Goal: Task Accomplishment & Management: Complete application form

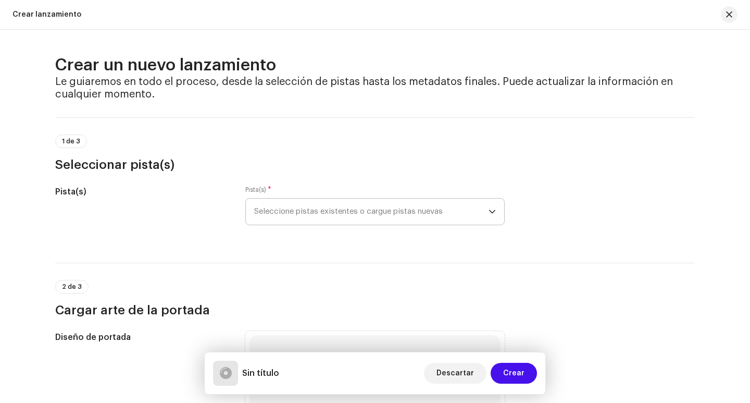
click at [338, 210] on span "Seleccione pistas existentes o cargue pistas nuevas" at bounding box center [371, 212] width 235 height 26
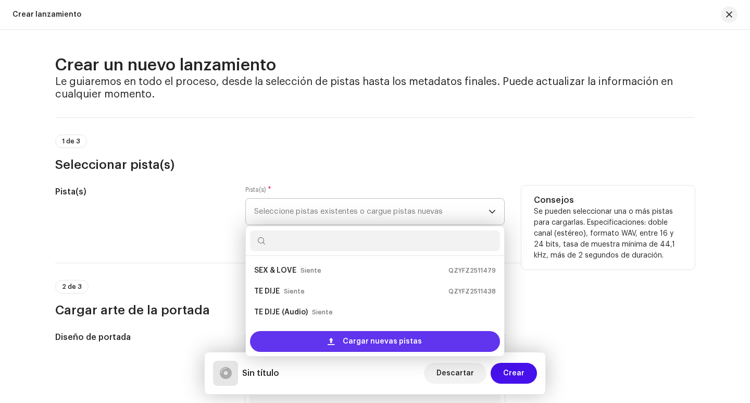
click at [339, 342] on div "Cargar nuevas pistas" at bounding box center [375, 341] width 250 height 21
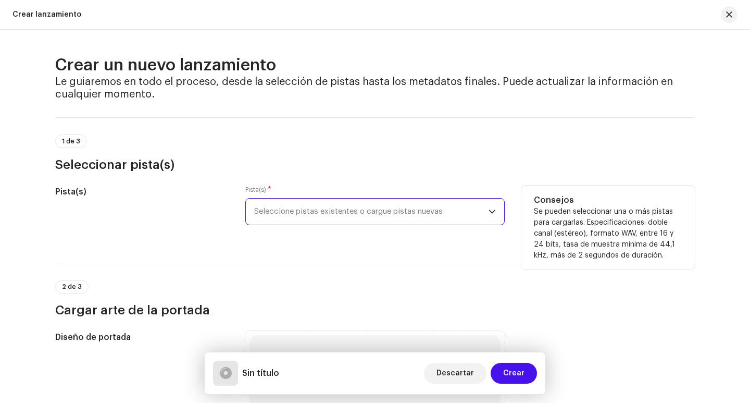
click at [440, 216] on span "Seleccione pistas existentes o cargue pistas nuevas" at bounding box center [371, 212] width 235 height 26
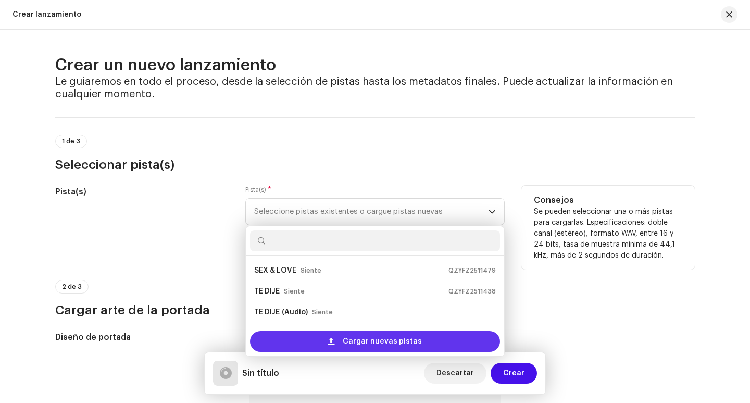
click at [355, 339] on span "Cargar nuevas pistas" at bounding box center [382, 341] width 79 height 21
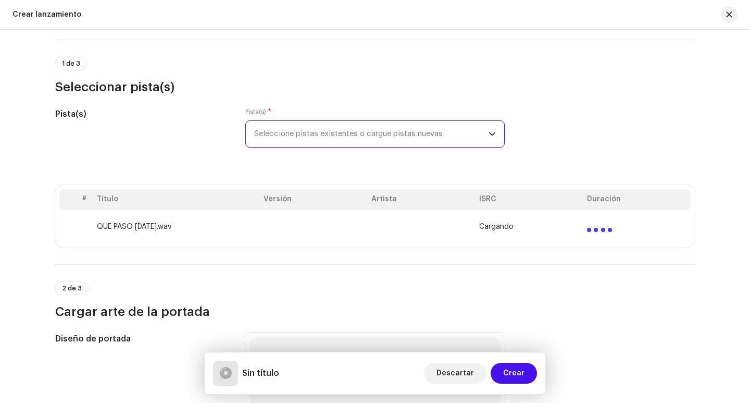
scroll to position [104, 0]
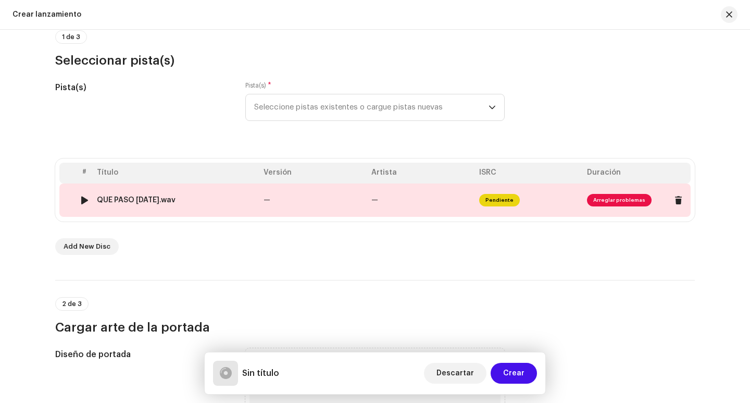
click at [629, 202] on span "Arreglar problemas" at bounding box center [619, 200] width 65 height 13
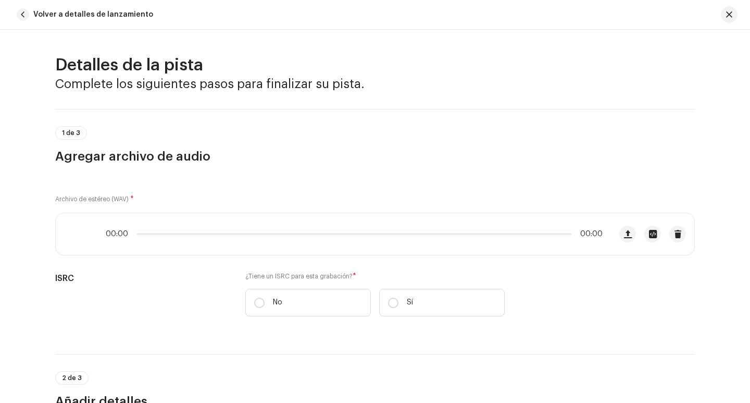
scroll to position [425, 0]
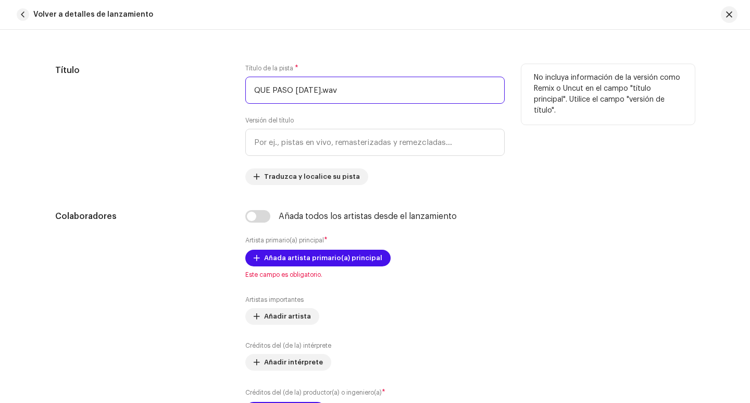
click at [335, 87] on input "QUE PASO [DATE].wav" at bounding box center [375, 90] width 260 height 27
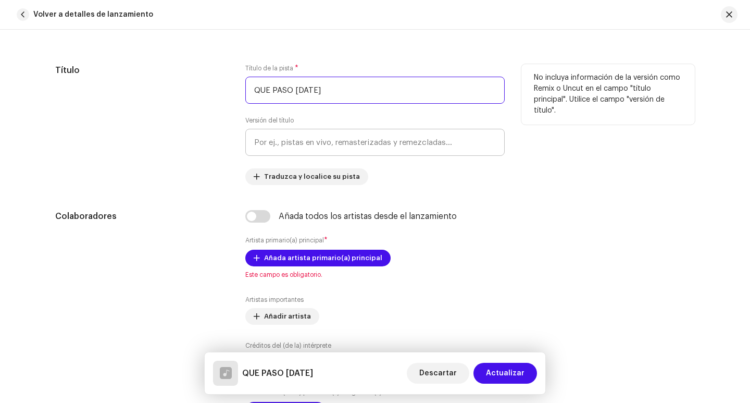
type input "QUE PASO [DATE]"
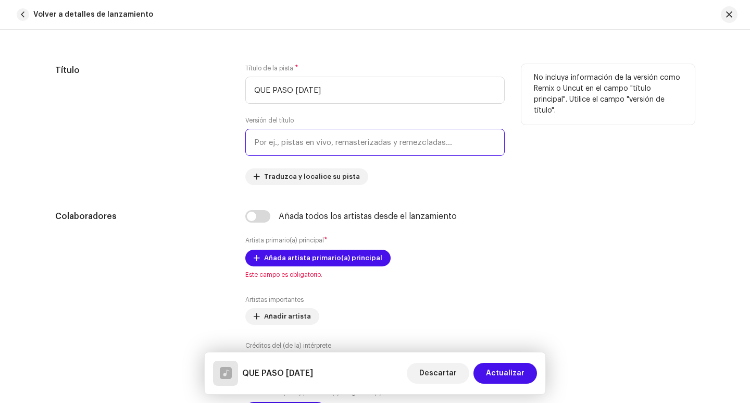
click at [299, 140] on input "text" at bounding box center [375, 142] width 260 height 27
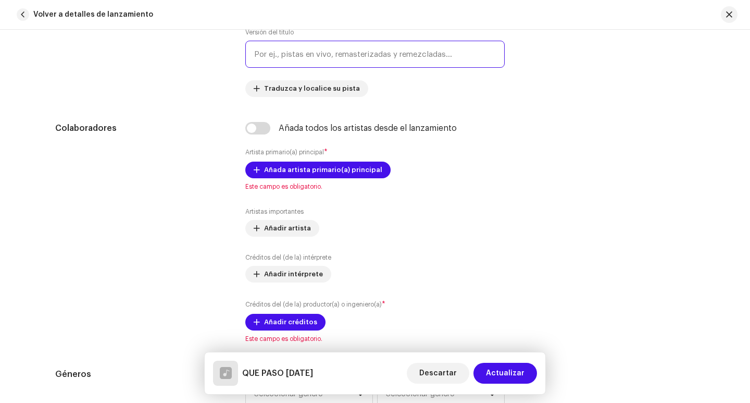
scroll to position [529, 0]
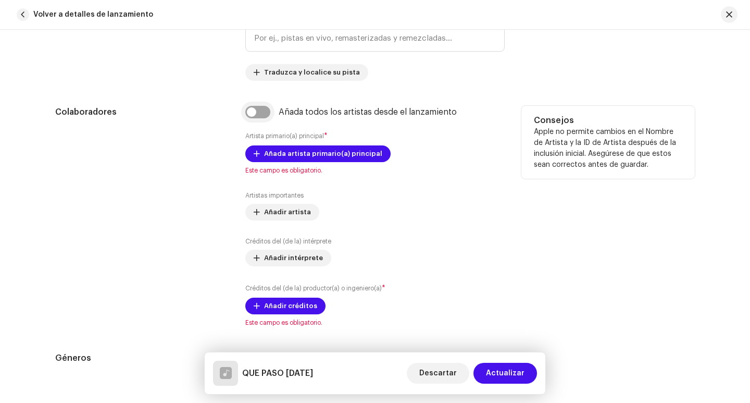
click at [253, 114] on input "checkbox" at bounding box center [257, 112] width 25 height 13
checkbox input "true"
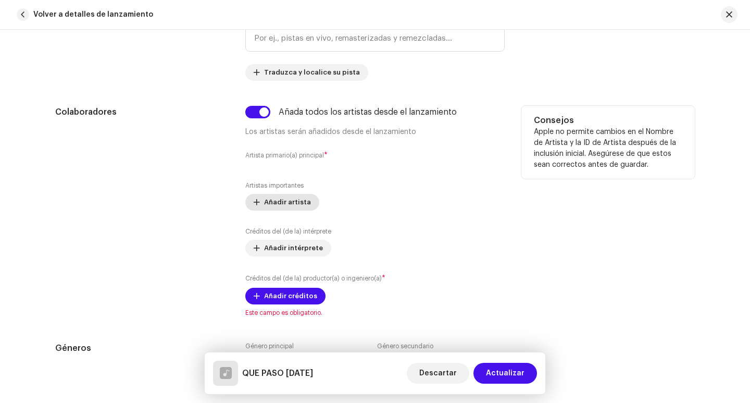
click at [285, 202] on span "Añadir artista" at bounding box center [287, 202] width 47 height 21
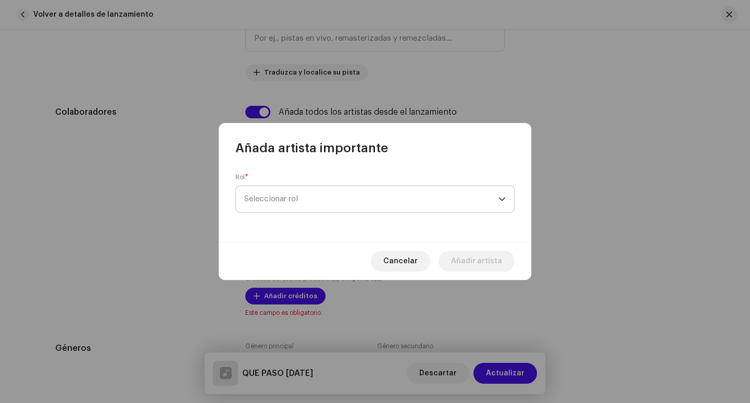
click at [298, 196] on span "Seleccionar rol" at bounding box center [371, 199] width 254 height 26
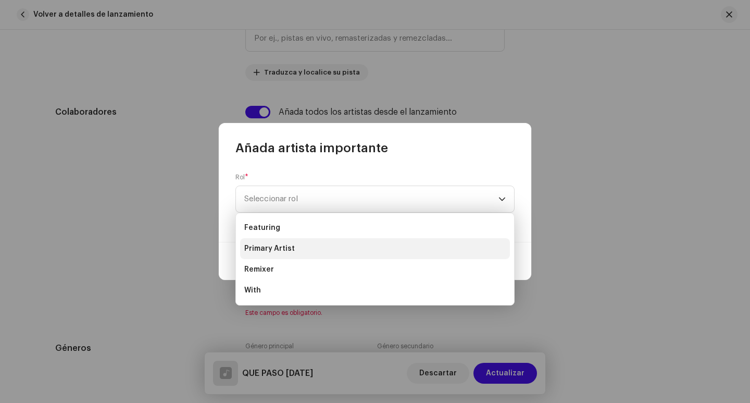
click at [284, 252] on span "Primary Artist" at bounding box center [269, 248] width 51 height 10
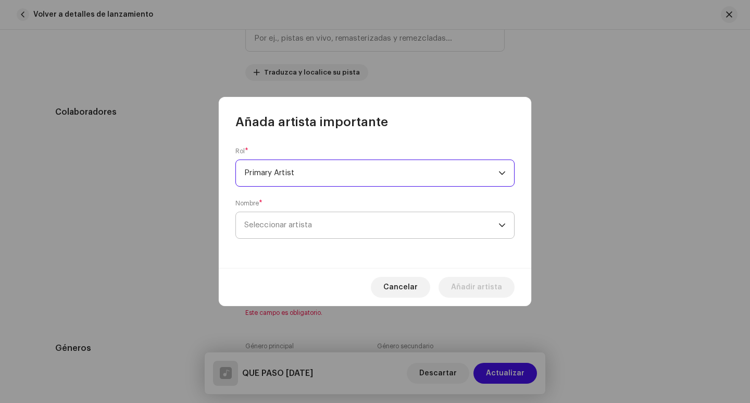
click at [280, 226] on span "Seleccionar artista" at bounding box center [278, 225] width 68 height 8
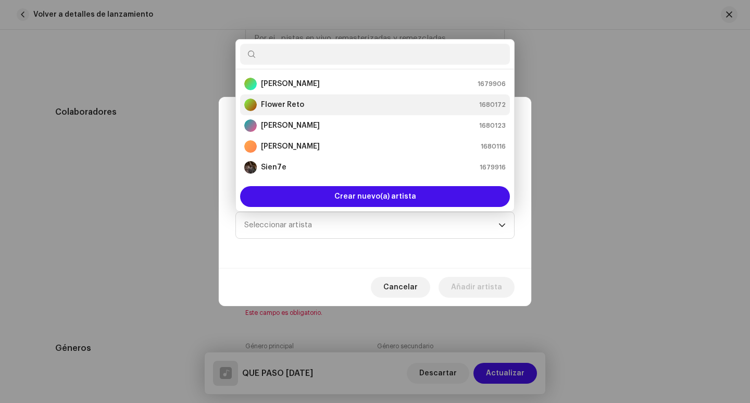
scroll to position [17, 0]
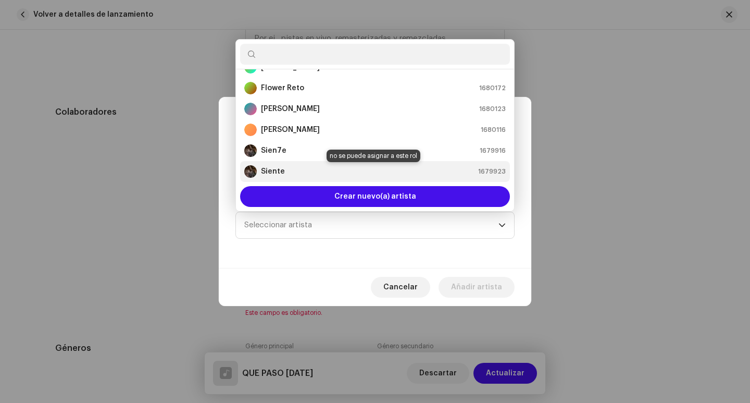
click at [291, 171] on div "Siente 1679923" at bounding box center [375, 171] width 262 height 13
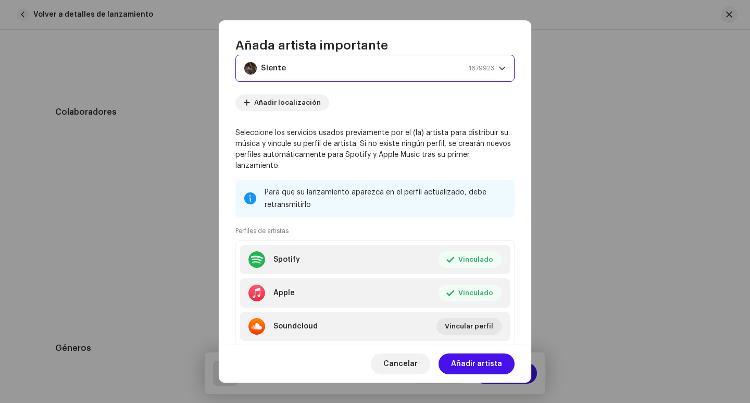
scroll to position [104, 0]
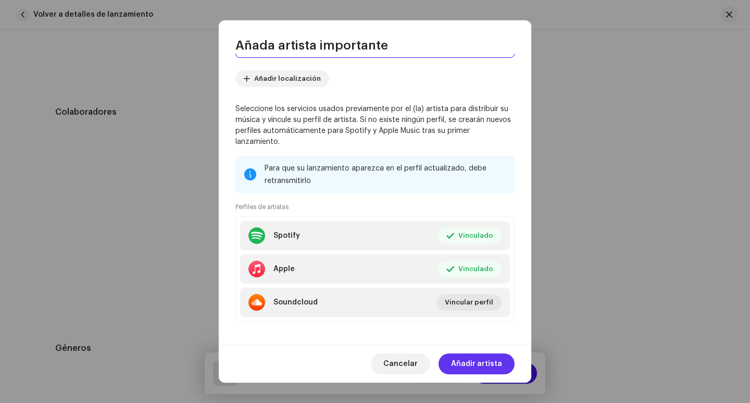
click at [486, 362] on span "Añadir artista" at bounding box center [476, 363] width 51 height 21
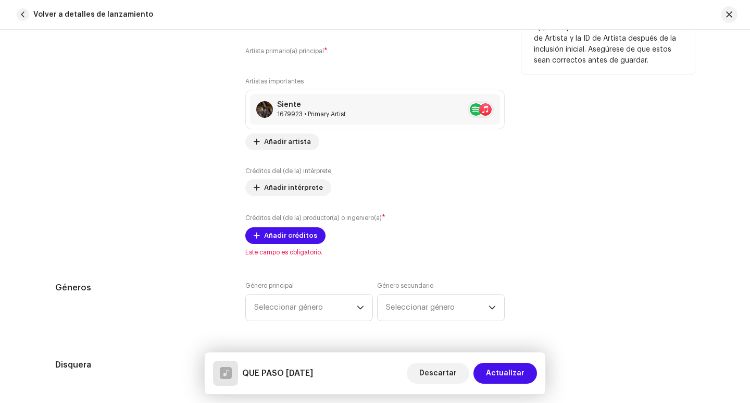
scroll to position [685, 0]
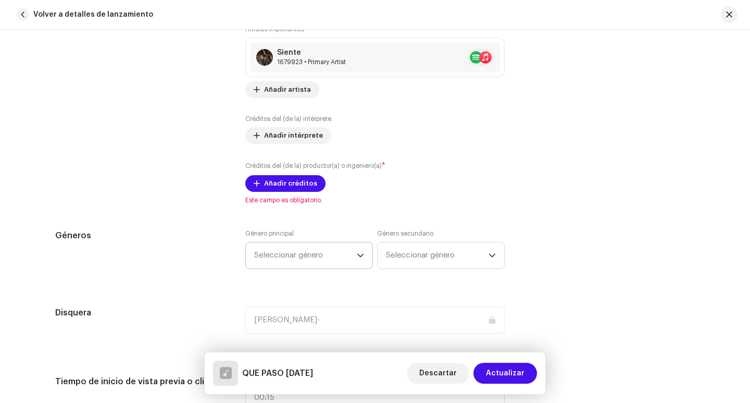
click at [346, 254] on span "Seleccionar género" at bounding box center [305, 255] width 103 height 26
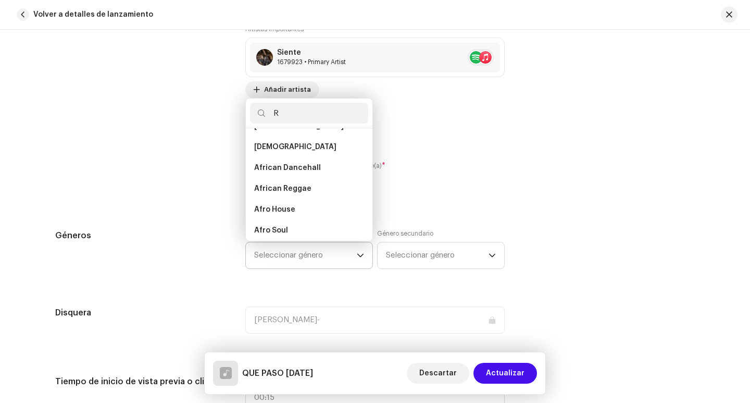
scroll to position [0, 0]
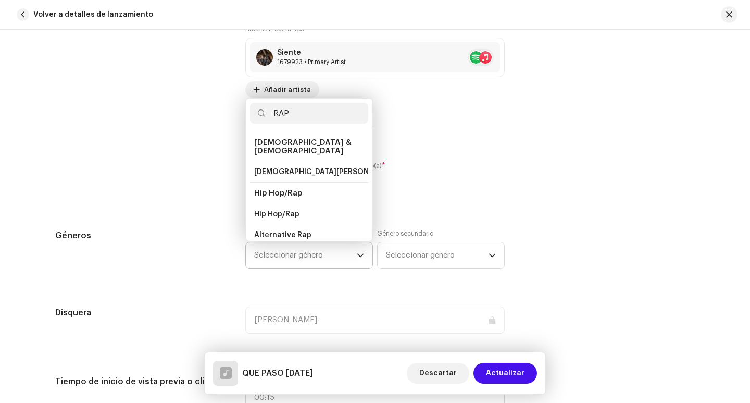
type input "RAP"
click at [288, 189] on span "Hip Hop/Rap" at bounding box center [278, 193] width 48 height 8
click at [271, 209] on span "Hip Hop/Rap" at bounding box center [276, 214] width 45 height 10
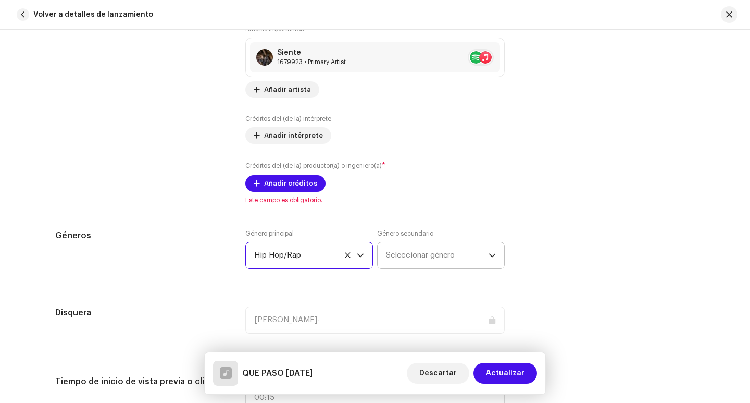
click at [407, 257] on span "Seleccionar género" at bounding box center [437, 255] width 103 height 26
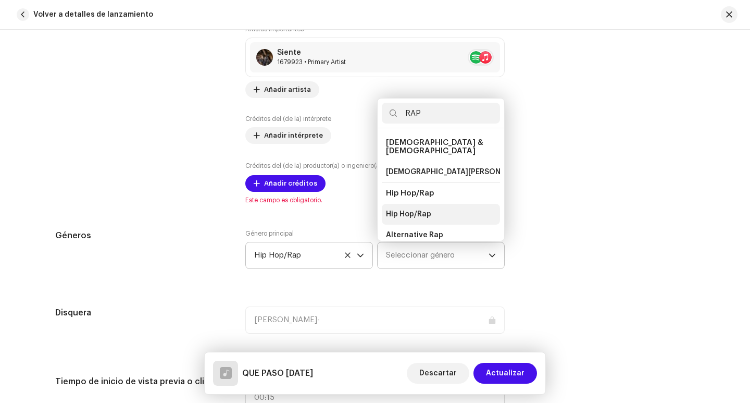
type input "RAP"
click at [421, 209] on span "Hip Hop/Rap" at bounding box center [408, 214] width 45 height 10
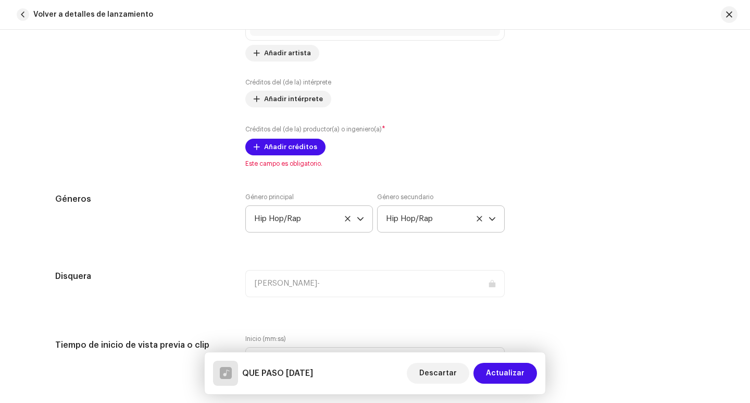
scroll to position [737, 0]
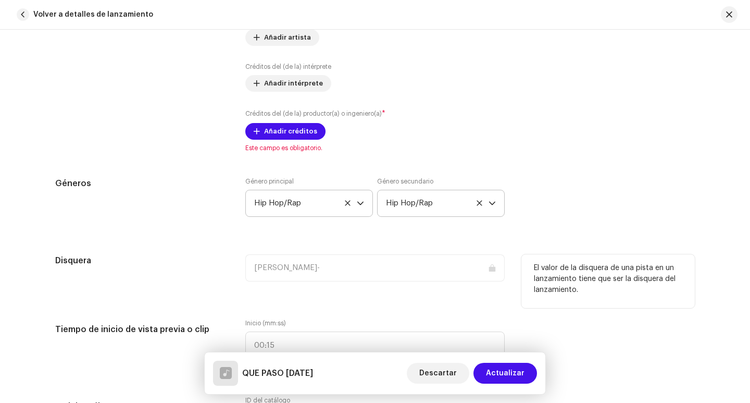
click at [315, 267] on div "[PERSON_NAME]-" at bounding box center [375, 267] width 260 height 27
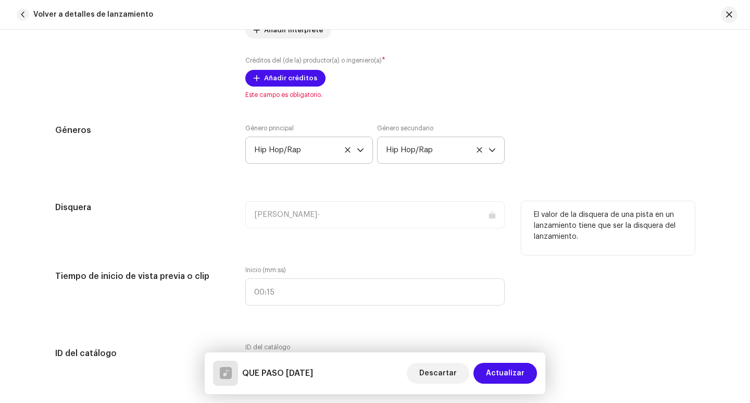
scroll to position [842, 0]
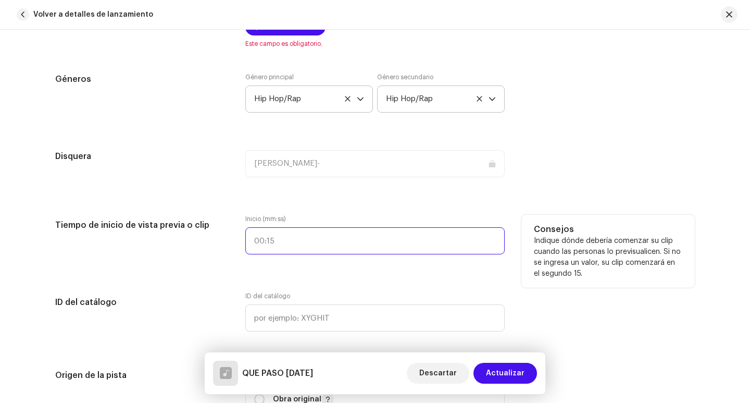
type input ":"
click at [257, 246] on input ":" at bounding box center [375, 240] width 260 height 27
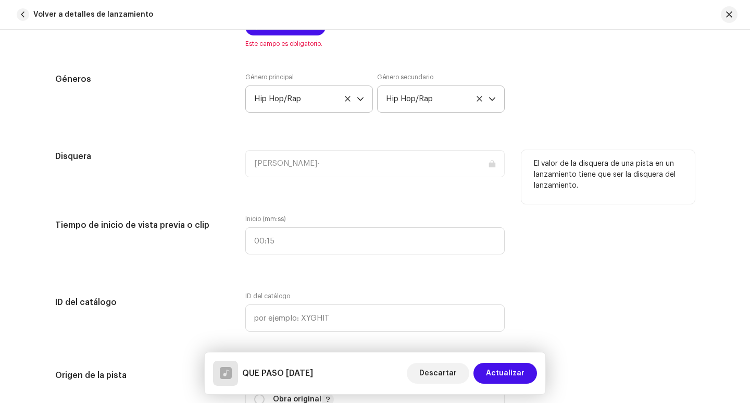
click at [280, 165] on div "[PERSON_NAME]-" at bounding box center [375, 163] width 260 height 27
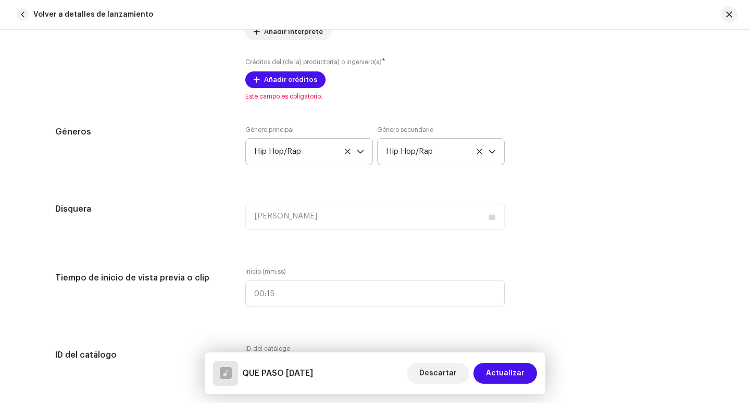
scroll to position [790, 0]
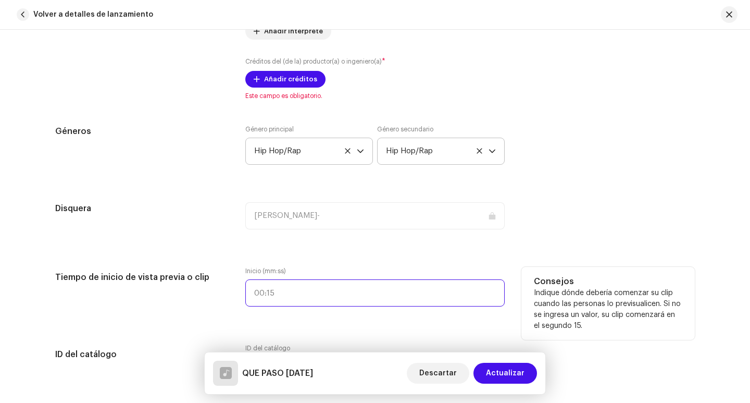
type input ":"
click at [288, 298] on input ":" at bounding box center [375, 292] width 260 height 27
click at [151, 293] on div "Tiempo de inicio de vista previa o clip" at bounding box center [142, 293] width 174 height 52
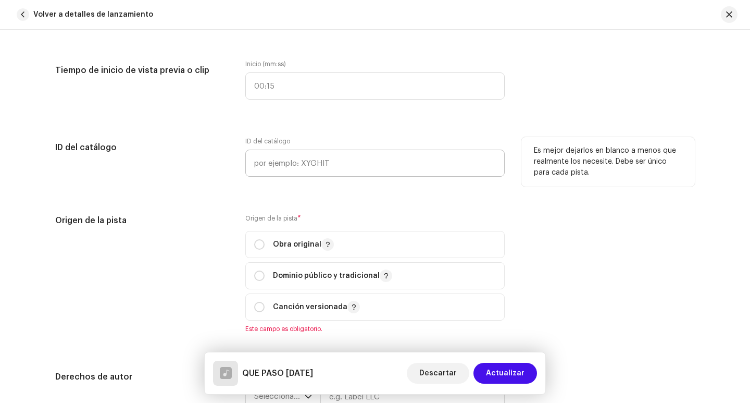
scroll to position [998, 0]
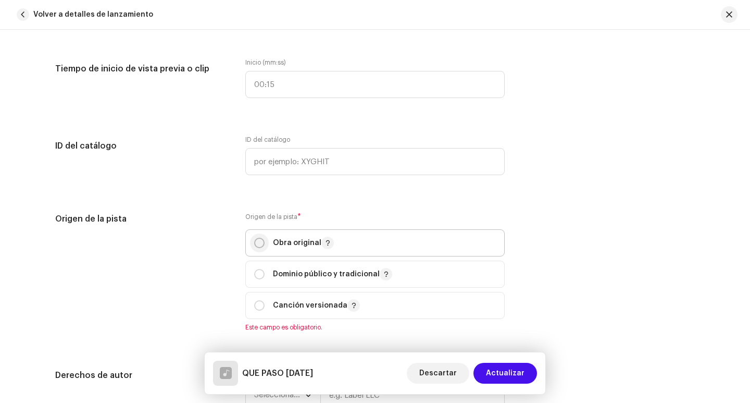
click at [259, 245] on input "radio" at bounding box center [259, 243] width 10 height 10
radio input "true"
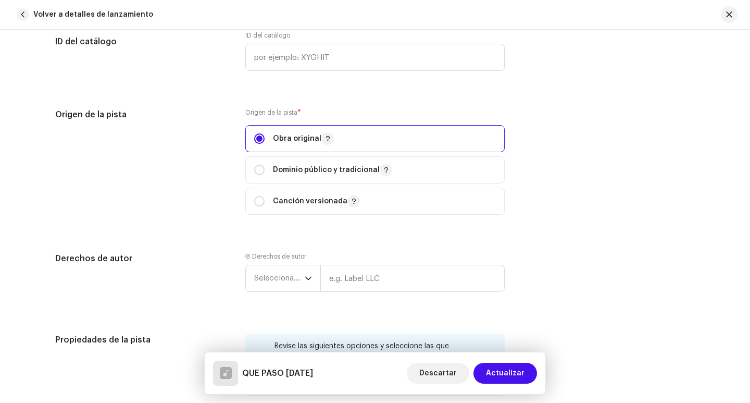
scroll to position [1154, 0]
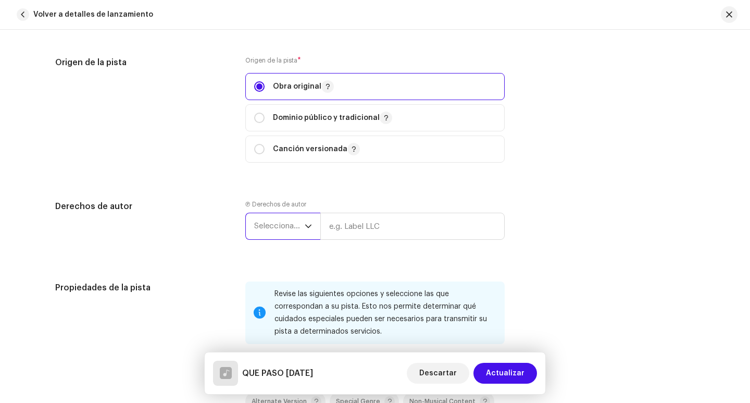
click at [299, 227] on span "Seleccionar año" at bounding box center [279, 226] width 51 height 26
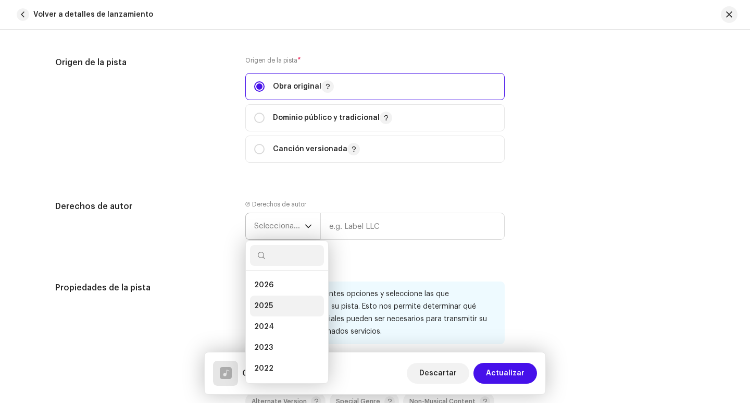
click at [274, 310] on li "2025" at bounding box center [287, 306] width 74 height 21
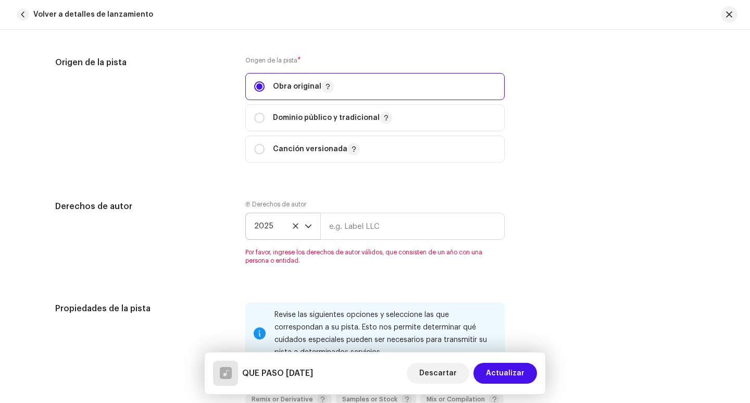
click at [309, 221] on div "dropdown trigger" at bounding box center [308, 226] width 7 height 26
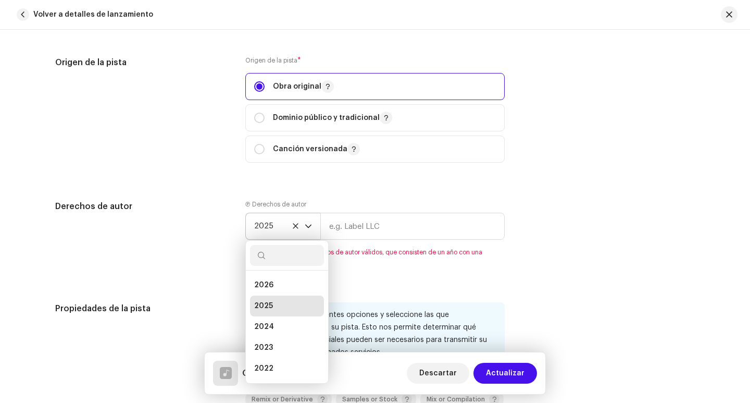
scroll to position [4, 0]
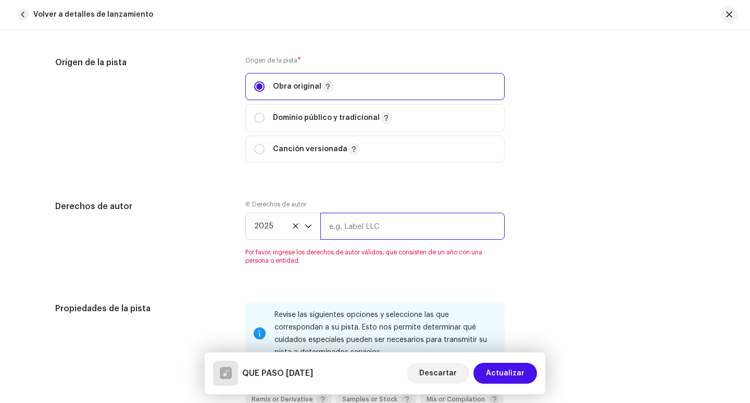
click at [354, 226] on input "text" at bounding box center [413, 226] width 184 height 27
type input "EMPIRICAL MUSIC"
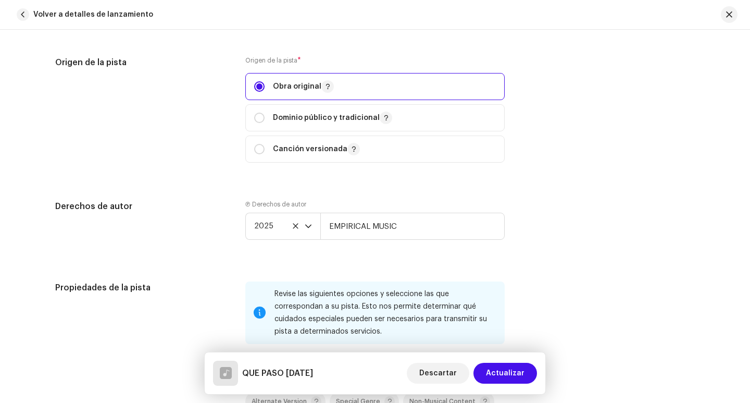
click at [570, 253] on div "Derechos de autor Ⓟ Derechos de autor 2025 EMPIRICAL MUSIC" at bounding box center [375, 228] width 640 height 56
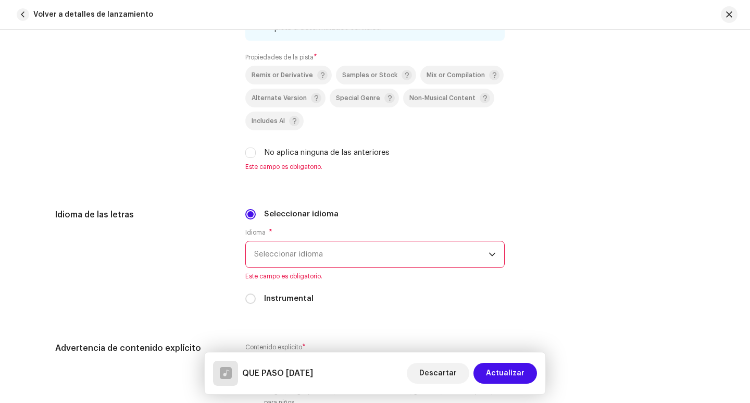
scroll to position [1467, 0]
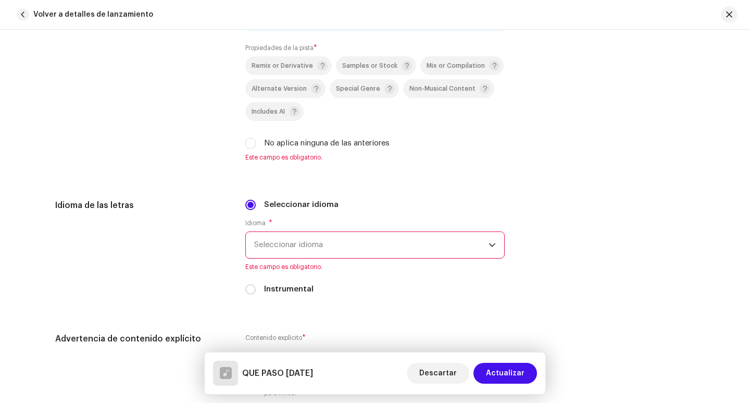
click at [343, 235] on span "Seleccionar idioma" at bounding box center [371, 245] width 235 height 26
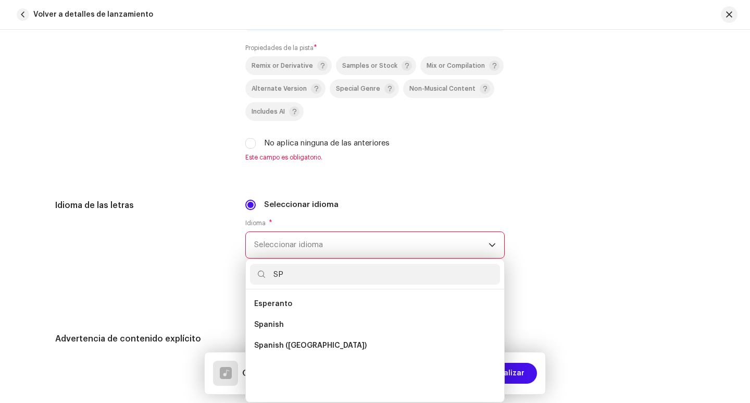
scroll to position [0, 0]
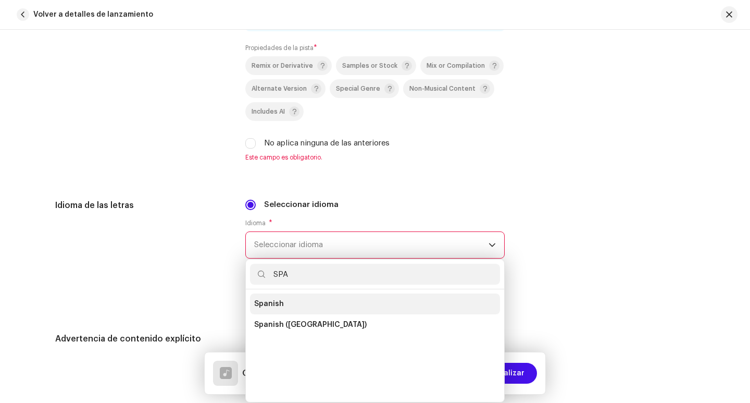
type input "SPA"
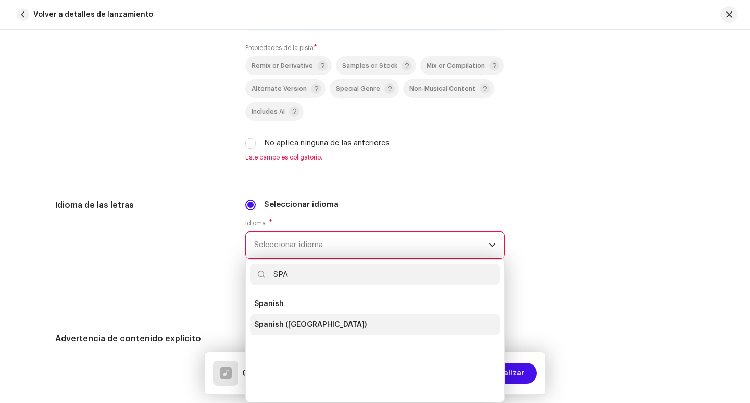
drag, startPoint x: 267, startPoint y: 301, endPoint x: 270, endPoint y: 323, distance: 22.1
click at [270, 323] on ul "Spanish Spanish ([GEOGRAPHIC_DATA])" at bounding box center [375, 345] width 259 height 113
click at [270, 322] on span "Spanish ([GEOGRAPHIC_DATA])" at bounding box center [310, 324] width 113 height 10
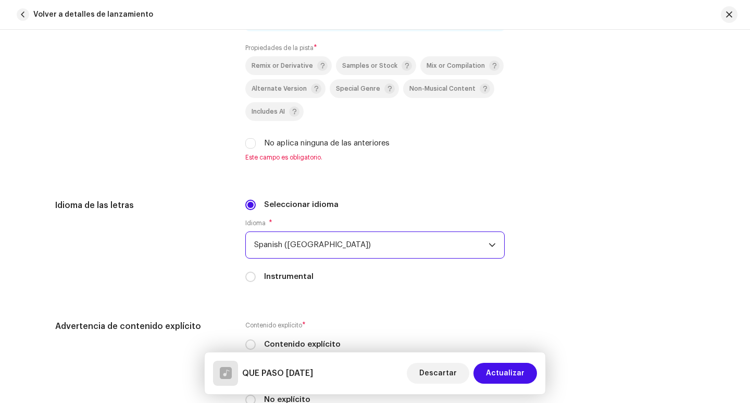
click at [534, 240] on div "Idioma de las letras Seleccionar idioma Idioma * Spanish ([GEOGRAPHIC_DATA]) In…" at bounding box center [375, 247] width 640 height 96
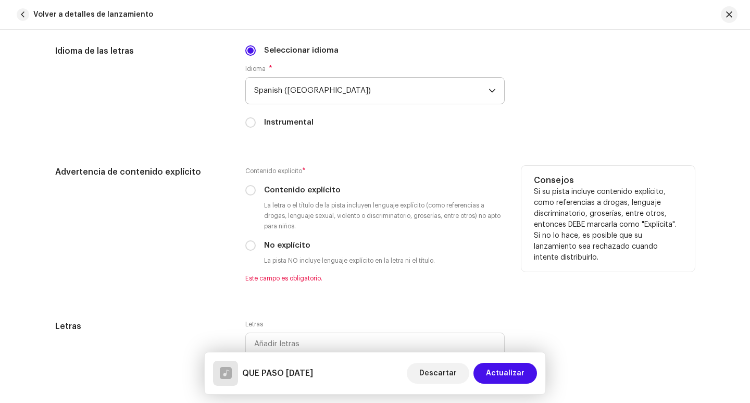
scroll to position [1623, 0]
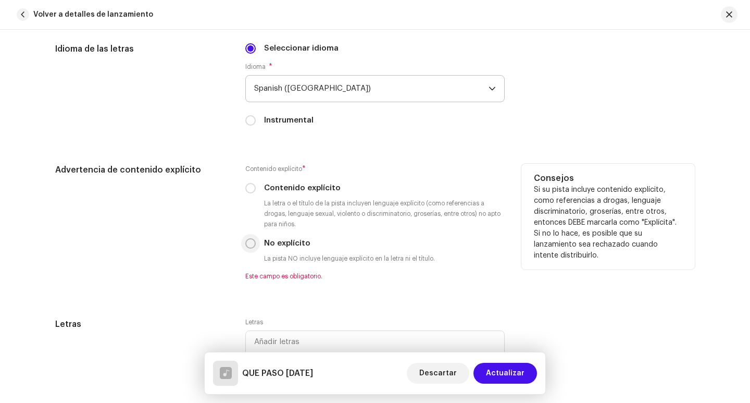
click at [252, 246] on input "No explícito" at bounding box center [250, 243] width 10 height 10
radio input "true"
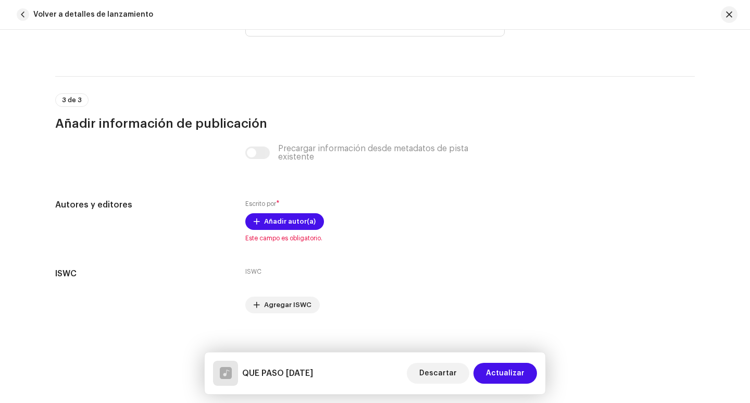
scroll to position [1953, 0]
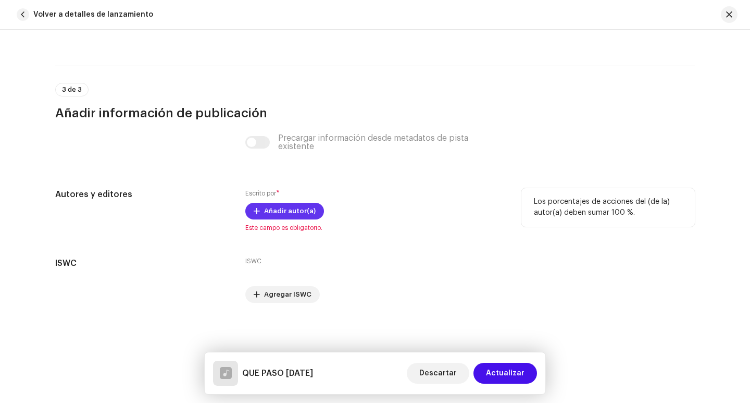
click at [272, 212] on span "Añadir autor(a)" at bounding box center [290, 211] width 52 height 21
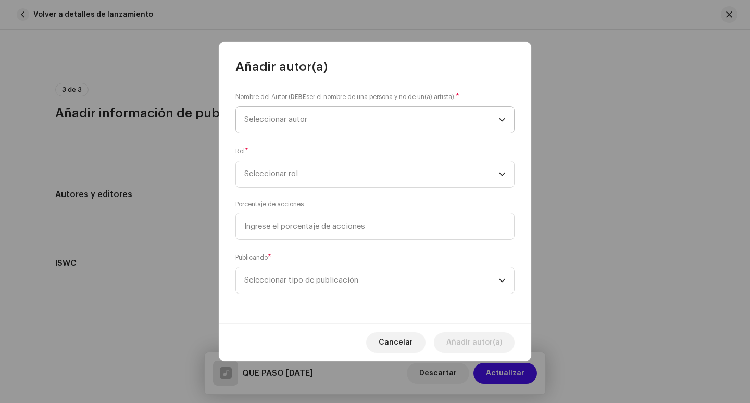
click at [252, 119] on span "Seleccionar autor" at bounding box center [275, 120] width 63 height 8
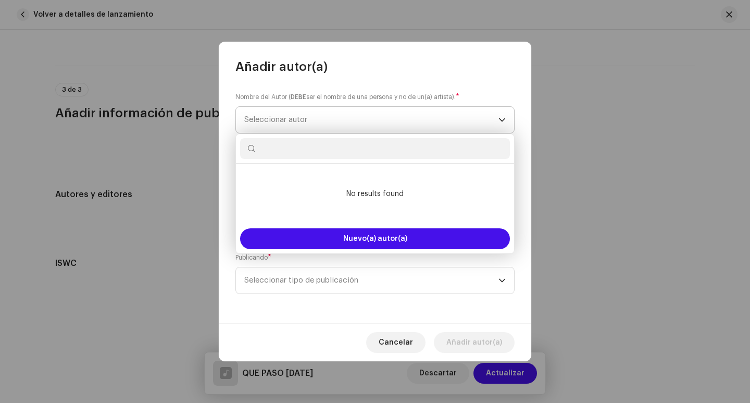
drag, startPoint x: 367, startPoint y: 242, endPoint x: 367, endPoint y: 114, distance: 128.2
click at [367, 114] on body "[PERSON_NAME]- Inicio Perfil Catálogo Transacciones Estadísticas Recursos Merca…" at bounding box center [375, 201] width 750 height 403
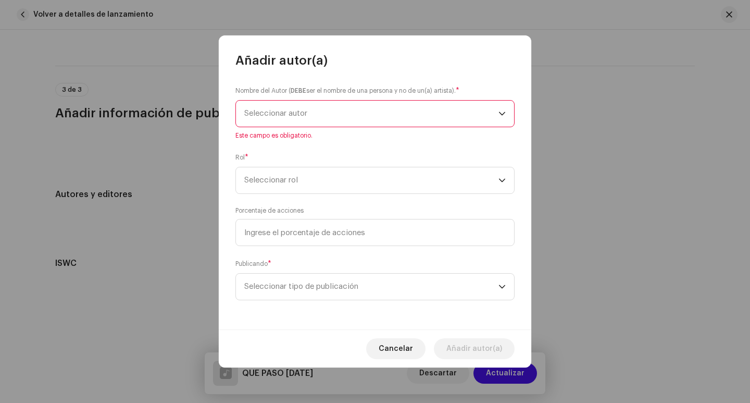
click at [384, 81] on div "Nombre del Autor ( DEBE ser el nombre de una persona y no de un(a) artista). * …" at bounding box center [375, 199] width 313 height 261
drag, startPoint x: 401, startPoint y: 348, endPoint x: 410, endPoint y: 343, distance: 10.3
click at [401, 348] on span "Cancelar" at bounding box center [396, 348] width 34 height 21
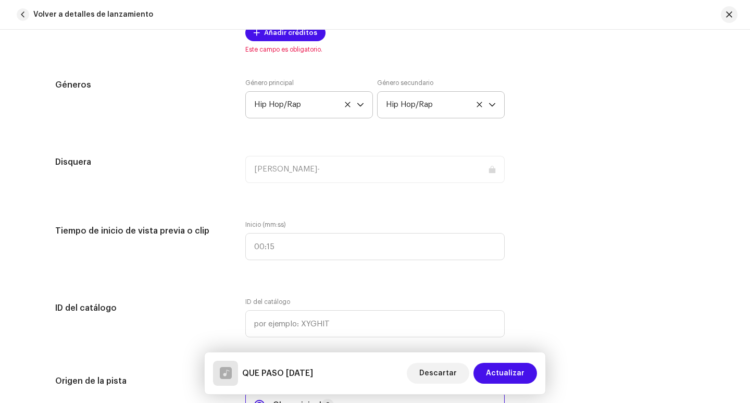
scroll to position [754, 0]
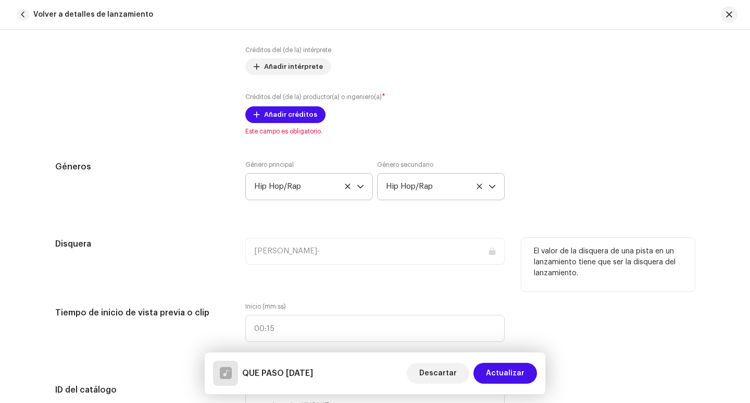
click at [69, 248] on h5 "Disquera" at bounding box center [142, 244] width 174 height 13
click at [490, 251] on div "[PERSON_NAME]-" at bounding box center [375, 251] width 260 height 27
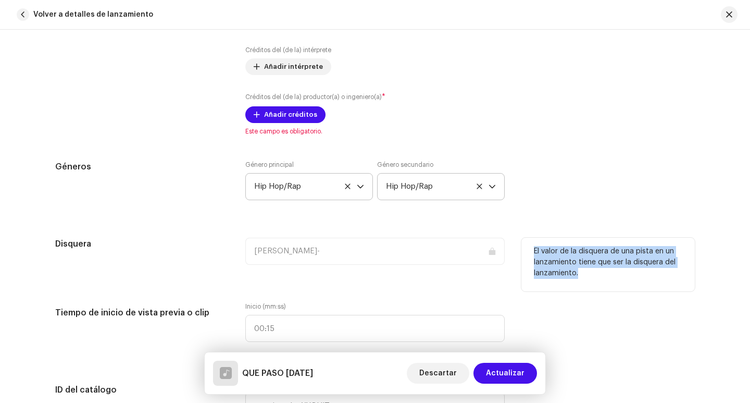
drag, startPoint x: 532, startPoint y: 249, endPoint x: 582, endPoint y: 273, distance: 55.5
click at [582, 273] on p "El valor de la disquera de una pista en un lanzamiento tiene que ser la disquer…" at bounding box center [608, 262] width 149 height 33
copy p "El valor de la disquera de una pista en un lanzamiento tiene que ser la disquer…"
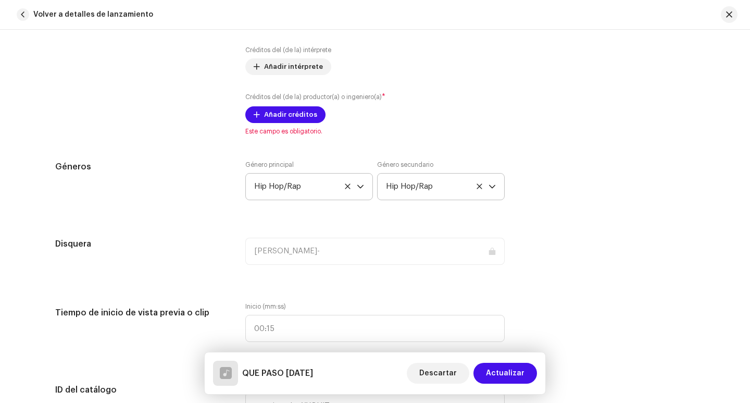
click at [545, 207] on div "Géneros Género principal Hip Hop/Rap Género secundario Hip Hop/Rap" at bounding box center [375, 187] width 640 height 52
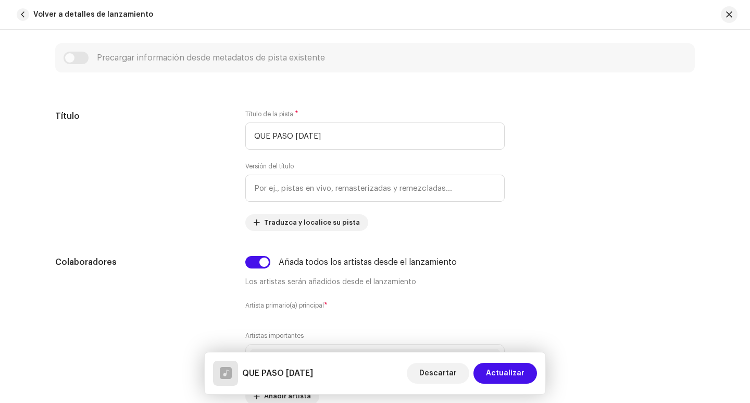
scroll to position [389, 0]
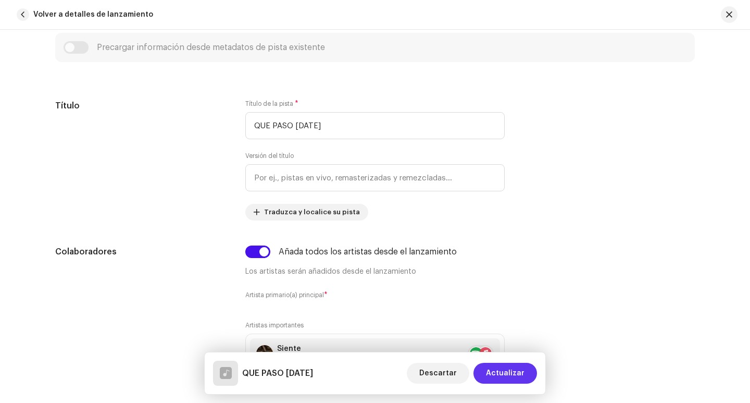
click at [504, 371] on span "Actualizar" at bounding box center [505, 373] width 39 height 21
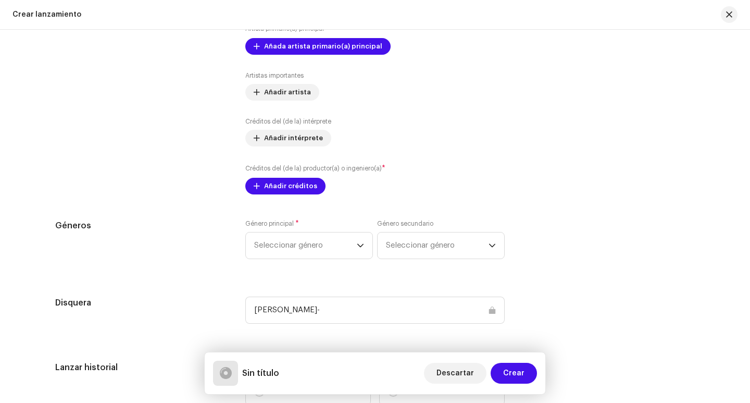
scroll to position [1251, 0]
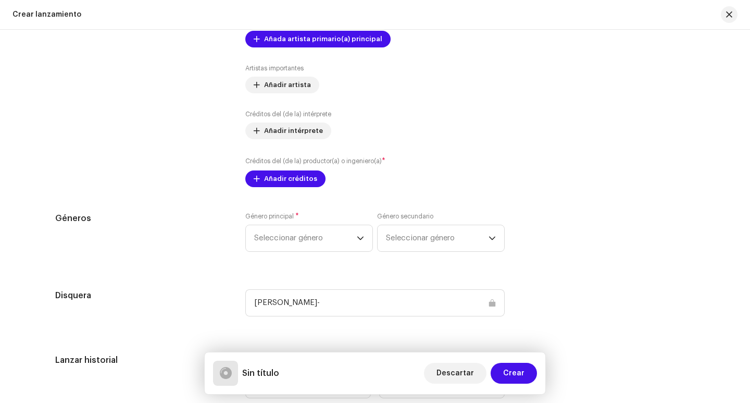
click at [413, 301] on div "[PERSON_NAME]-" at bounding box center [375, 302] width 260 height 27
click at [328, 305] on div "[PERSON_NAME]-" at bounding box center [375, 302] width 260 height 27
click at [324, 303] on div "[PERSON_NAME]-" at bounding box center [375, 302] width 260 height 27
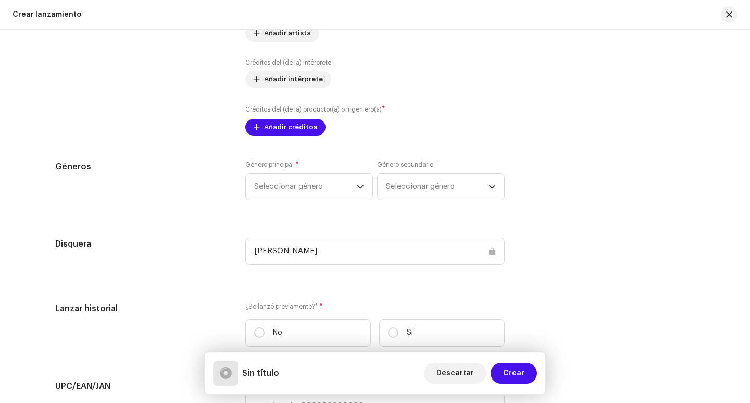
scroll to position [1355, 0]
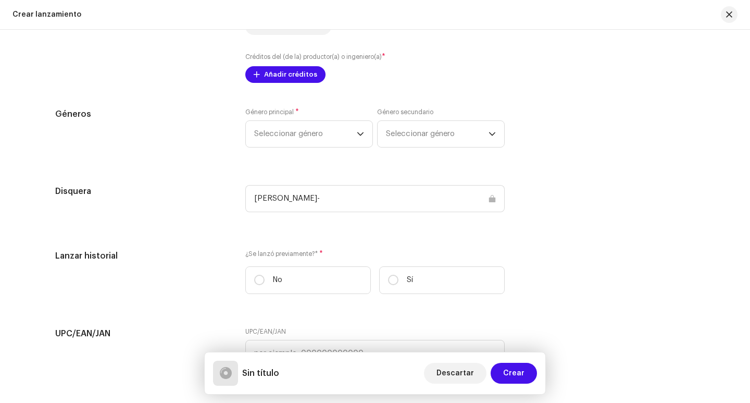
click at [490, 195] on div "[PERSON_NAME]-" at bounding box center [375, 198] width 260 height 27
click at [490, 202] on div "[PERSON_NAME]-" at bounding box center [375, 198] width 260 height 27
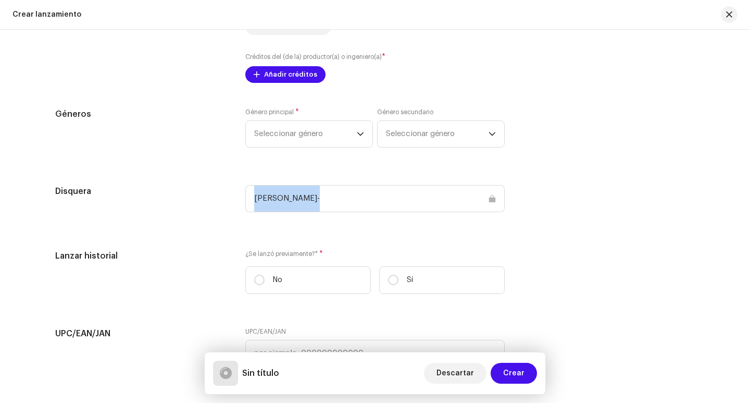
click at [364, 199] on div "[PERSON_NAME]-" at bounding box center [375, 198] width 260 height 27
click at [305, 199] on div "[PERSON_NAME]-" at bounding box center [375, 198] width 260 height 27
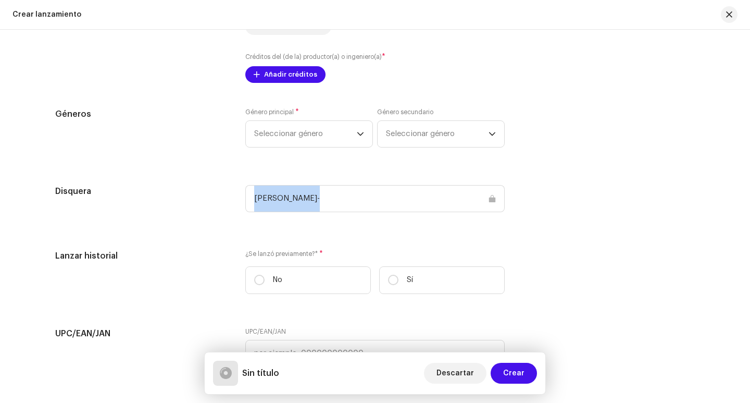
click at [305, 199] on div "[PERSON_NAME]-" at bounding box center [375, 198] width 260 height 27
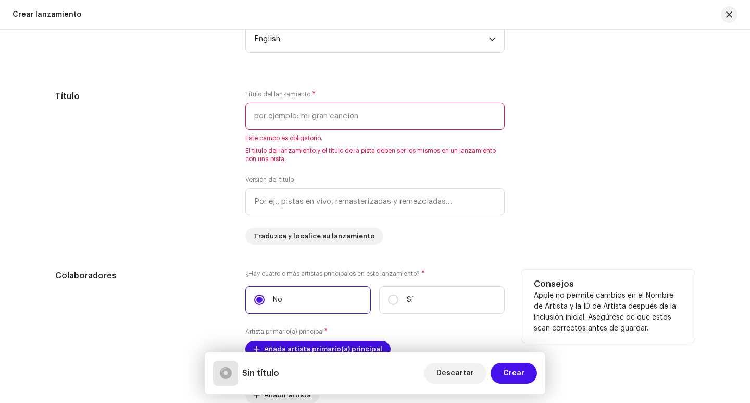
scroll to position [886, 0]
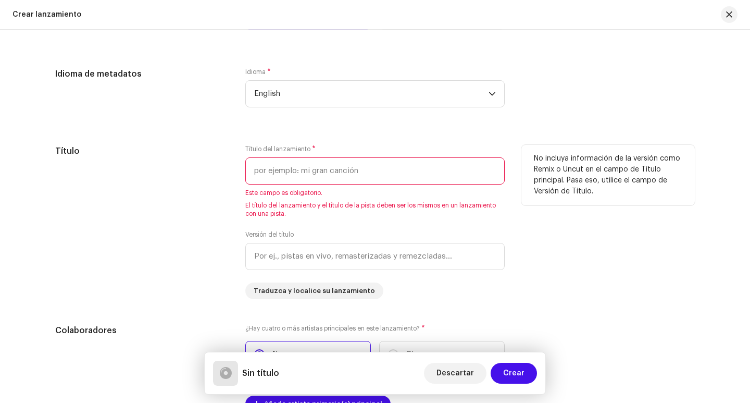
click at [285, 167] on input "text" at bounding box center [375, 170] width 260 height 27
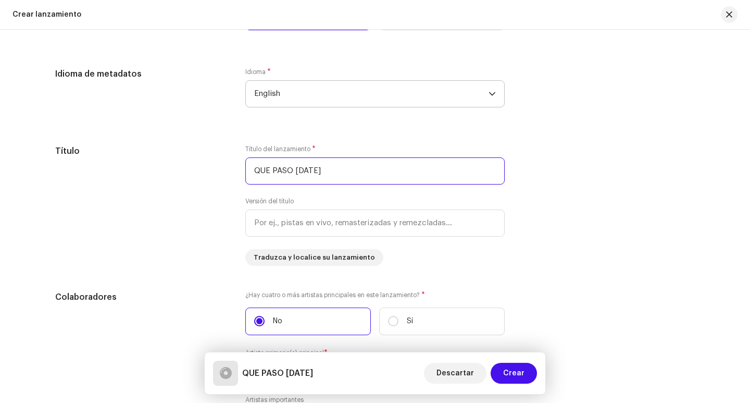
type input "QUE PASO [DATE]"
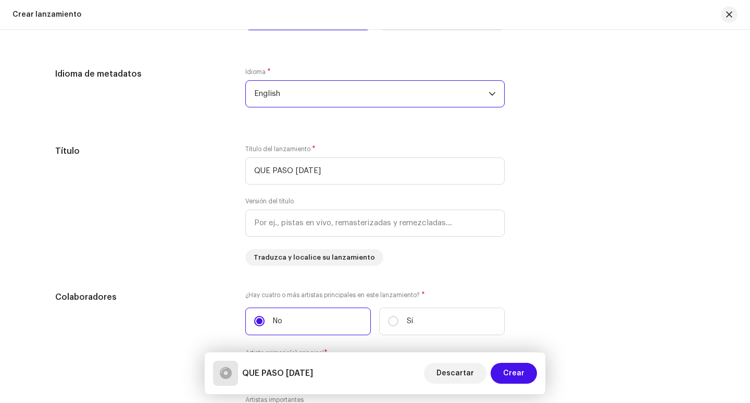
click at [279, 100] on span "English" at bounding box center [371, 94] width 235 height 26
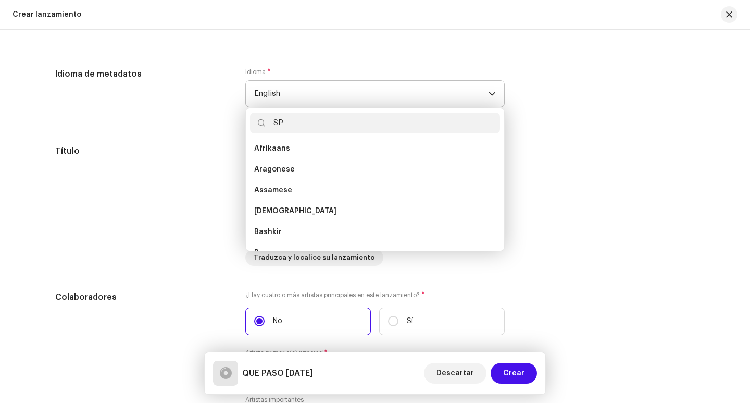
scroll to position [0, 0]
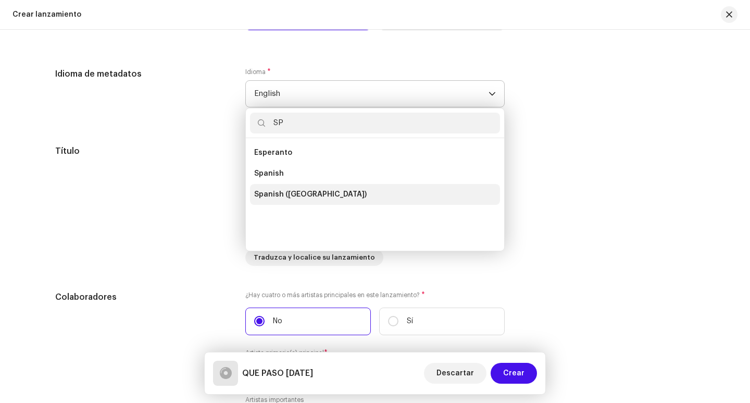
type input "SP"
click at [315, 189] on span "Spanish ([GEOGRAPHIC_DATA])" at bounding box center [310, 194] width 113 height 10
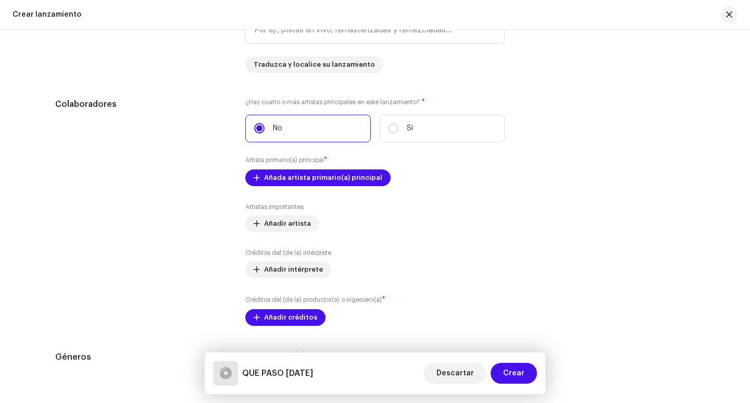
scroll to position [1094, 0]
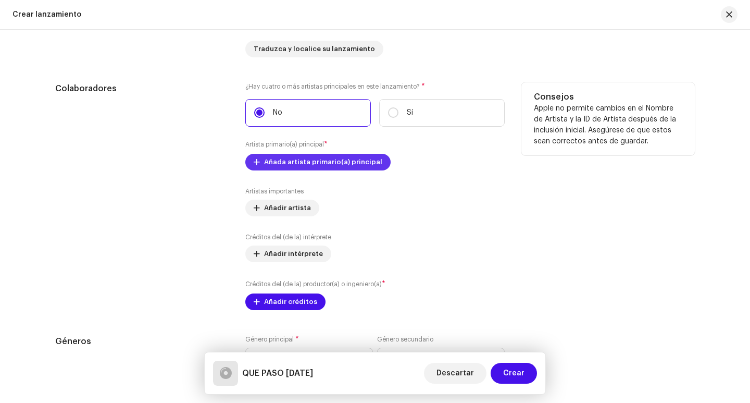
click at [296, 163] on span "Añada artista primario(a) principal" at bounding box center [323, 162] width 118 height 21
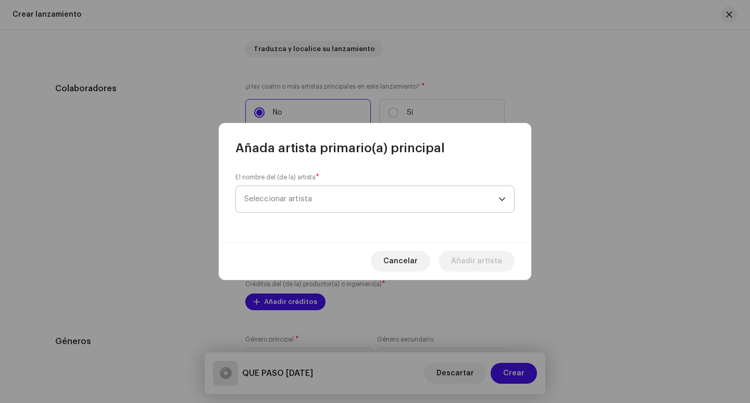
click at [286, 205] on span "Seleccionar artista" at bounding box center [371, 199] width 254 height 26
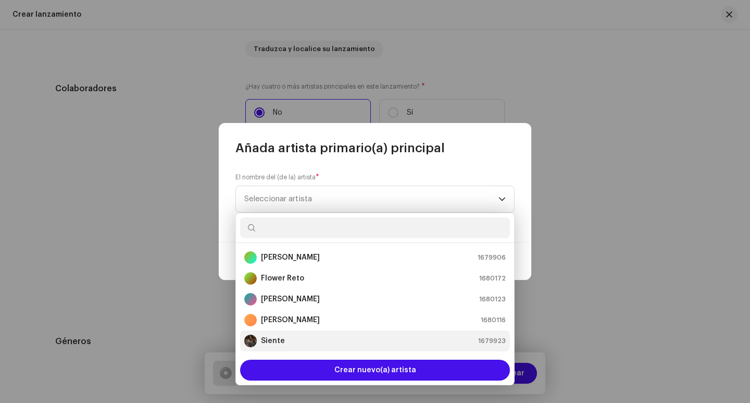
click at [273, 343] on strong "Siente" at bounding box center [273, 341] width 24 height 10
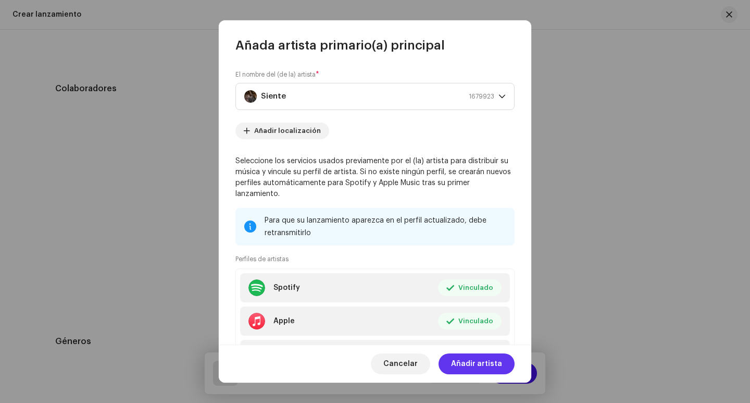
click at [494, 361] on span "Añadir artista" at bounding box center [476, 363] width 51 height 21
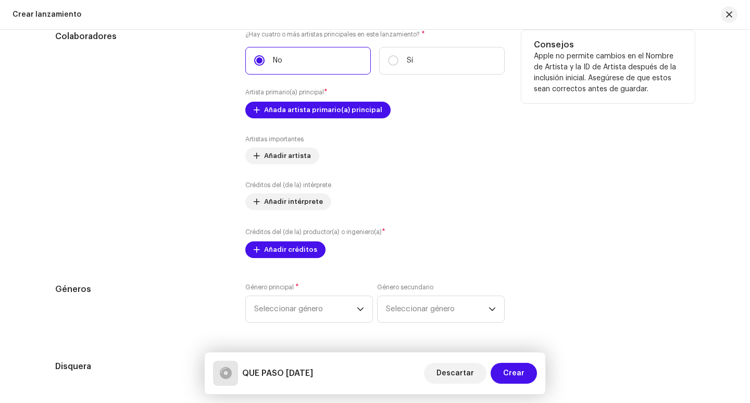
scroll to position [1199, 0]
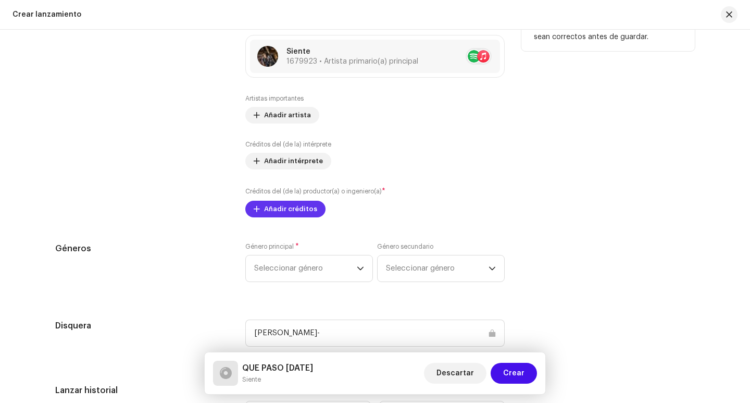
click at [293, 213] on span "Añadir créditos" at bounding box center [290, 209] width 53 height 21
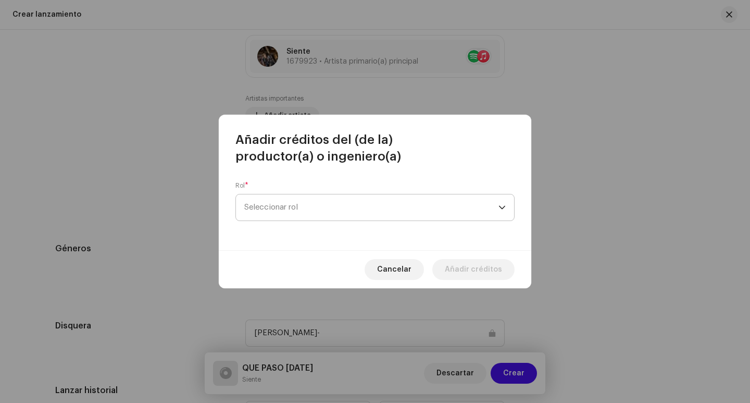
click at [290, 212] on span "Seleccionar rol" at bounding box center [371, 207] width 254 height 26
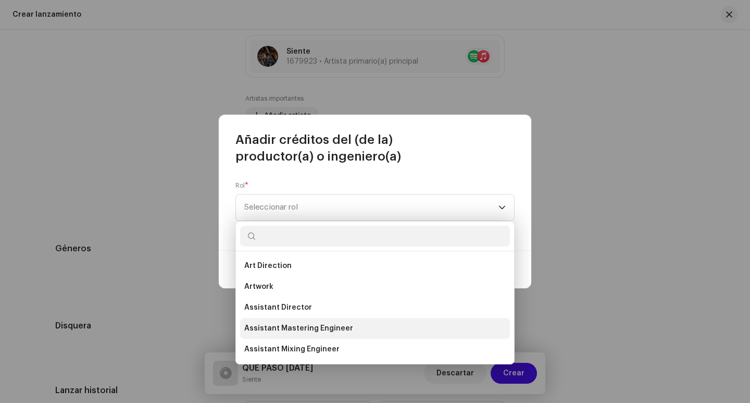
click at [313, 329] on span "Assistant Mastering Engineer" at bounding box center [298, 328] width 109 height 10
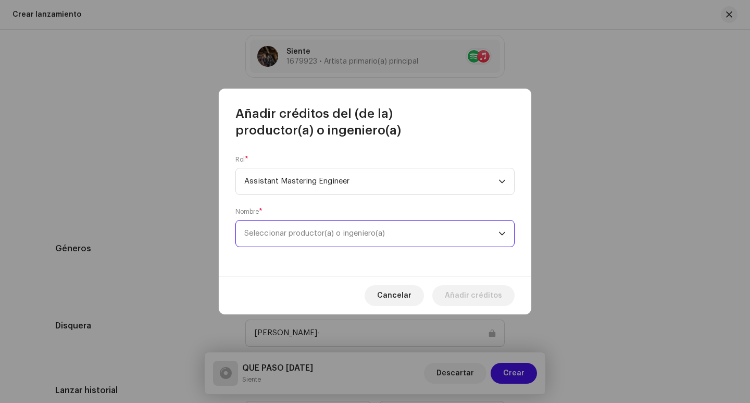
click at [273, 232] on span "Seleccionar productor(a) o ingeniero(a)" at bounding box center [314, 233] width 141 height 8
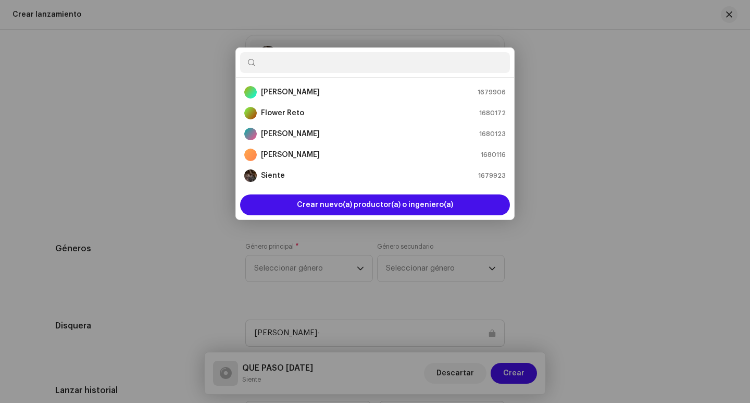
click at [582, 230] on div "Añadir créditos del (de la) productor(a) o ingeniero(a) Rol * Assistant Masteri…" at bounding box center [375, 201] width 750 height 403
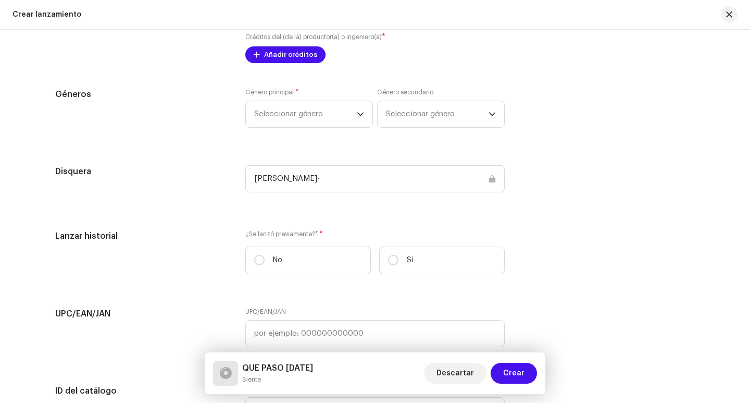
scroll to position [1355, 0]
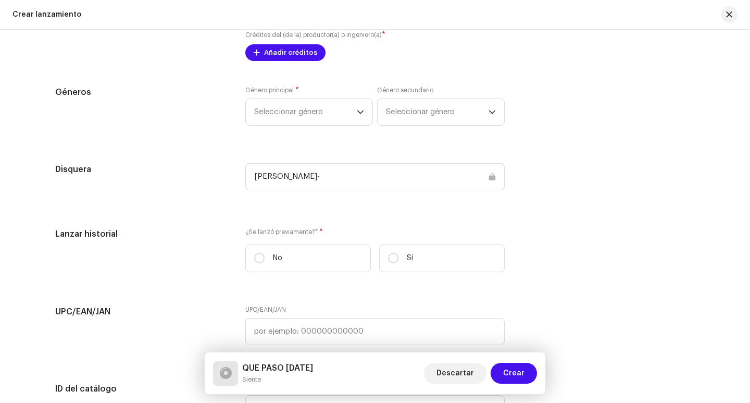
click at [70, 169] on h5 "Disquera" at bounding box center [142, 169] width 174 height 13
click at [353, 178] on div "[PERSON_NAME]-" at bounding box center [375, 176] width 260 height 27
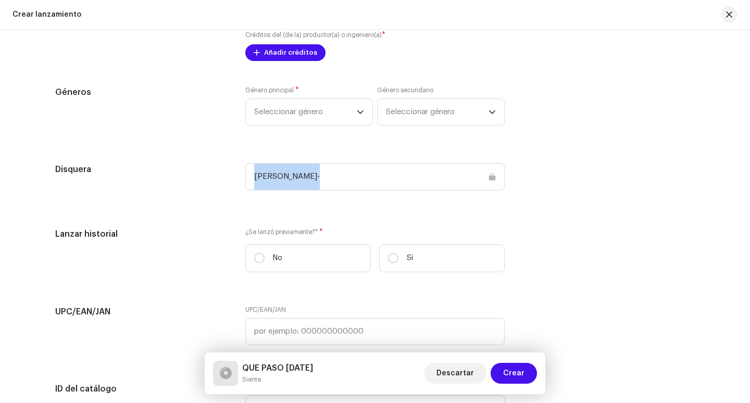
click at [493, 179] on div "[PERSON_NAME]-" at bounding box center [375, 176] width 260 height 27
click at [281, 176] on div "[PERSON_NAME]-" at bounding box center [375, 176] width 260 height 27
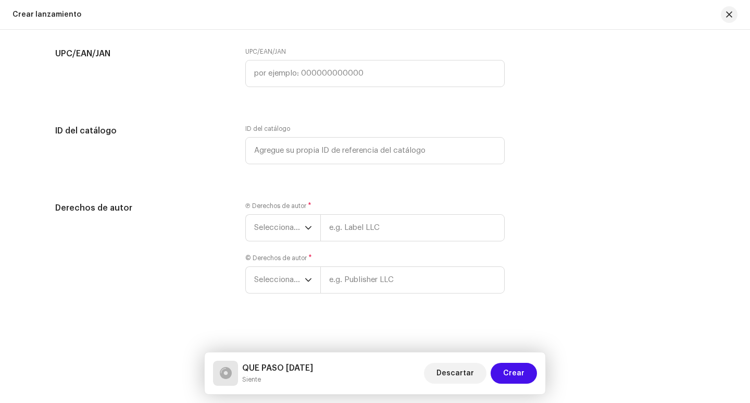
scroll to position [1616, 0]
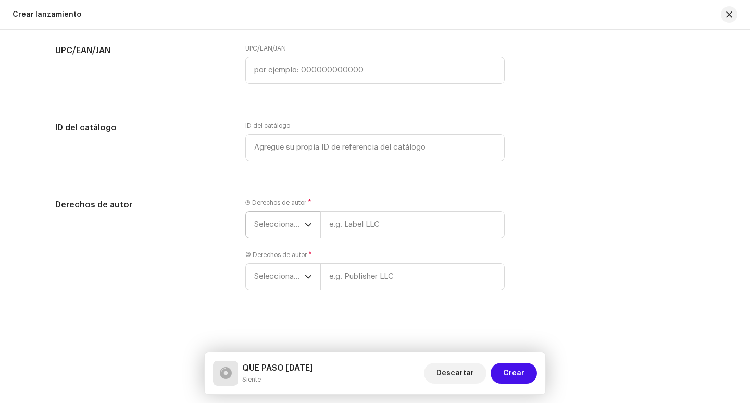
click at [305, 224] on icon "dropdown trigger" at bounding box center [308, 224] width 7 height 7
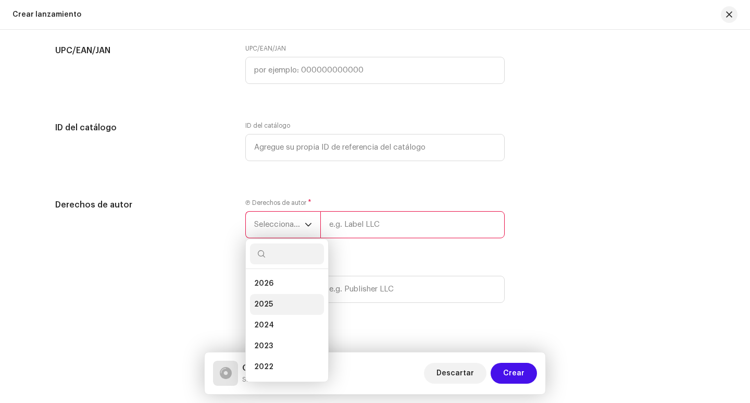
click at [276, 305] on li "2025" at bounding box center [287, 304] width 74 height 21
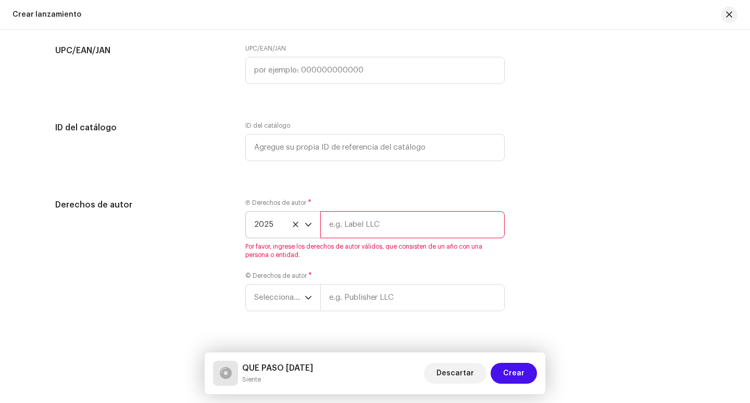
click at [344, 226] on input "text" at bounding box center [413, 224] width 184 height 27
type input "EMPIRICAL MUSIC"
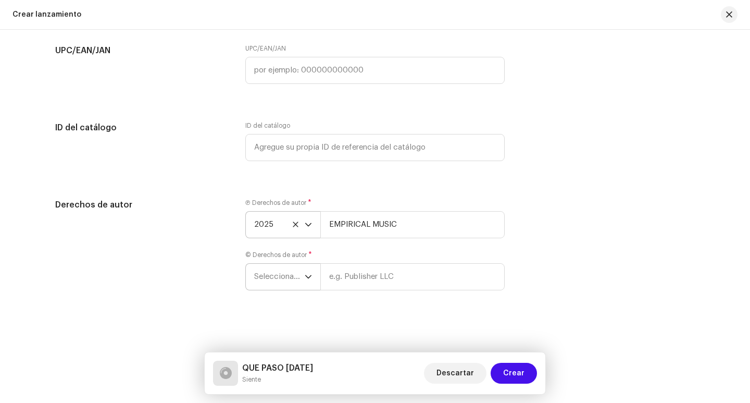
click at [293, 278] on span "Seleccionar año" at bounding box center [279, 277] width 51 height 26
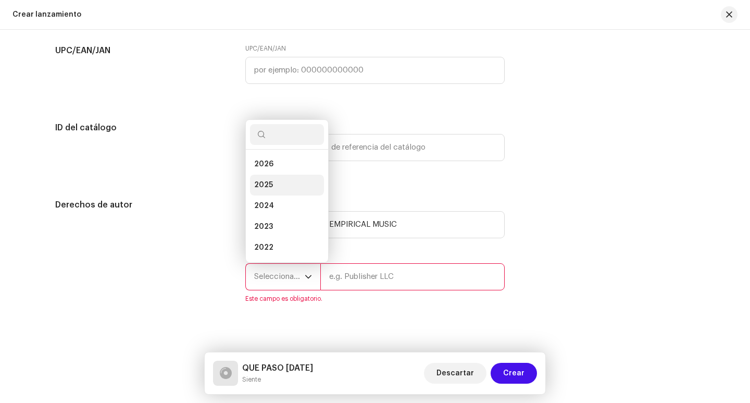
click at [275, 182] on li "2025" at bounding box center [287, 185] width 74 height 21
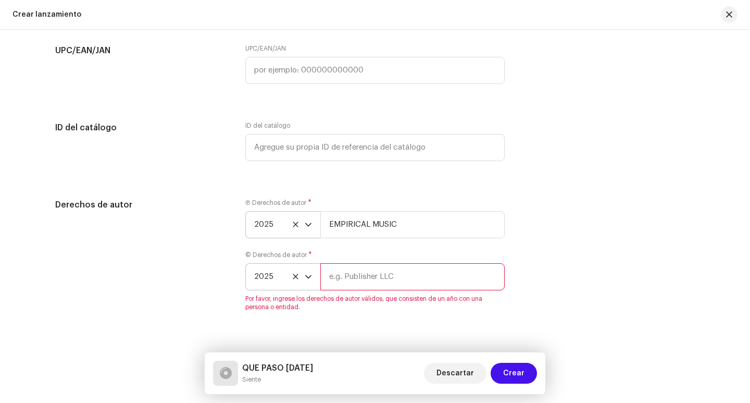
click at [370, 273] on input "text" at bounding box center [413, 276] width 184 height 27
type input "EMPIRICAL MUSIC"
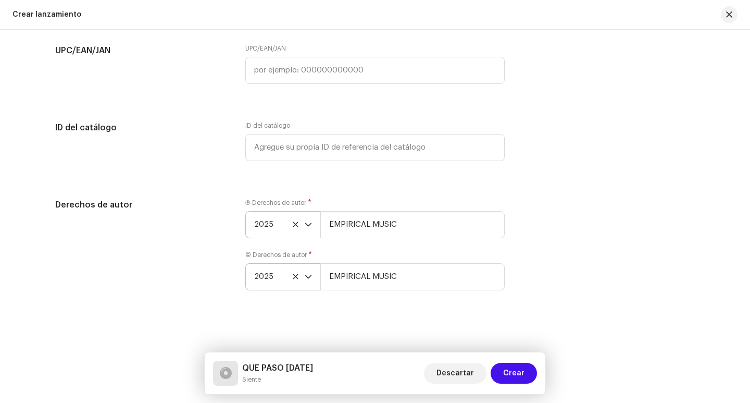
click at [531, 237] on div "Derechos de autor Ⓟ Derechos de autor * 2025 EMPIRICAL MUSIC © Derechos de auto…" at bounding box center [375, 251] width 640 height 104
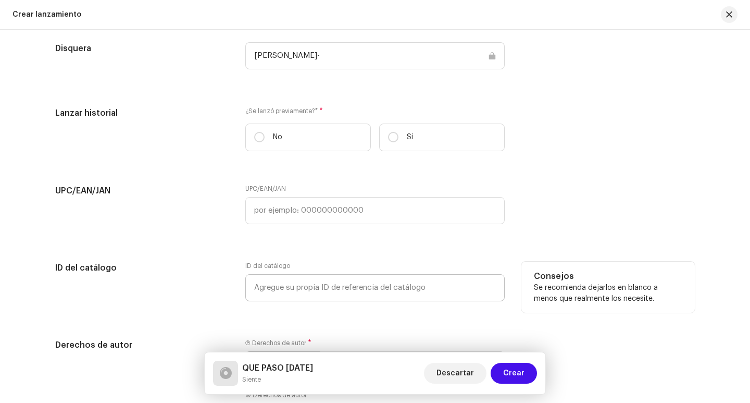
scroll to position [1460, 0]
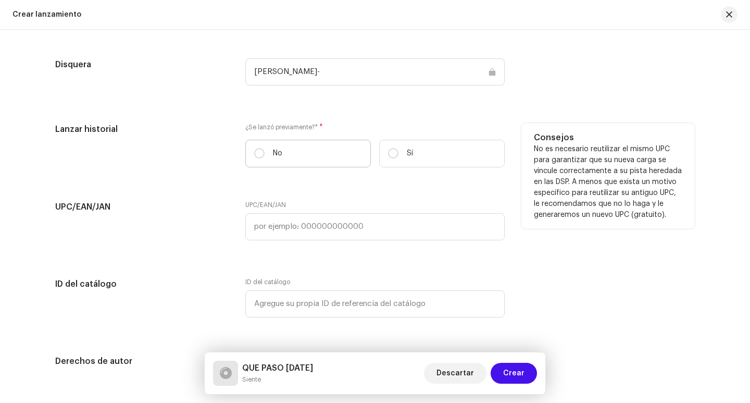
click at [267, 150] on label "No" at bounding box center [308, 154] width 126 height 28
click at [265, 150] on input "No" at bounding box center [259, 153] width 10 height 10
radio input "true"
click at [267, 150] on label "No" at bounding box center [308, 154] width 126 height 28
click at [265, 150] on input "No" at bounding box center [259, 153] width 10 height 10
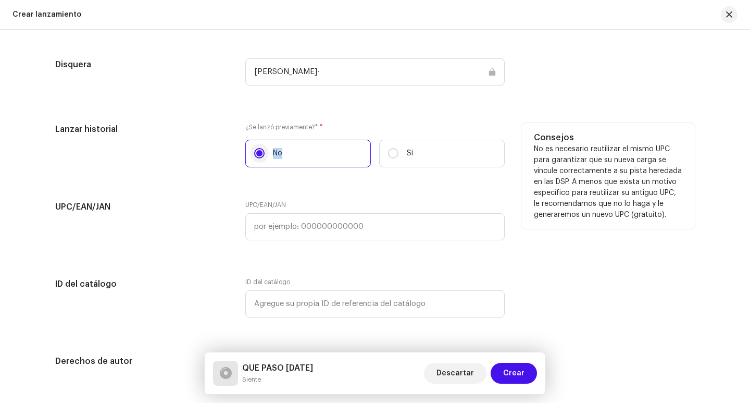
click at [261, 151] on input "No" at bounding box center [259, 153] width 10 height 10
click at [399, 155] on label "Sí" at bounding box center [442, 154] width 126 height 28
click at [399, 155] on input "Sí" at bounding box center [393, 153] width 10 height 10
radio input "true"
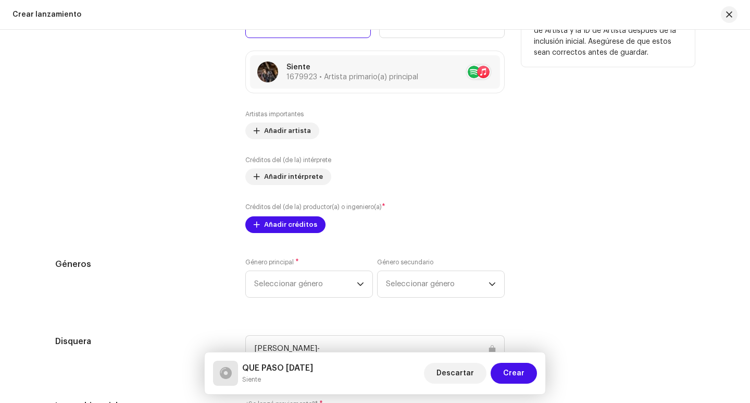
scroll to position [1199, 0]
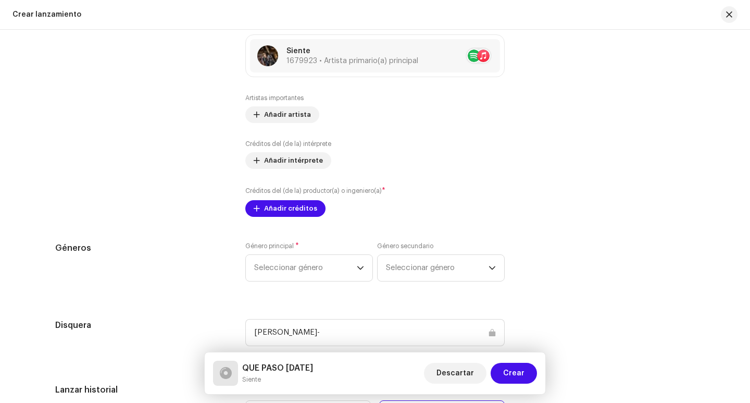
click at [488, 338] on div "[PERSON_NAME]-" at bounding box center [375, 332] width 260 height 27
click at [491, 334] on div "[PERSON_NAME]-" at bounding box center [375, 332] width 260 height 27
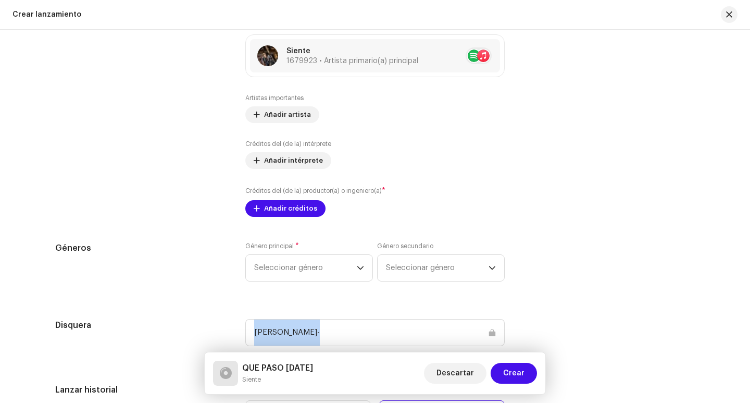
click at [491, 334] on div "[PERSON_NAME]-" at bounding box center [375, 332] width 260 height 27
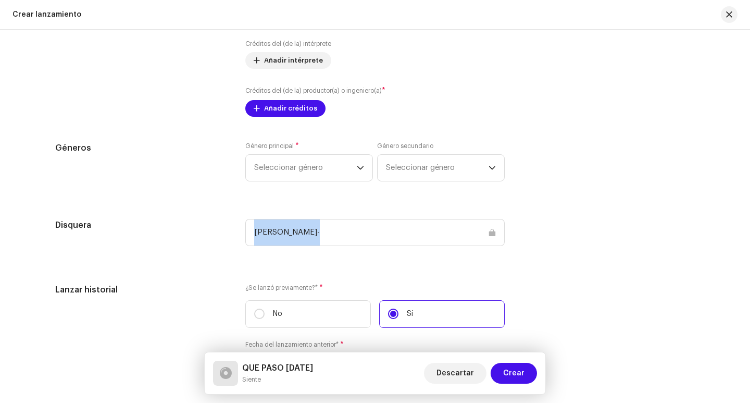
scroll to position [1303, 0]
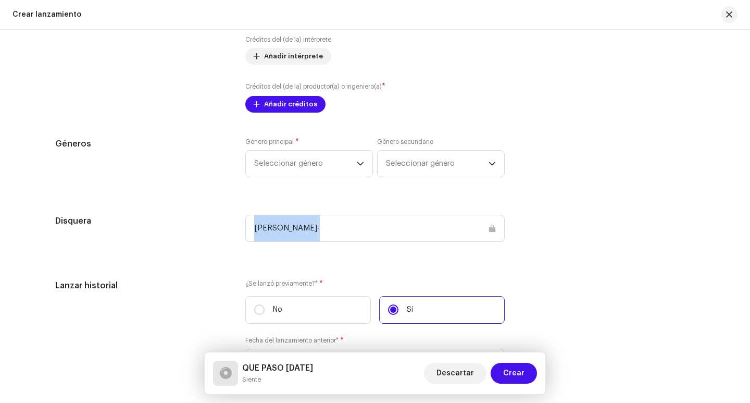
click at [492, 228] on div "[PERSON_NAME]-" at bounding box center [375, 228] width 260 height 27
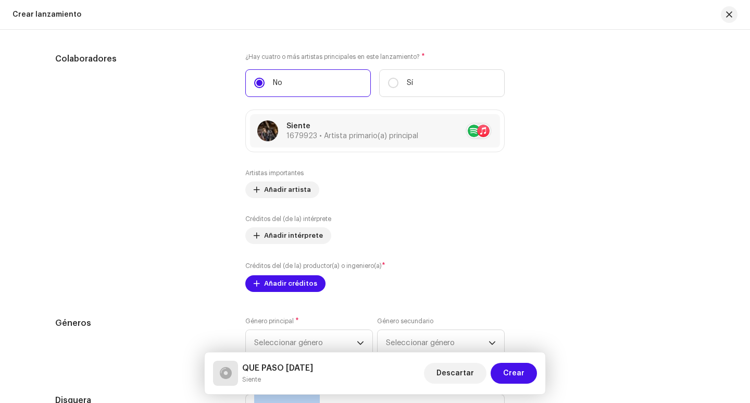
scroll to position [1147, 0]
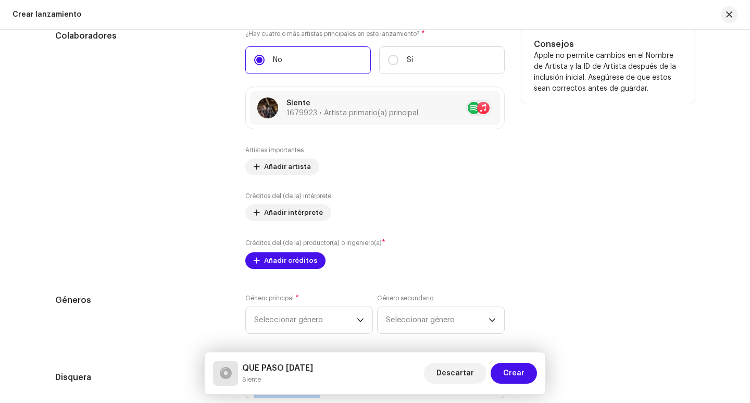
drag, startPoint x: 292, startPoint y: 165, endPoint x: 375, endPoint y: 163, distance: 82.4
click at [375, 163] on div "Artistas importantes Añadir artista" at bounding box center [375, 160] width 260 height 29
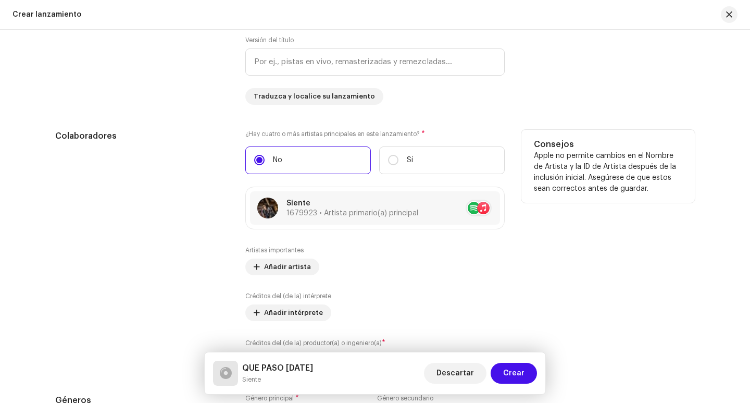
scroll to position [1043, 0]
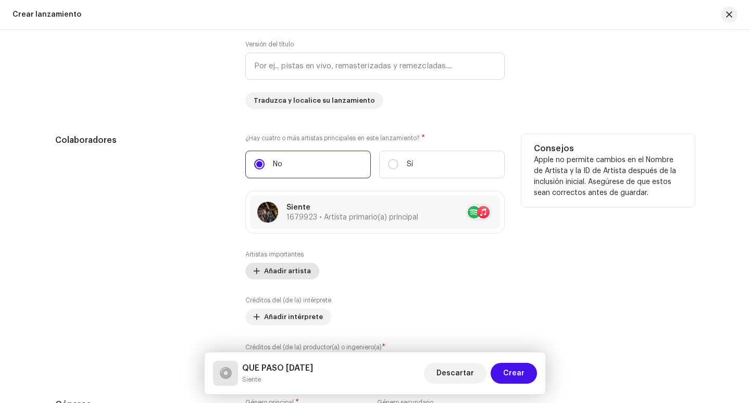
click at [297, 274] on span "Añadir artista" at bounding box center [287, 271] width 47 height 21
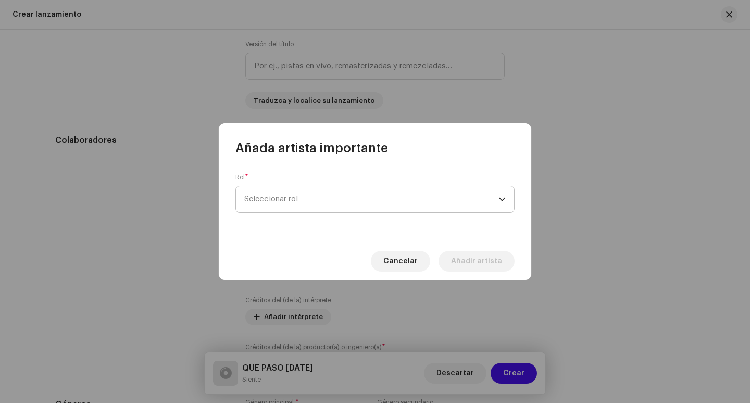
click at [303, 198] on span "Seleccionar rol" at bounding box center [371, 199] width 254 height 26
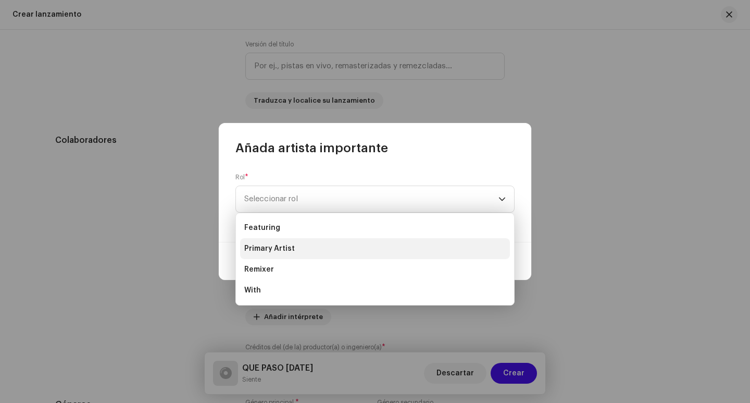
click at [277, 247] on span "Primary Artist" at bounding box center [269, 248] width 51 height 10
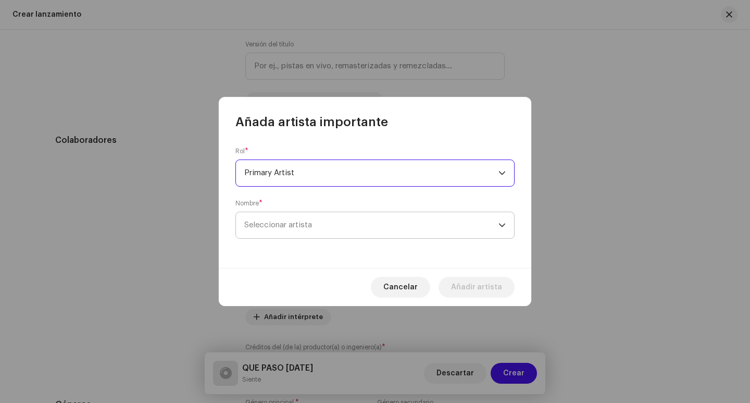
click at [266, 233] on span "Seleccionar artista" at bounding box center [371, 225] width 254 height 26
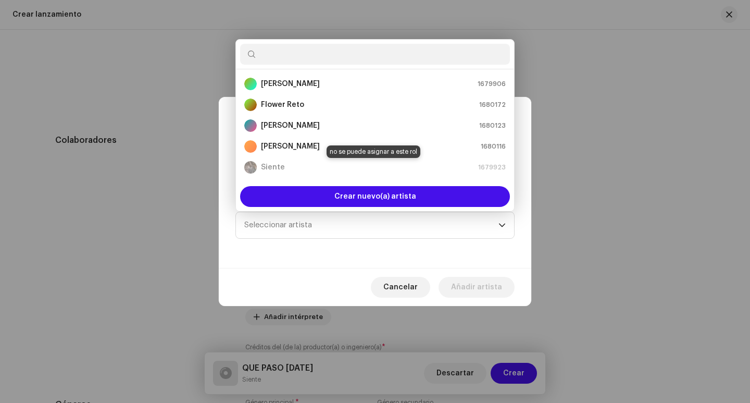
scroll to position [17, 0]
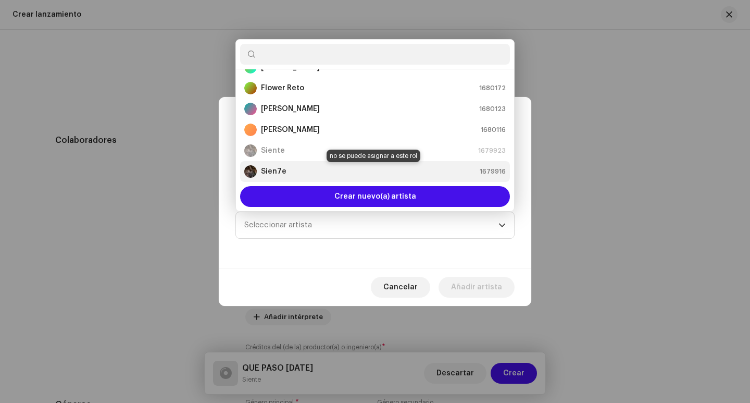
click at [269, 166] on strong "Sien7e" at bounding box center [274, 171] width 26 height 10
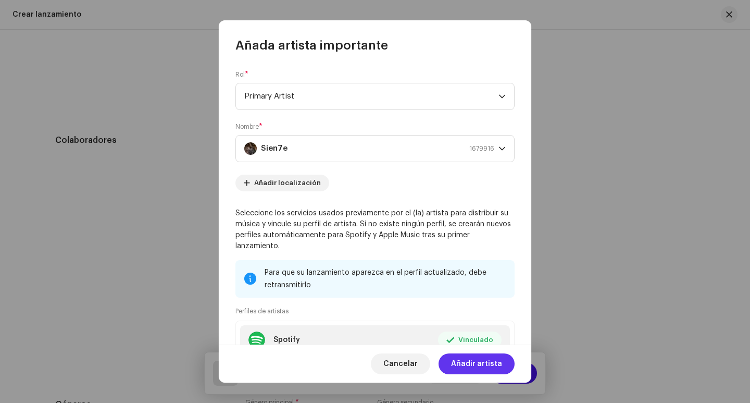
click at [485, 364] on span "Añadir artista" at bounding box center [476, 363] width 51 height 21
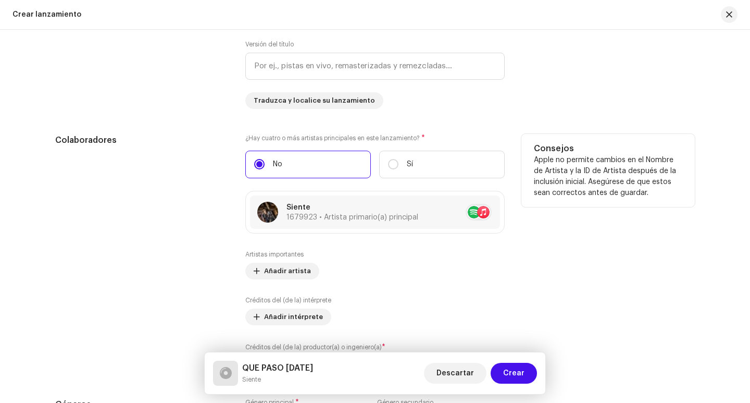
click at [559, 274] on div "Consejos Apple no permite cambios en el Nombre de Artista y la ID de Artista de…" at bounding box center [609, 253] width 174 height 239
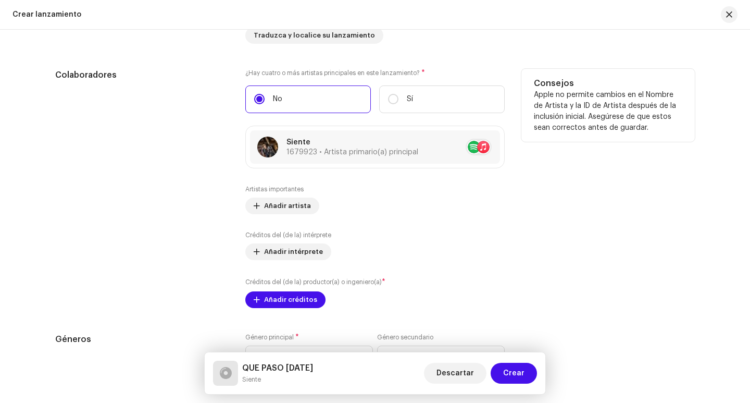
scroll to position [1147, 0]
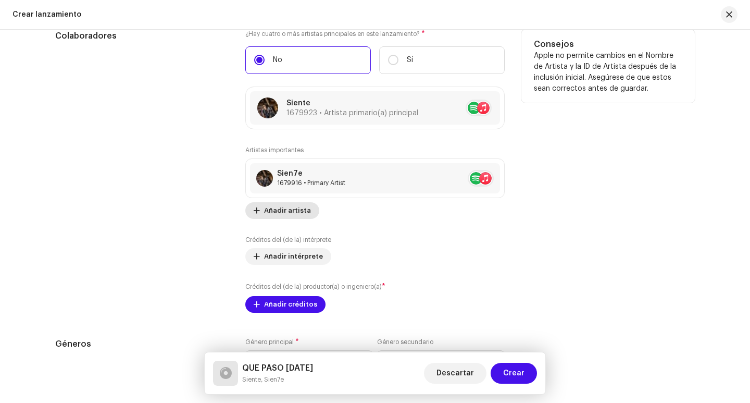
click at [290, 210] on span "Añadir artista" at bounding box center [287, 210] width 47 height 21
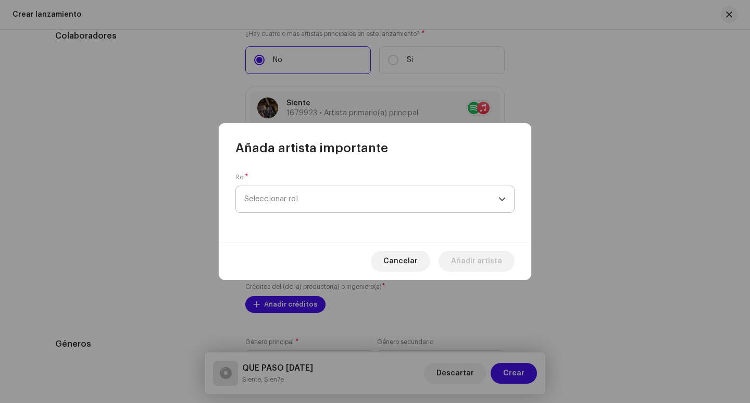
click at [293, 200] on span "Seleccionar rol" at bounding box center [371, 199] width 254 height 26
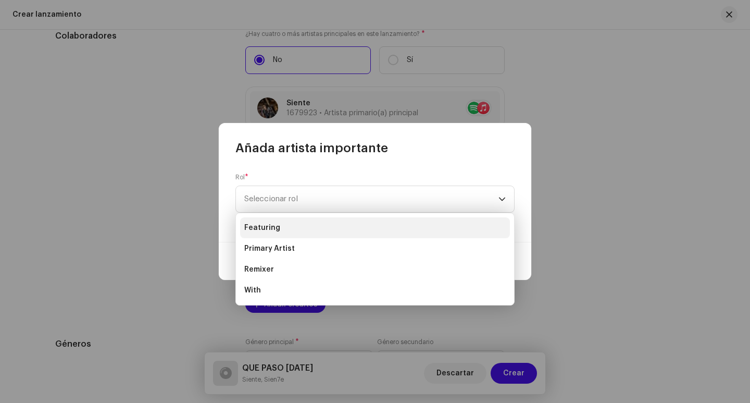
click at [272, 225] on span "Featuring" at bounding box center [262, 228] width 36 height 10
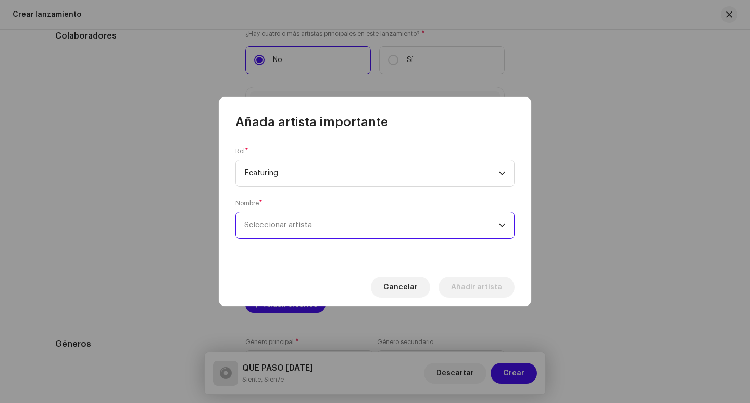
click at [272, 232] on span "Seleccionar artista" at bounding box center [371, 225] width 254 height 26
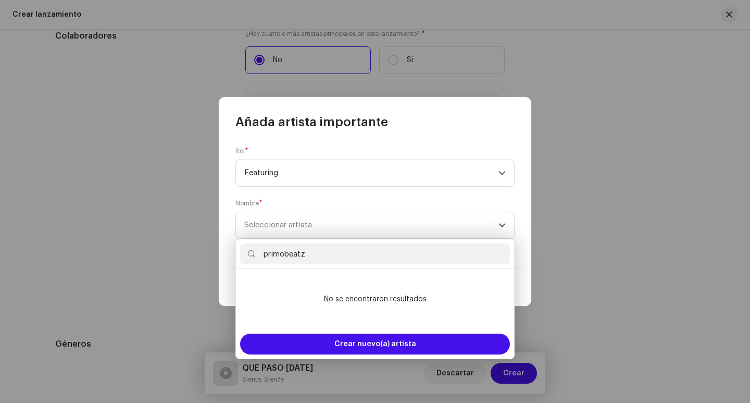
click at [321, 255] on input "primobeatz" at bounding box center [375, 253] width 270 height 21
type input "primobeatz"
click at [322, 170] on span "Featuring" at bounding box center [371, 173] width 254 height 26
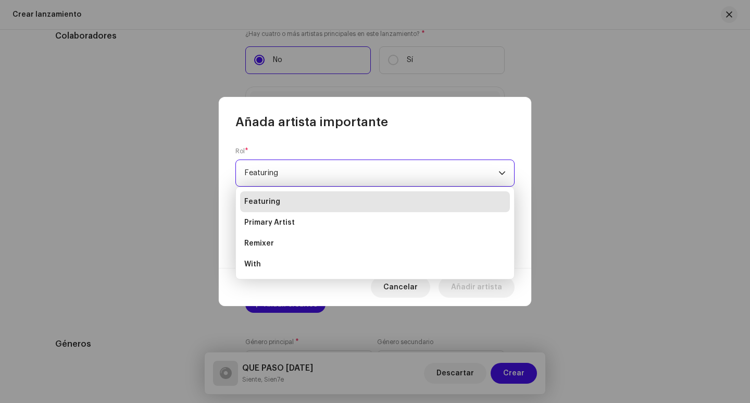
click at [322, 170] on span "Featuring" at bounding box center [371, 173] width 254 height 26
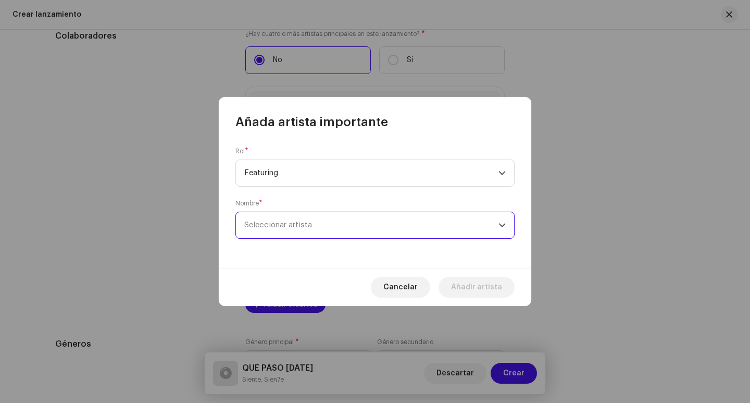
click at [293, 229] on span "Seleccionar artista" at bounding box center [371, 225] width 254 height 26
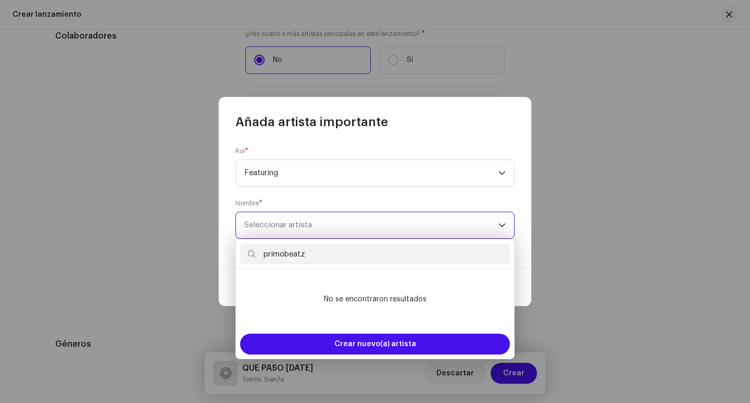
click at [293, 229] on span "Seleccionar artista" at bounding box center [371, 225] width 254 height 26
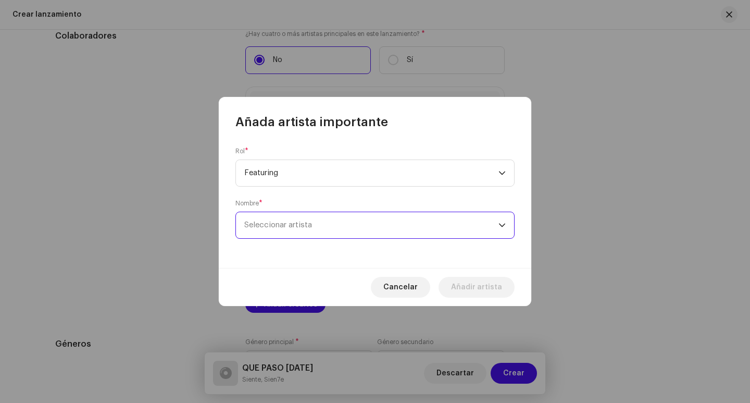
click at [293, 228] on span "Seleccionar artista" at bounding box center [278, 225] width 68 height 8
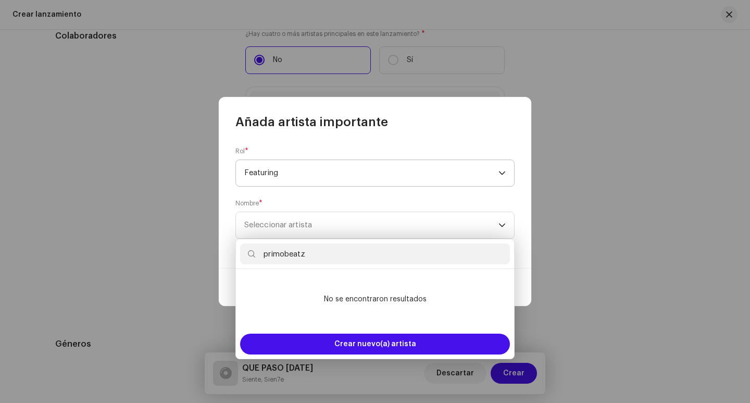
click at [290, 174] on span "Featuring" at bounding box center [371, 173] width 254 height 26
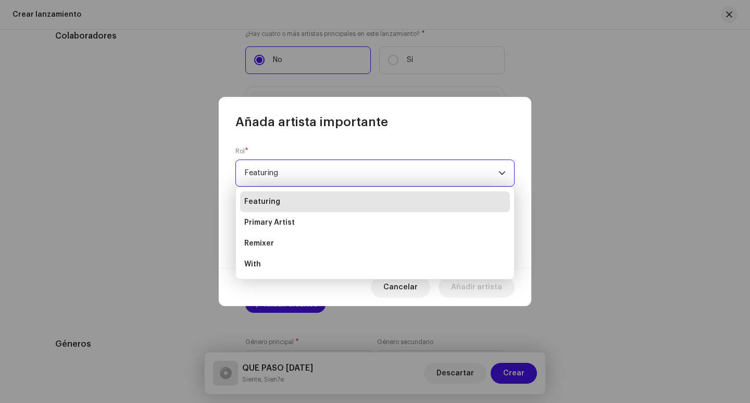
click at [290, 174] on span "Featuring" at bounding box center [371, 173] width 254 height 26
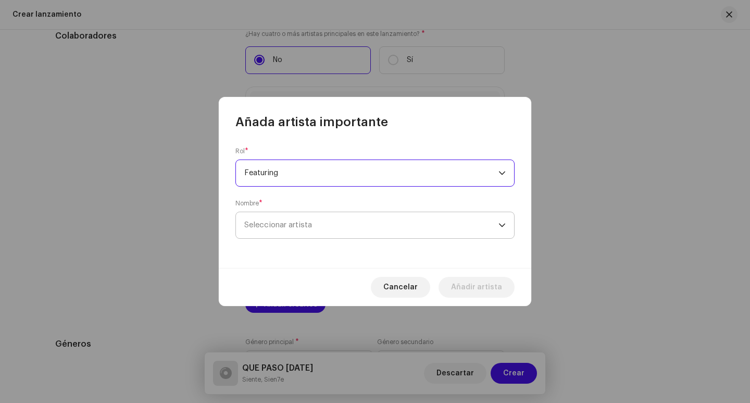
click at [289, 229] on span "Seleccionar artista" at bounding box center [371, 225] width 254 height 26
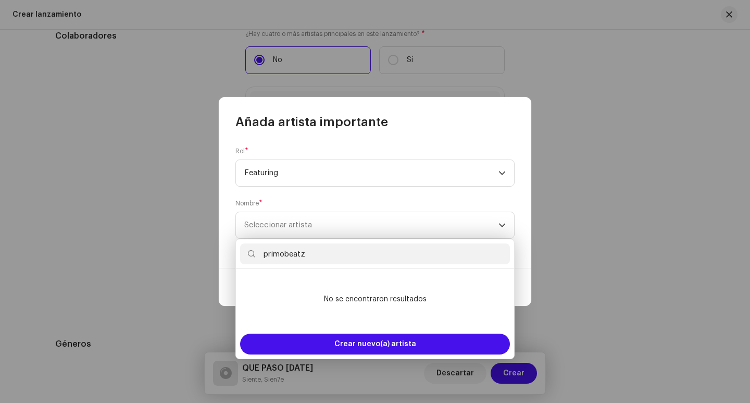
click at [324, 256] on input "primobeatz" at bounding box center [375, 253] width 270 height 21
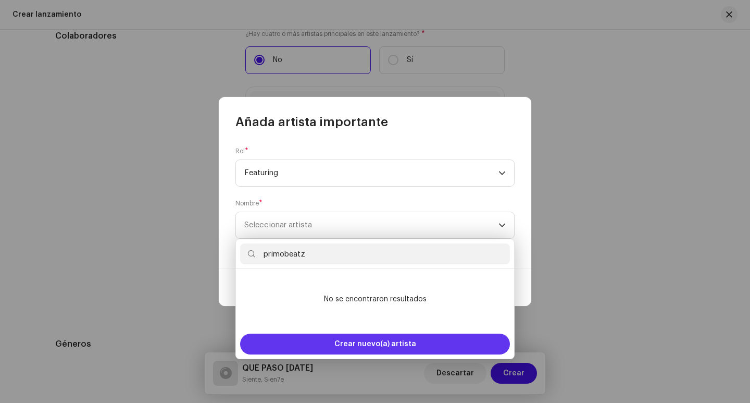
click at [338, 347] on span "Crear nuevo(a) artista" at bounding box center [376, 344] width 82 height 21
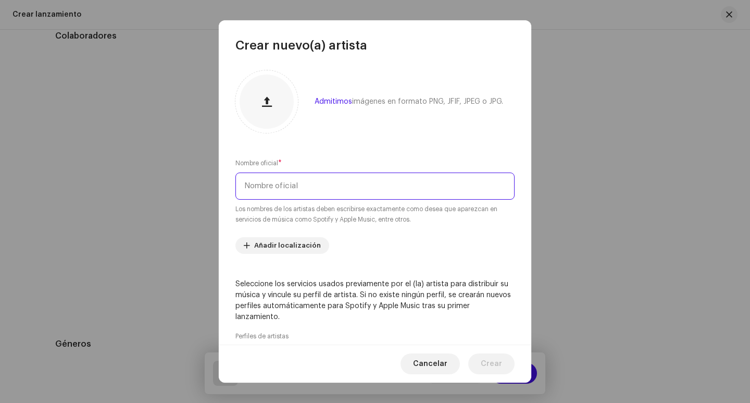
click at [291, 182] on input "text" at bounding box center [375, 186] width 279 height 27
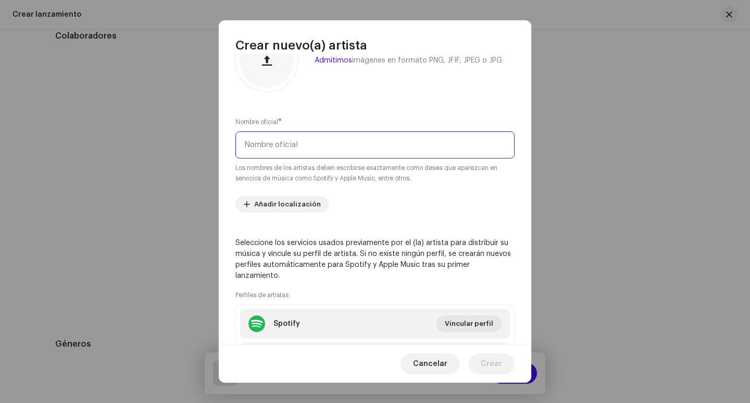
scroll to position [135, 0]
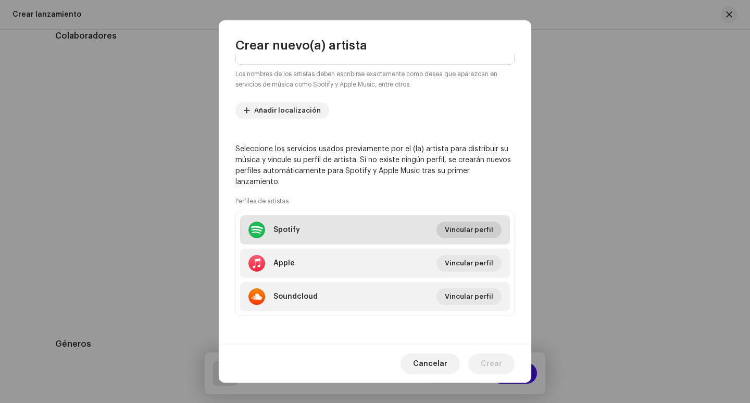
click at [470, 232] on li "Spotify Vincular perfil" at bounding box center [375, 229] width 270 height 29
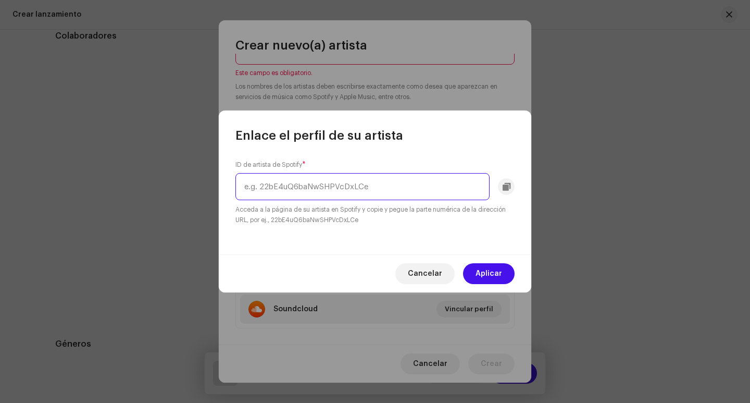
click at [289, 186] on input "text" at bounding box center [363, 186] width 254 height 27
paste input "El valor de la disquera de una pista en un lanzamiento tiene que ser la disquer…"
type input "El valor de la disquera de una pista en un lanzamiento tiene que ser la disquer…"
click at [329, 188] on input "El valor de la disquera de una pista en un lanzamiento tiene que ser la disquer…" at bounding box center [363, 186] width 254 height 27
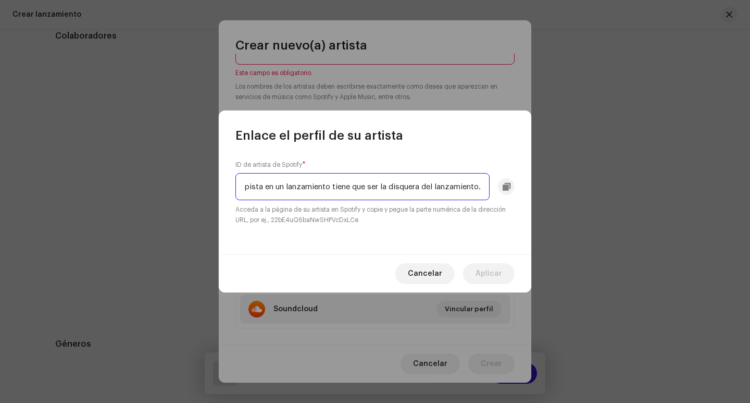
click at [329, 188] on input "El valor de la disquera de una pista en un lanzamiento tiene que ser la disquer…" at bounding box center [363, 186] width 254 height 27
click at [352, 188] on input "text" at bounding box center [363, 186] width 254 height 27
paste input "72LTyD9Rh8nqOCvb3uyLxG"
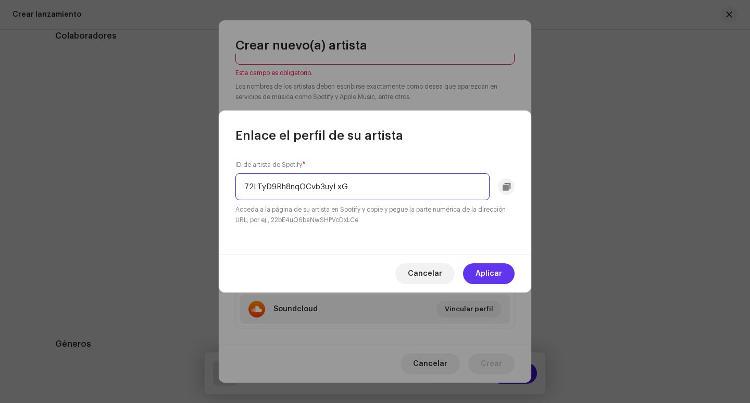
type input "72LTyD9Rh8nqOCvb3uyLxG"
click at [497, 276] on span "Aplicar" at bounding box center [489, 273] width 27 height 21
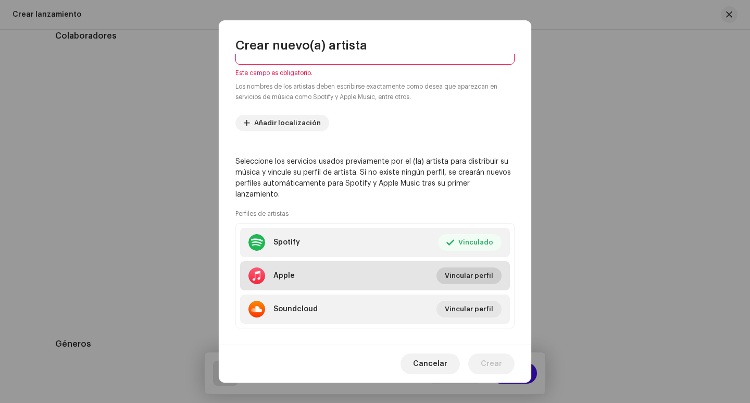
click at [464, 276] on span "Vincular perfil" at bounding box center [469, 275] width 48 height 21
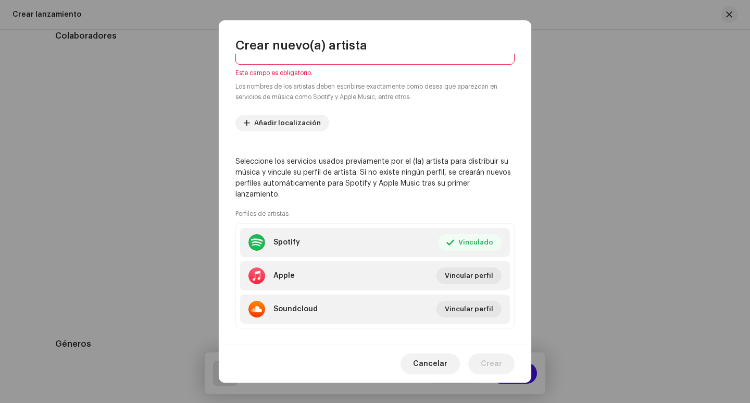
click at [578, 185] on div "Enlace el perfil de su artista ID de artista de Apple * Acceda a la página de s…" at bounding box center [375, 201] width 750 height 403
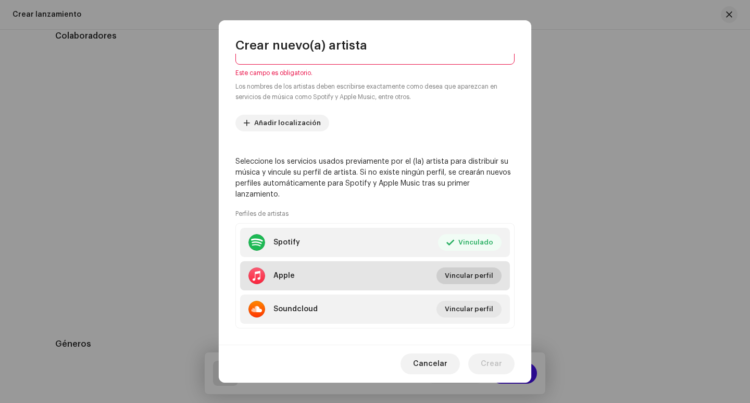
click at [461, 275] on span "Vincular perfil" at bounding box center [469, 275] width 48 height 21
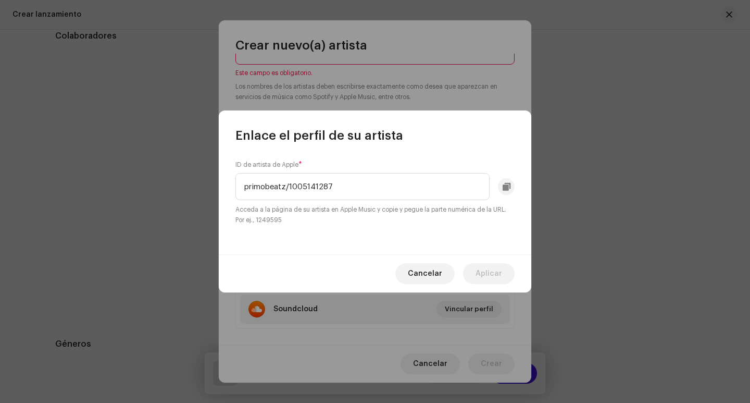
drag, startPoint x: 289, startPoint y: 188, endPoint x: 154, endPoint y: 188, distance: 135.0
click at [154, 188] on div "Enlace el perfil de su artista ID de artista de Apple * primobeatz/1005141287 A…" at bounding box center [375, 201] width 750 height 403
type input "1005141287"
click at [486, 275] on span "Aplicar" at bounding box center [489, 273] width 27 height 21
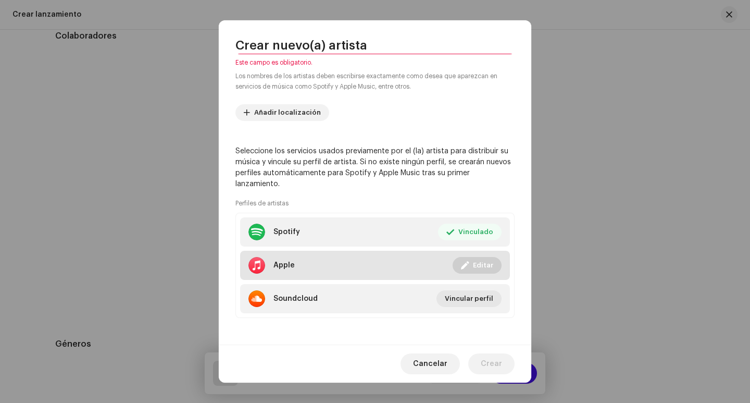
scroll to position [147, 0]
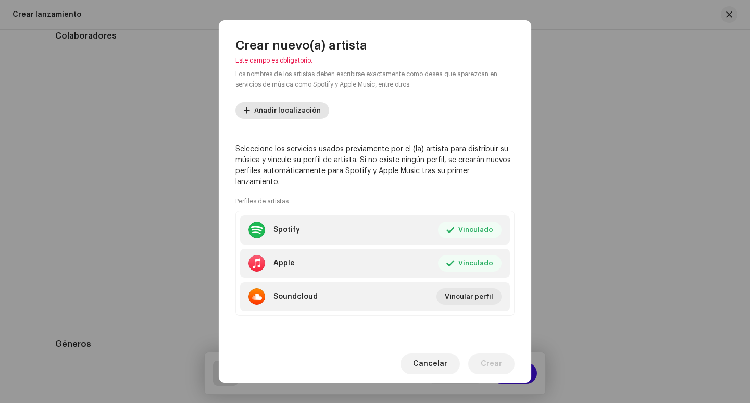
click at [275, 107] on span "Añadir localización" at bounding box center [287, 110] width 67 height 21
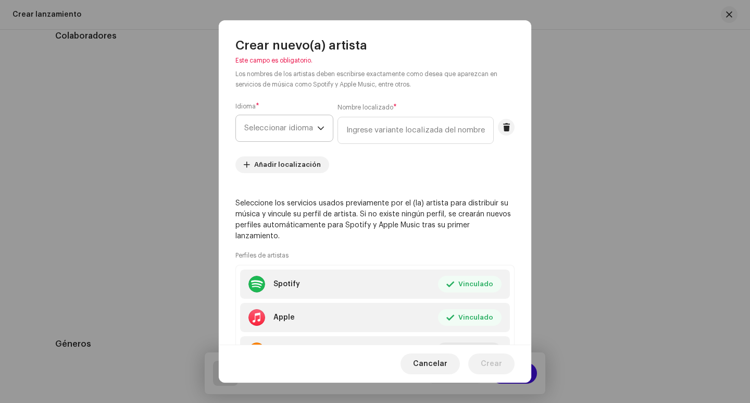
click at [302, 134] on span "Seleccionar idioma" at bounding box center [280, 128] width 73 height 26
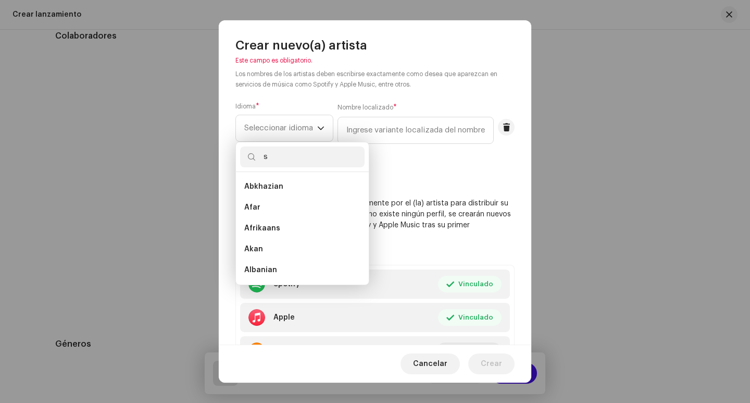
scroll to position [0, 0]
type input "spa"
click at [289, 208] on span "Spanish ([GEOGRAPHIC_DATA])" at bounding box center [300, 207] width 113 height 10
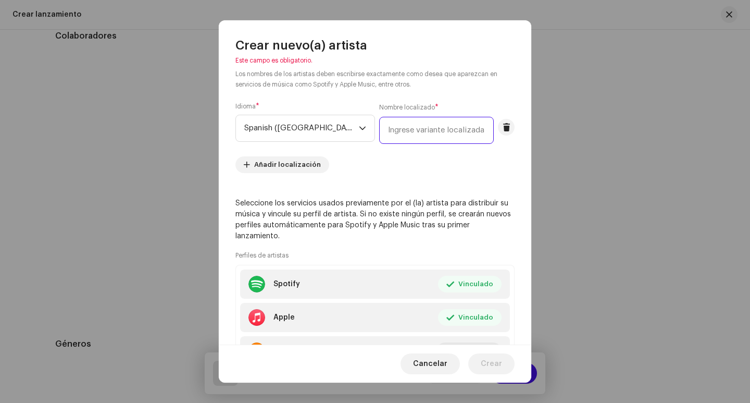
click at [387, 133] on input "text" at bounding box center [436, 130] width 115 height 27
click at [464, 132] on input "text" at bounding box center [436, 130] width 115 height 27
click at [453, 129] on input "text" at bounding box center [436, 130] width 115 height 27
type input "primobeatz"
click at [452, 181] on div "Admitimos imágenes en formato PNG, JFIF, JPEG o JPG. Nombre oficial * Este camp…" at bounding box center [375, 199] width 313 height 291
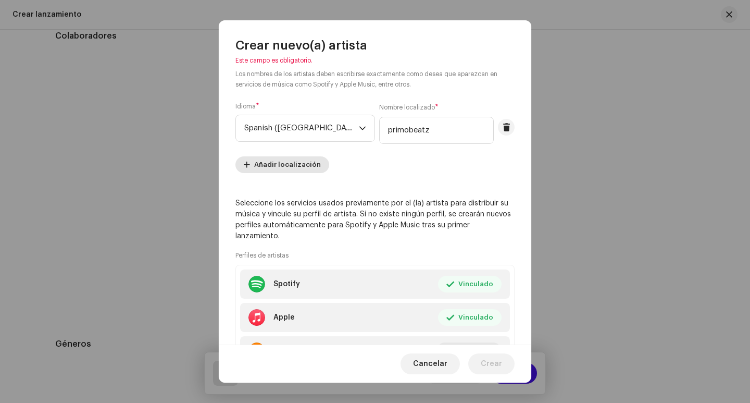
click at [278, 165] on span "Añadir localización" at bounding box center [287, 164] width 67 height 21
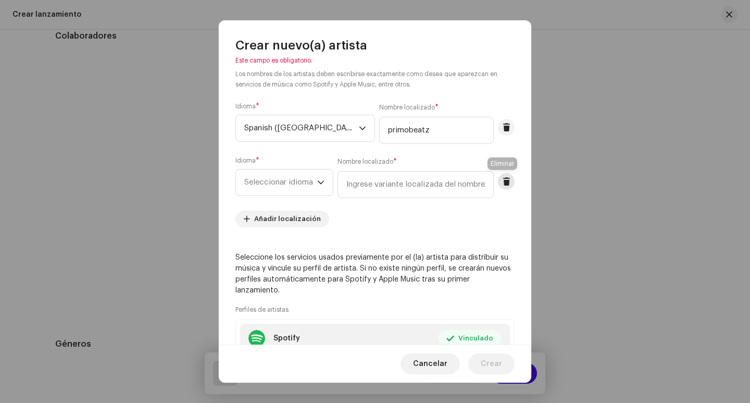
click at [504, 182] on span at bounding box center [507, 181] width 8 height 8
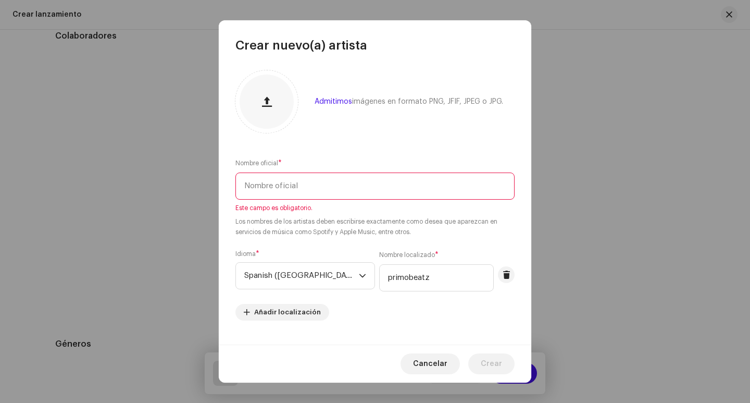
click at [280, 186] on input "text" at bounding box center [375, 186] width 279 height 27
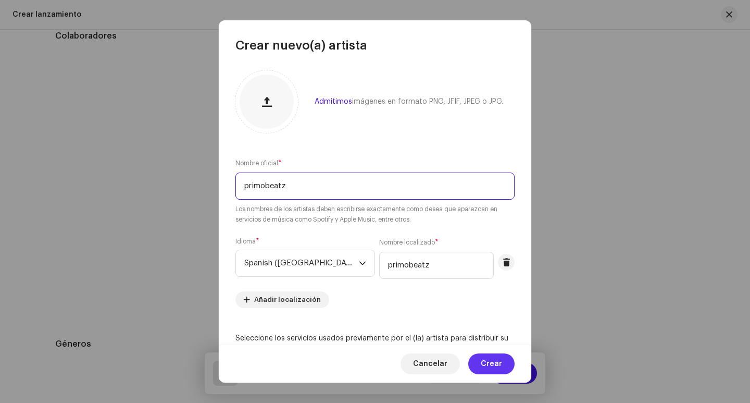
type input "primobeatz"
click at [496, 366] on span "Crear" at bounding box center [491, 363] width 21 height 21
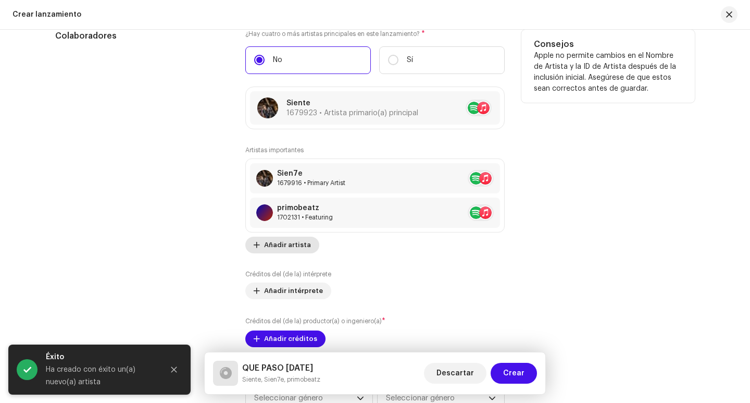
click at [292, 247] on span "Añadir artista" at bounding box center [287, 245] width 47 height 21
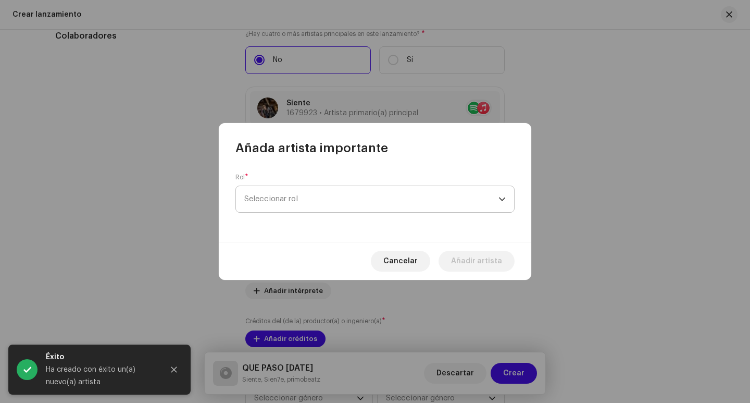
click at [290, 198] on span "Seleccionar rol" at bounding box center [371, 199] width 254 height 26
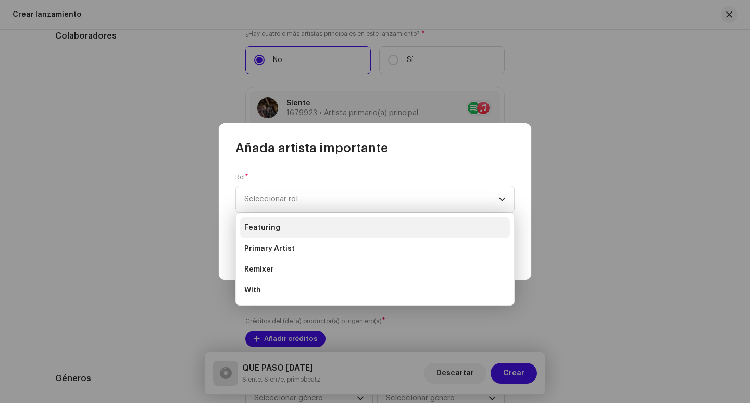
click at [272, 227] on span "Featuring" at bounding box center [262, 228] width 36 height 10
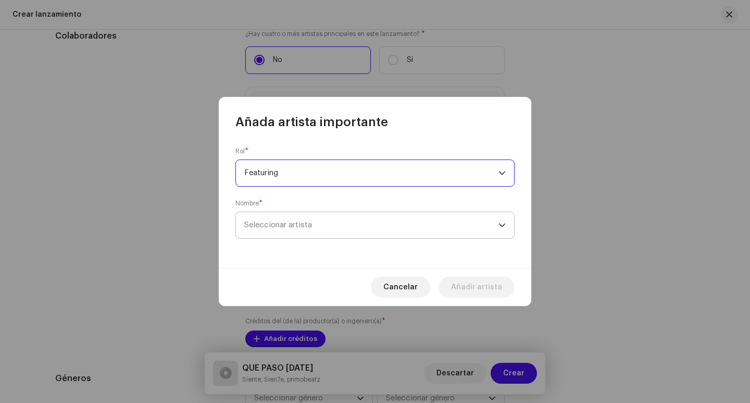
click at [276, 224] on span "Seleccionar artista" at bounding box center [278, 225] width 68 height 8
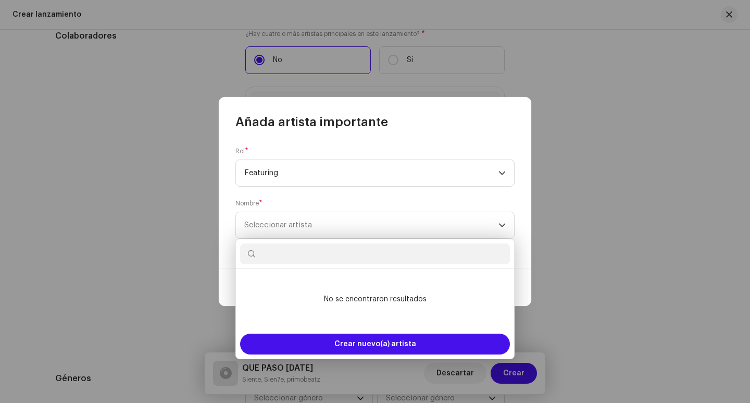
click at [363, 253] on input "text" at bounding box center [375, 253] width 270 height 21
paste input "25mY1euGZMn5ZeSTXsWYVm"
type input "25mY1euGZMn5ZeSTXsWYVm"
drag, startPoint x: 227, startPoint y: 252, endPoint x: 277, endPoint y: 225, distance: 57.2
click at [201, 252] on body "[PERSON_NAME]- Inicio Perfil Catálogo Transacciones Estadísticas Recursos Merca…" at bounding box center [375, 201] width 750 height 403
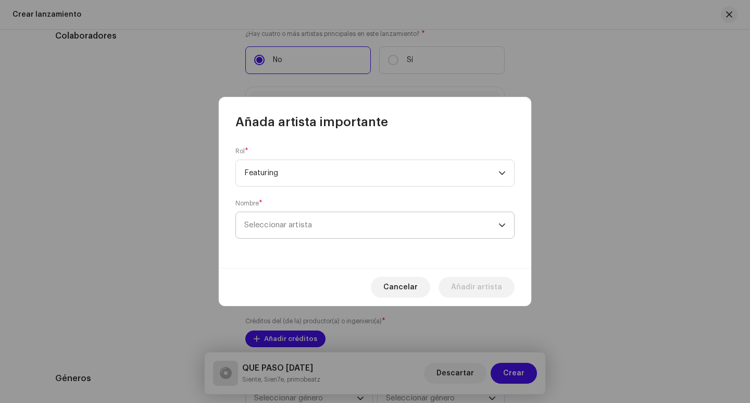
click at [285, 215] on span "Seleccionar artista" at bounding box center [371, 225] width 254 height 26
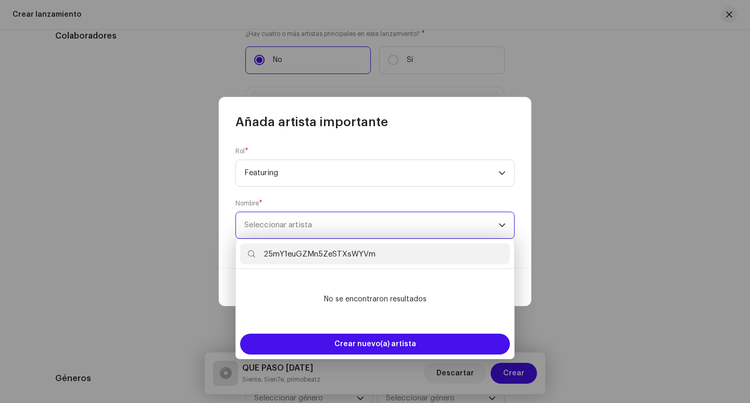
click at [285, 215] on span "Seleccionar artista" at bounding box center [371, 225] width 254 height 26
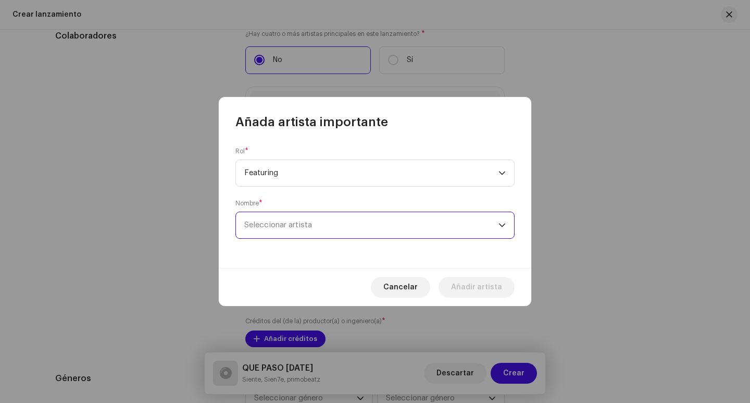
click at [331, 227] on span "Seleccionar artista" at bounding box center [371, 225] width 254 height 26
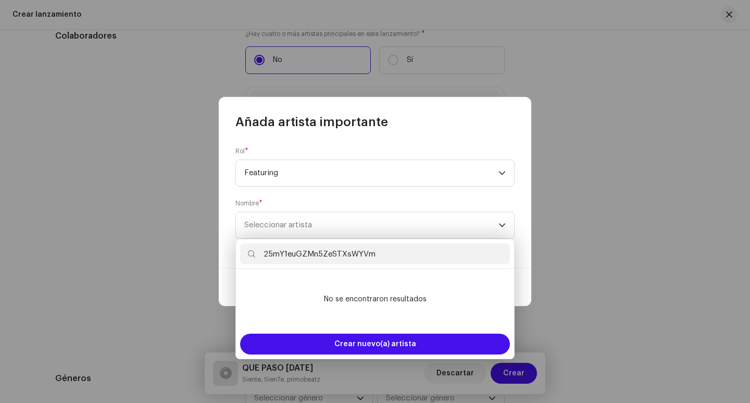
drag, startPoint x: 392, startPoint y: 258, endPoint x: 183, endPoint y: 256, distance: 209.0
click at [183, 256] on body "[PERSON_NAME]- Inicio Perfil Catálogo Transacciones Estadísticas Recursos Merca…" at bounding box center [375, 201] width 750 height 403
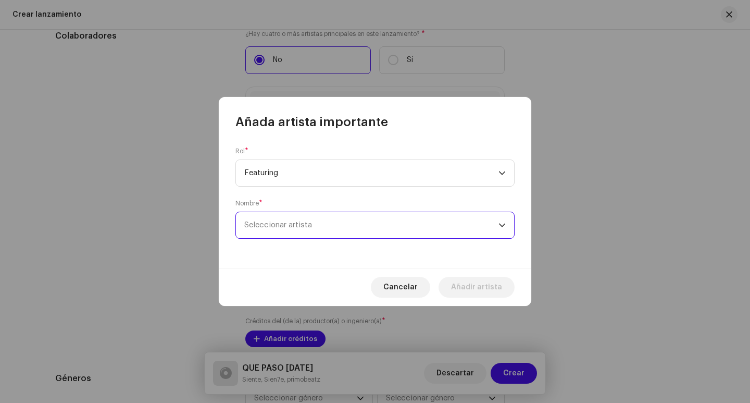
click at [280, 223] on span "Seleccionar artista" at bounding box center [278, 225] width 68 height 8
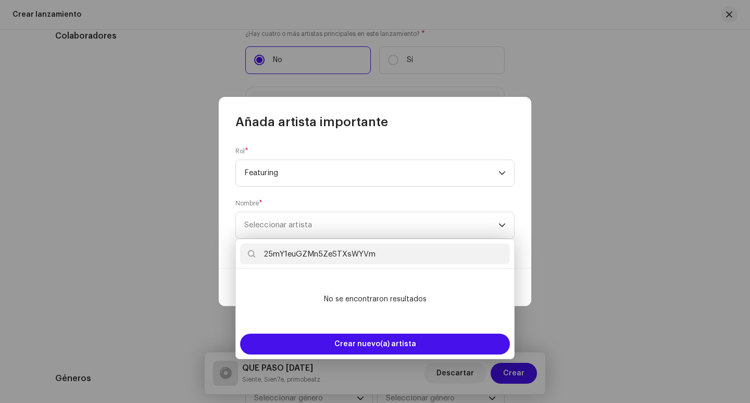
click at [306, 255] on input "25mY1euGZMn5ZeSTXsWYVm" at bounding box center [375, 253] width 270 height 21
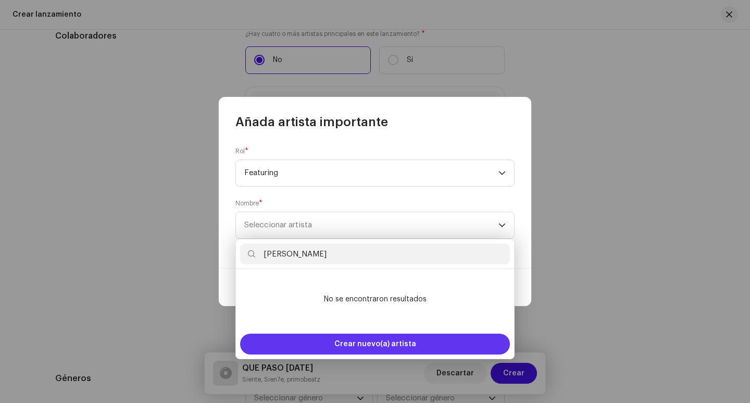
type input "[PERSON_NAME]"
click at [387, 342] on span "Crear nuevo(a) artista" at bounding box center [376, 344] width 82 height 21
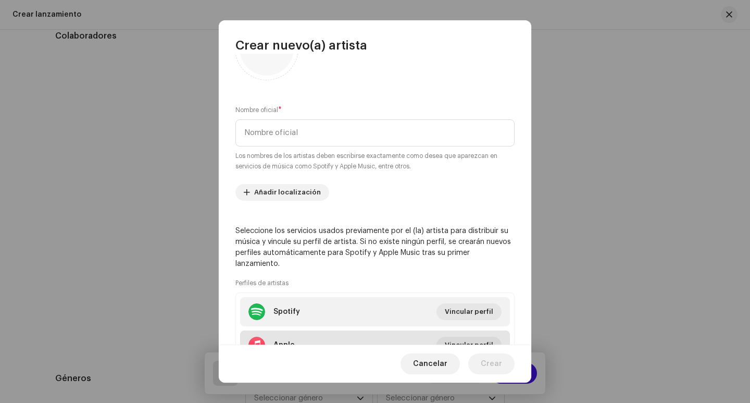
scroll to position [135, 0]
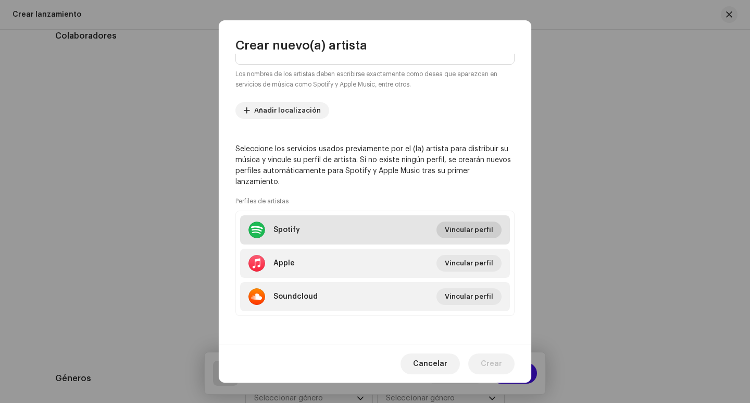
click at [475, 229] on span "Vincular perfil" at bounding box center [469, 229] width 48 height 21
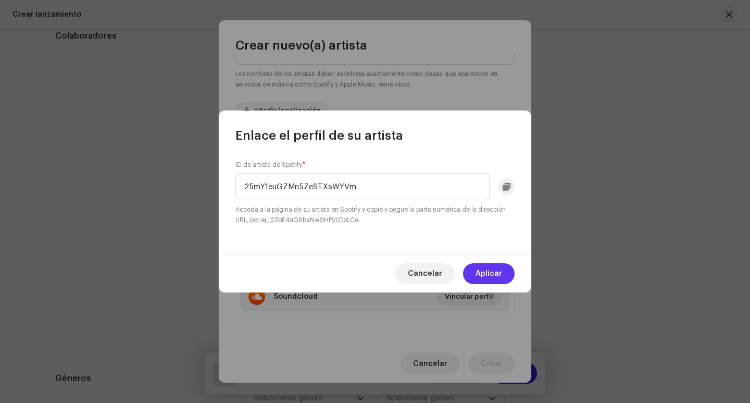
type input "25mY1euGZMn5ZeSTXsWYVm"
click at [493, 275] on span "Aplicar" at bounding box center [489, 273] width 27 height 21
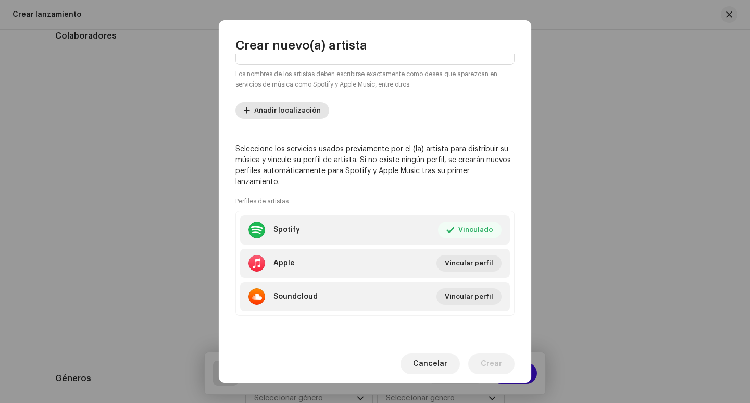
click at [294, 110] on span "Añadir localización" at bounding box center [287, 110] width 67 height 21
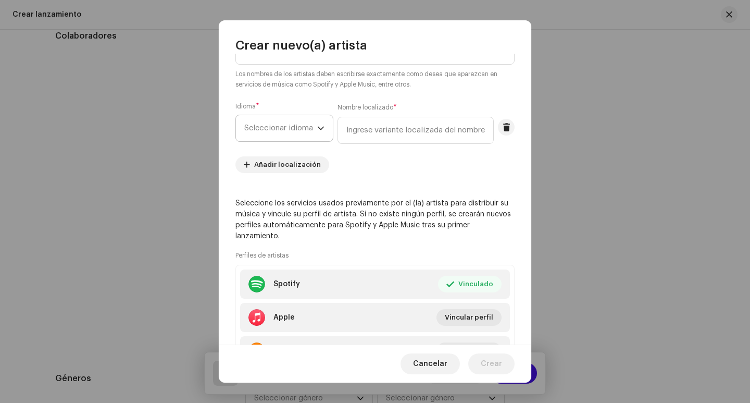
click at [304, 134] on span "Seleccionar idioma" at bounding box center [280, 128] width 73 height 26
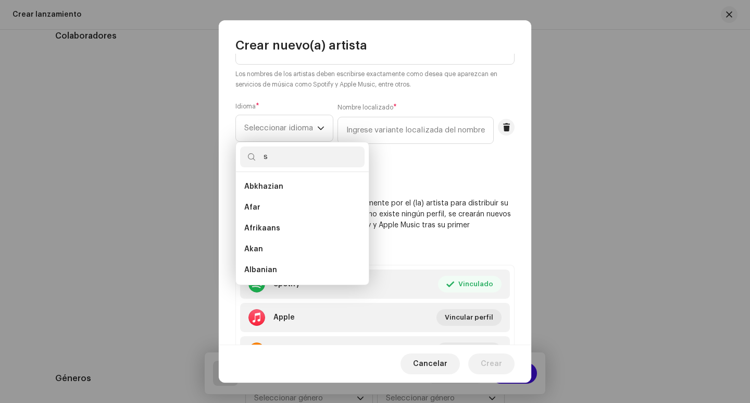
scroll to position [0, 0]
type input "spa"
click at [317, 209] on span "Spanish ([GEOGRAPHIC_DATA])" at bounding box center [300, 207] width 113 height 10
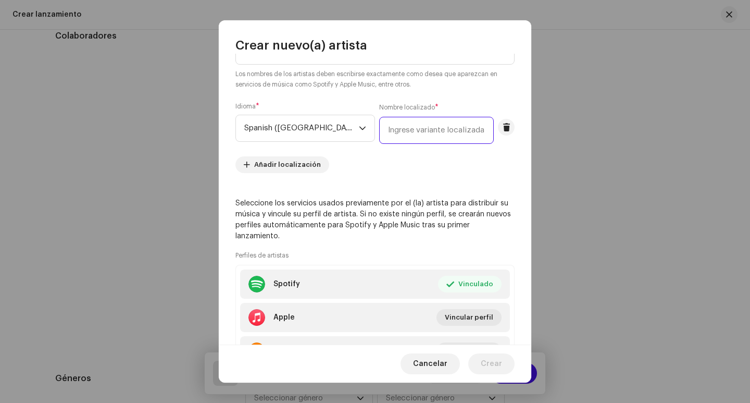
click at [379, 130] on input "text" at bounding box center [436, 130] width 115 height 27
drag, startPoint x: 341, startPoint y: 133, endPoint x: 267, endPoint y: 134, distance: 74.0
click at [267, 134] on div "Idioma * Spanish ([GEOGRAPHIC_DATA]) Nombre localizado * [GEOGRAPHIC_DATA]" at bounding box center [375, 123] width 279 height 42
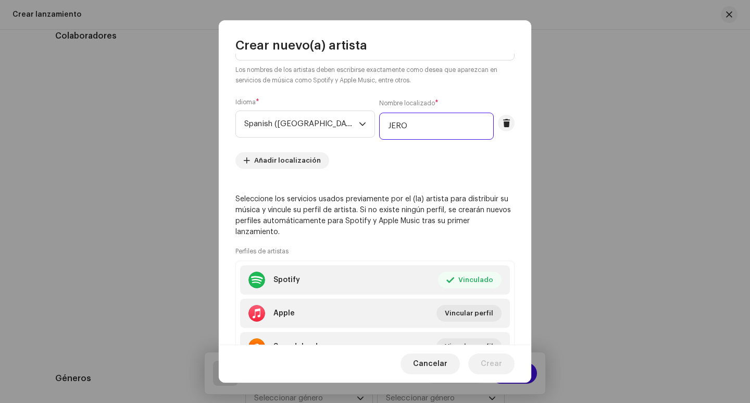
scroll to position [85, 0]
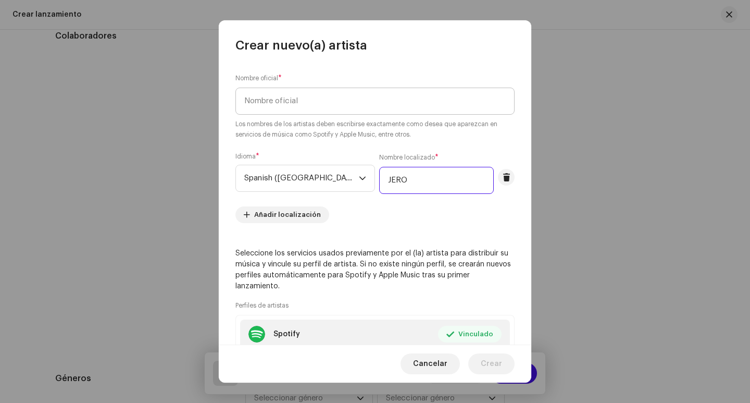
type input "JERO"
click at [285, 90] on input "text" at bounding box center [375, 101] width 279 height 27
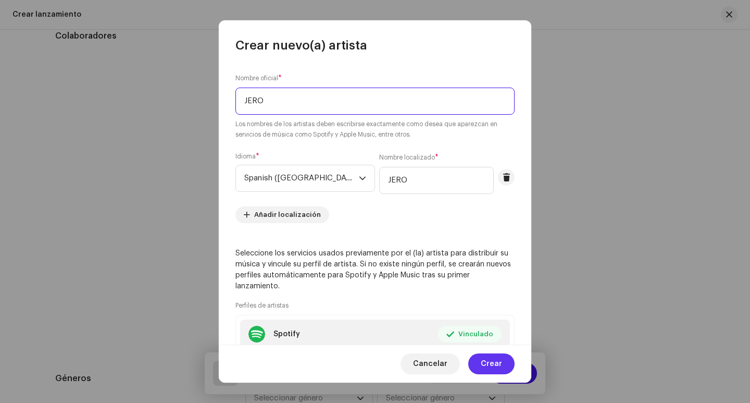
type input "JERO"
click at [489, 364] on span "Crear" at bounding box center [491, 363] width 21 height 21
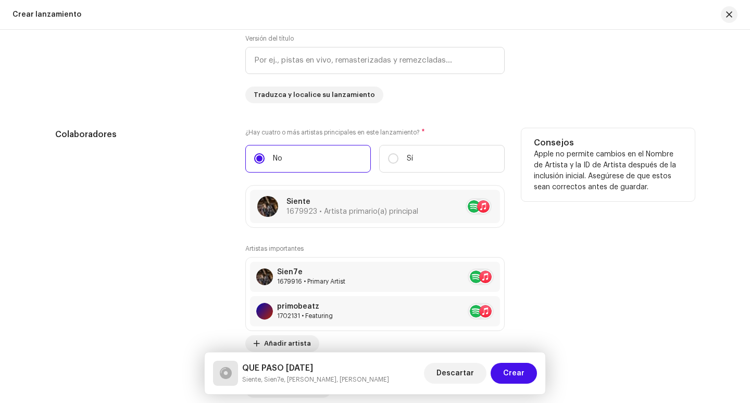
scroll to position [1147, 0]
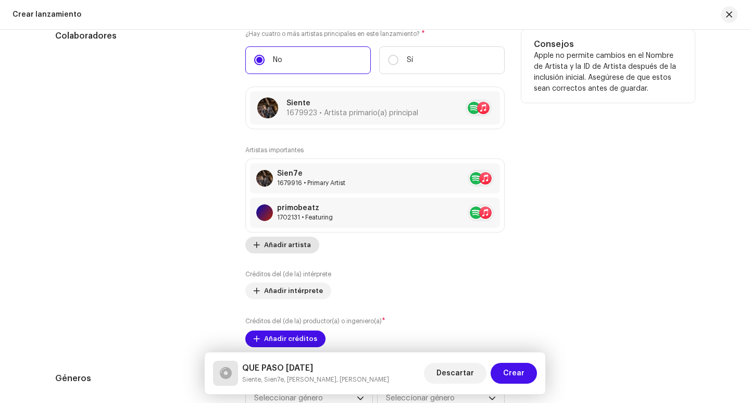
click at [292, 248] on span "Añadir artista" at bounding box center [287, 245] width 47 height 21
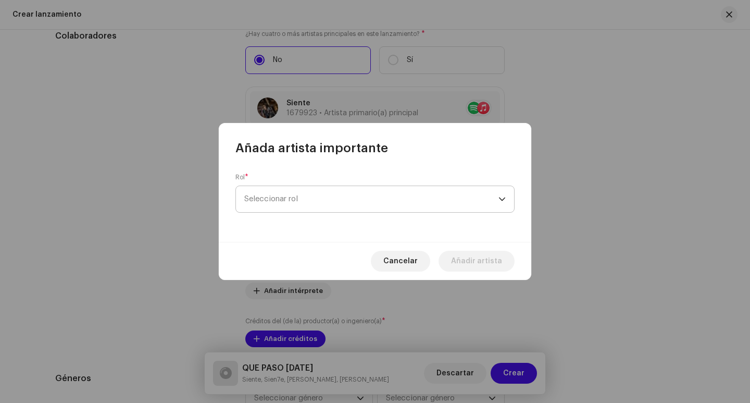
click at [297, 200] on span "Seleccionar rol" at bounding box center [371, 199] width 254 height 26
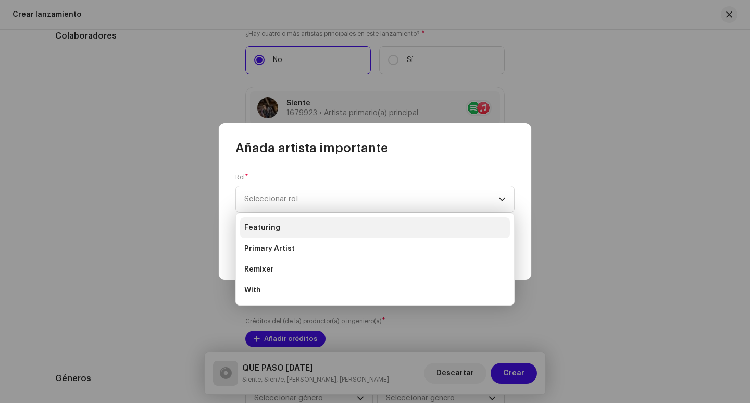
click at [274, 225] on span "Featuring" at bounding box center [262, 228] width 36 height 10
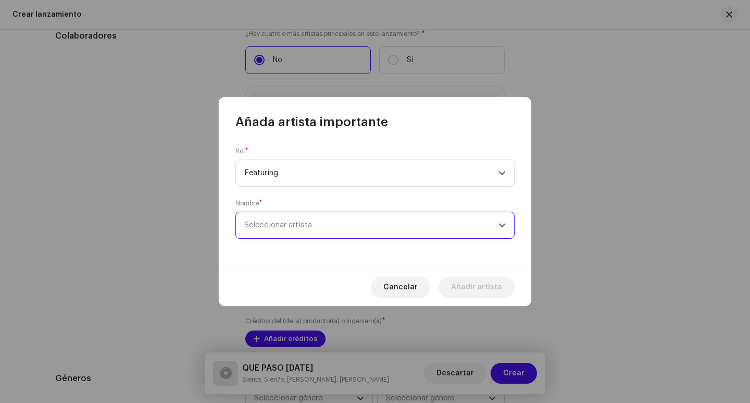
click at [264, 219] on span "Seleccionar artista" at bounding box center [371, 225] width 254 height 26
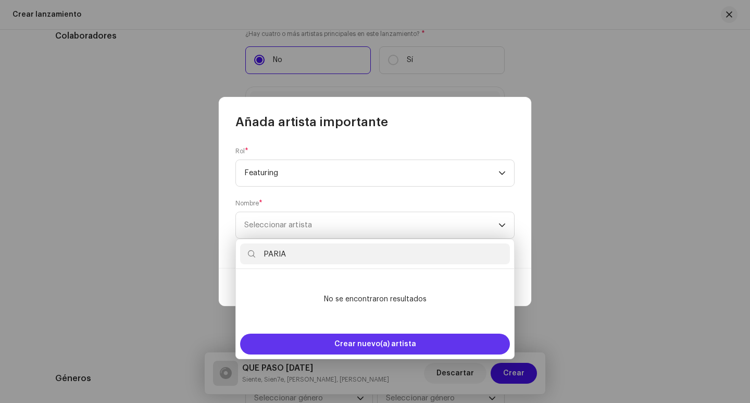
type input "PARIA"
click at [387, 346] on span "Crear nuevo(a) artista" at bounding box center [376, 344] width 82 height 21
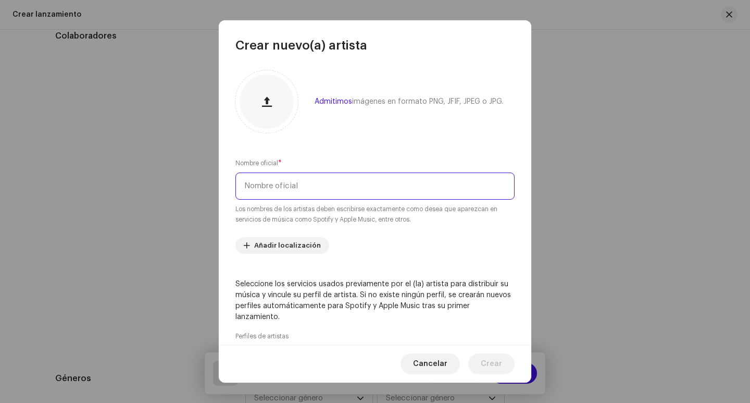
click at [278, 186] on input "text" at bounding box center [375, 186] width 279 height 27
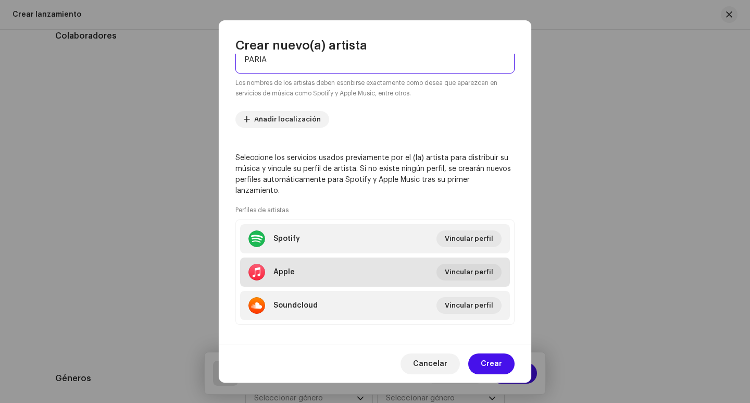
scroll to position [135, 0]
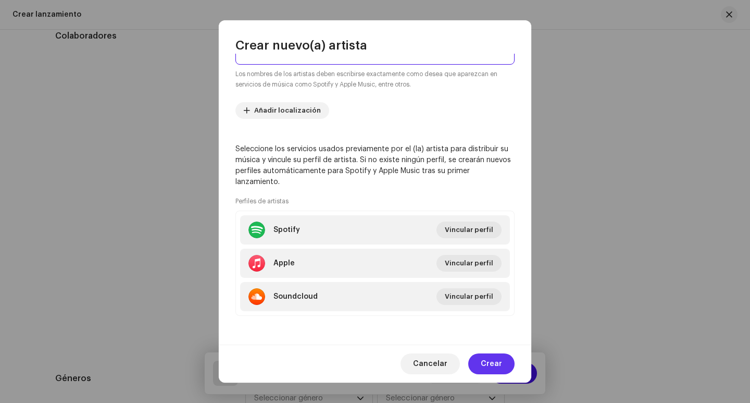
type input "PARIA"
click at [490, 364] on span "Crear" at bounding box center [491, 363] width 21 height 21
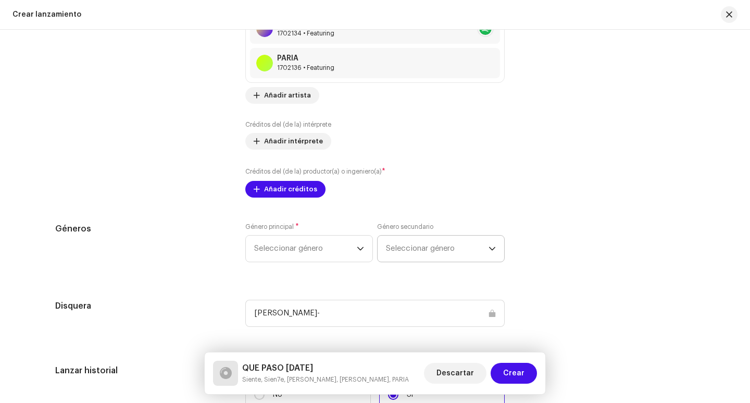
scroll to position [1356, 0]
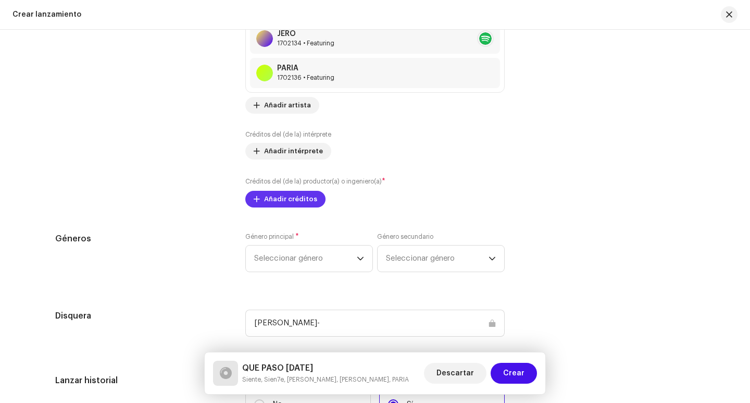
click at [295, 199] on span "Añadir créditos" at bounding box center [290, 199] width 53 height 21
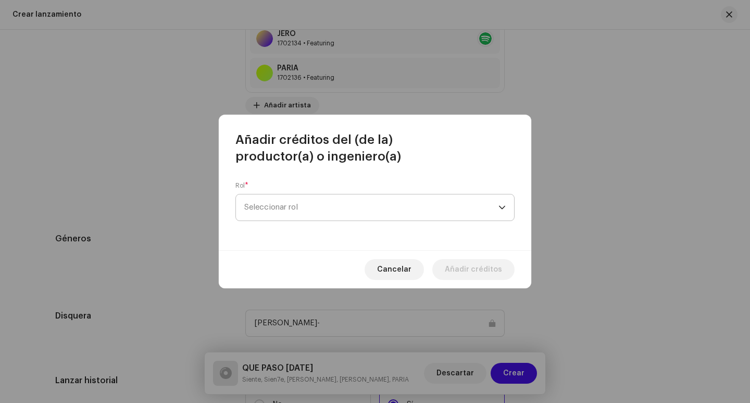
click at [288, 208] on span "Seleccionar rol" at bounding box center [371, 207] width 254 height 26
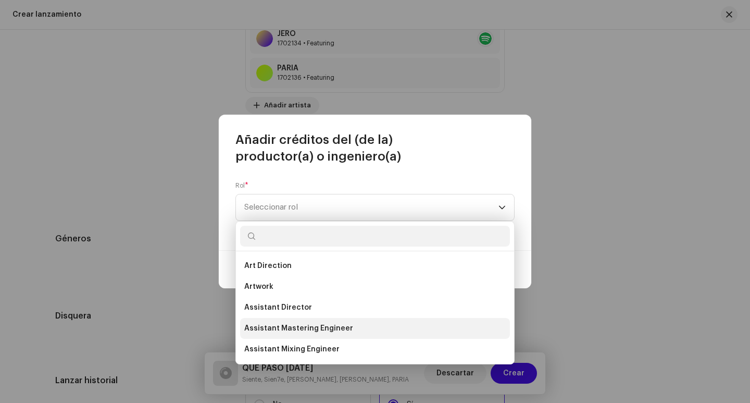
click at [337, 329] on span "Assistant Mastering Engineer" at bounding box center [298, 328] width 109 height 10
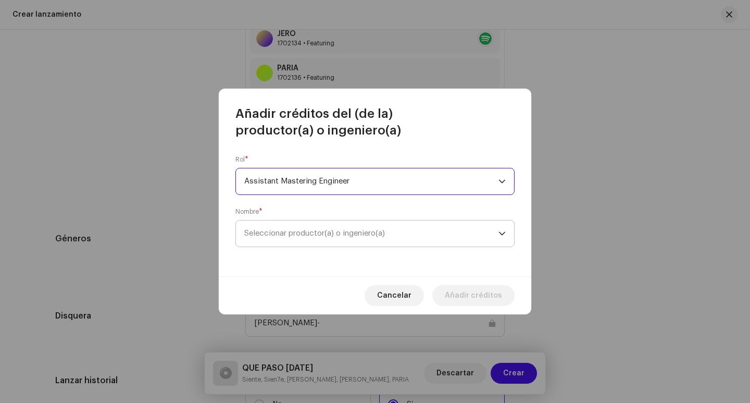
click at [282, 233] on span "Seleccionar productor(a) o ingeniero(a)" at bounding box center [314, 233] width 141 height 8
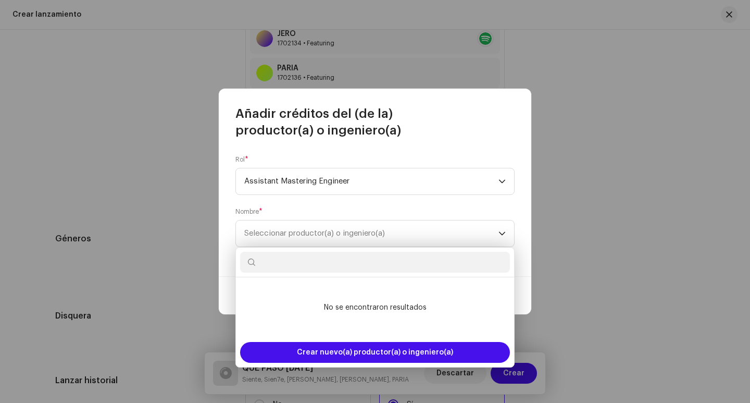
click at [301, 267] on input "text" at bounding box center [375, 262] width 270 height 21
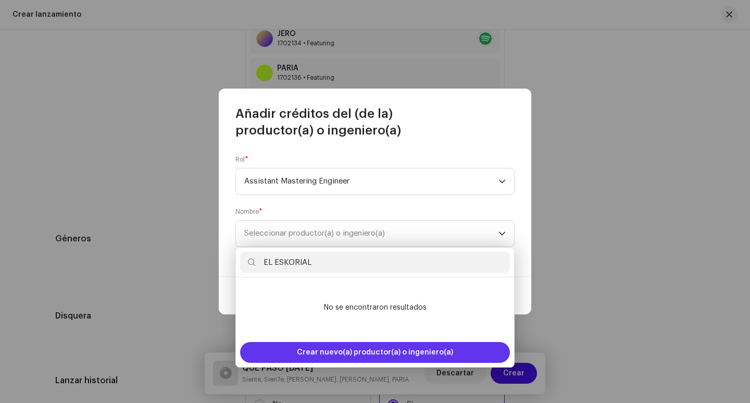
type input "EL ESKORIAL"
click at [398, 354] on span "Crear nuevo(a) productor(a) o ingeniero(a)" at bounding box center [375, 352] width 156 height 21
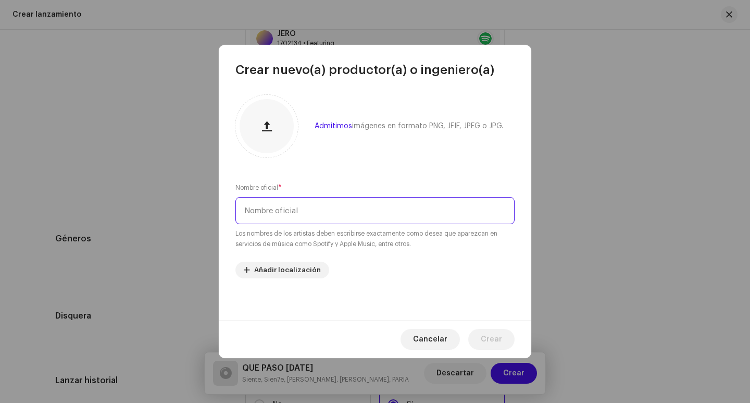
click at [304, 212] on input "text" at bounding box center [375, 210] width 279 height 27
type input "EL ESKORIAL"
click at [498, 339] on span "Crear" at bounding box center [491, 339] width 21 height 21
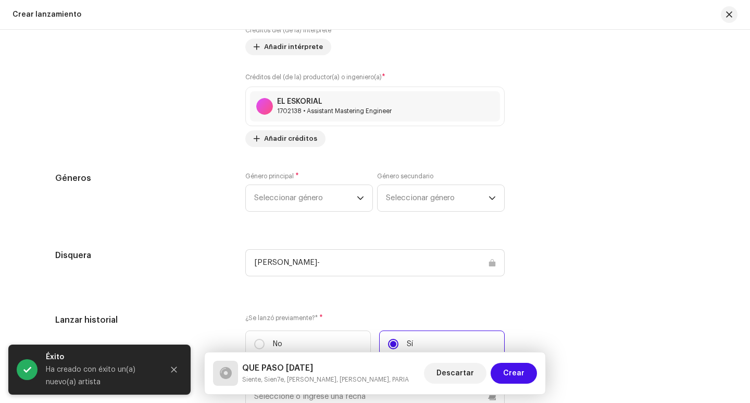
scroll to position [1512, 0]
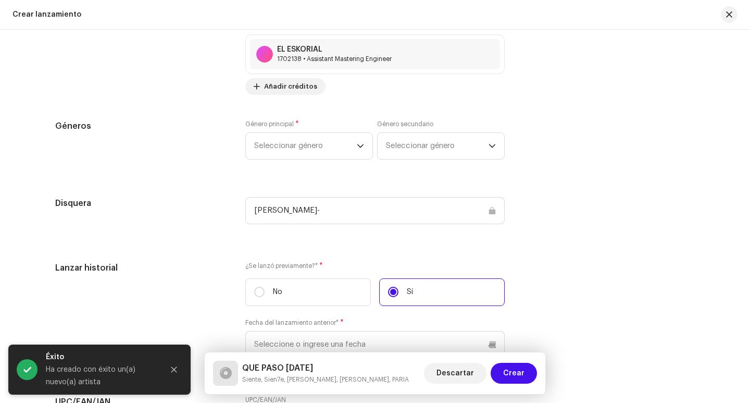
click at [493, 212] on div "[PERSON_NAME]-" at bounding box center [375, 210] width 260 height 27
click at [492, 212] on div "[PERSON_NAME]-" at bounding box center [375, 210] width 260 height 27
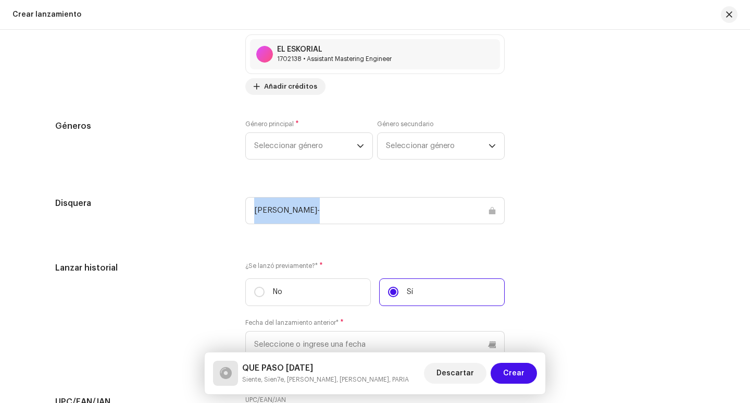
click at [492, 212] on div "[PERSON_NAME]-" at bounding box center [375, 210] width 260 height 27
click at [491, 211] on div "[PERSON_NAME]-" at bounding box center [375, 210] width 260 height 27
click at [491, 210] on div "[PERSON_NAME]-" at bounding box center [375, 210] width 260 height 27
click at [490, 210] on div "[PERSON_NAME]-" at bounding box center [375, 210] width 260 height 27
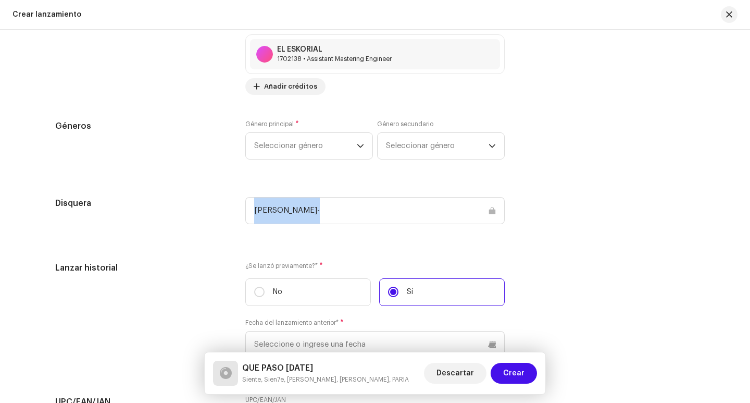
click at [490, 210] on div "[PERSON_NAME]-" at bounding box center [375, 210] width 260 height 27
click at [489, 210] on div "[PERSON_NAME]-" at bounding box center [375, 210] width 260 height 27
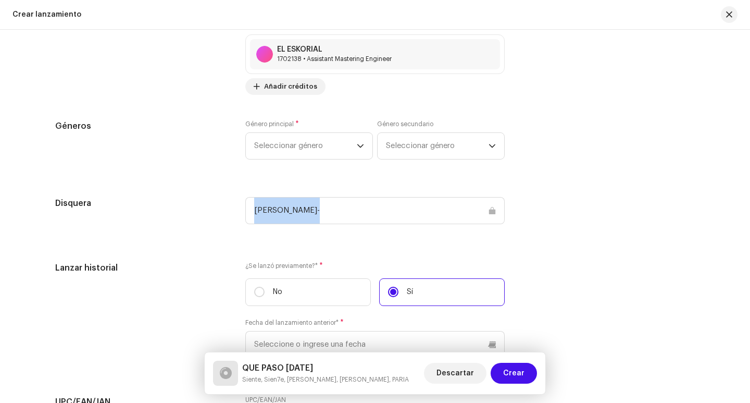
click at [489, 208] on div "[PERSON_NAME]-" at bounding box center [375, 210] width 260 height 27
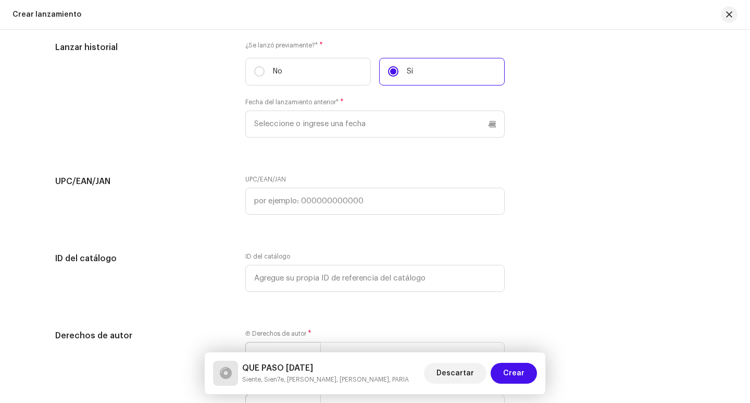
scroll to position [1550, 0]
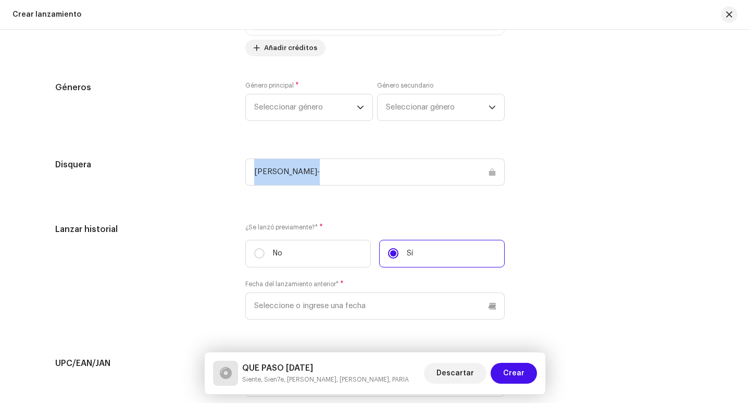
click at [491, 171] on div "[PERSON_NAME]-" at bounding box center [375, 171] width 260 height 27
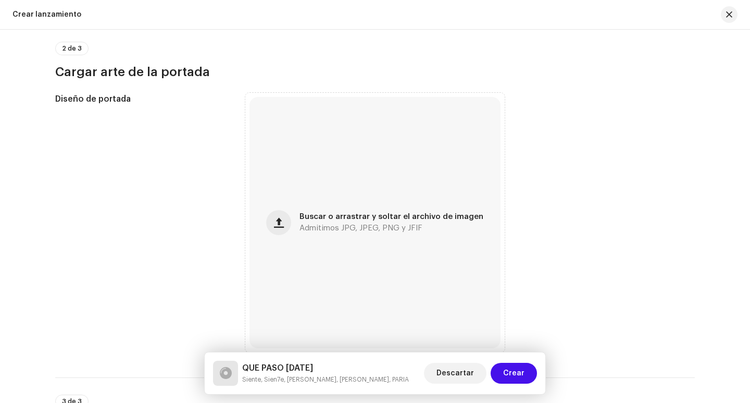
scroll to position [352, 0]
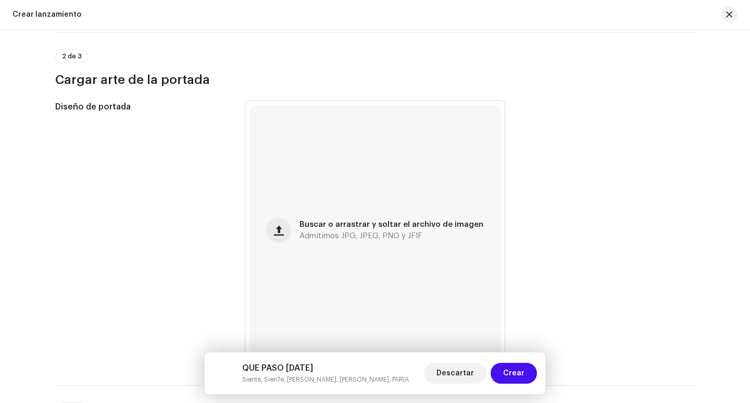
click at [430, 69] on div "2 de 3 Cargar arte de la portada" at bounding box center [375, 69] width 640 height 39
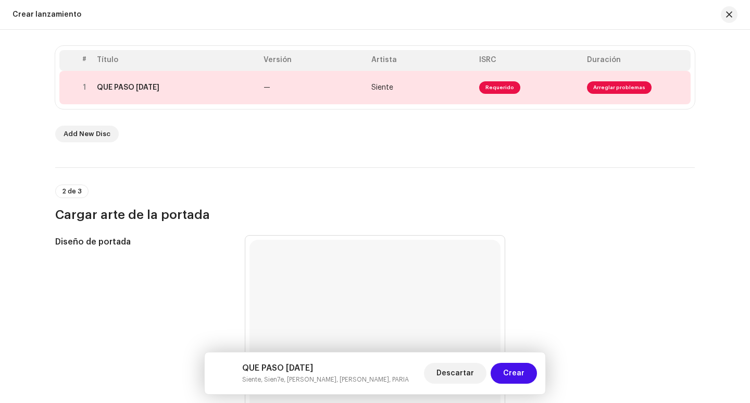
scroll to position [104, 0]
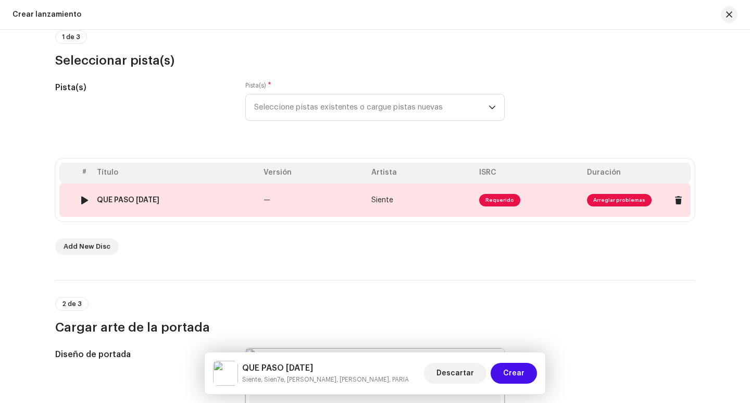
click at [611, 202] on span "Arreglar problemas" at bounding box center [619, 200] width 65 height 13
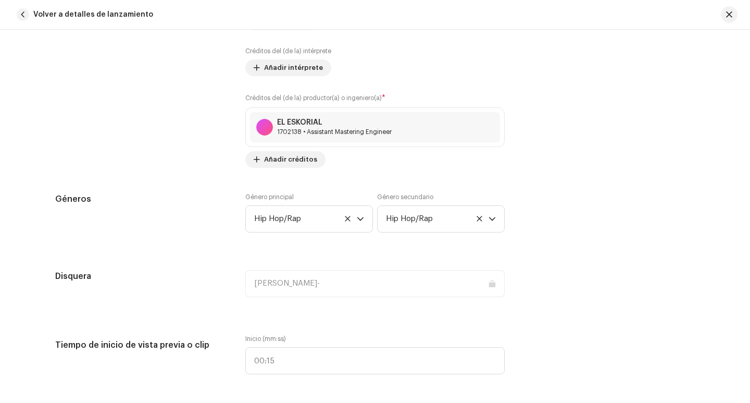
scroll to position [990, 0]
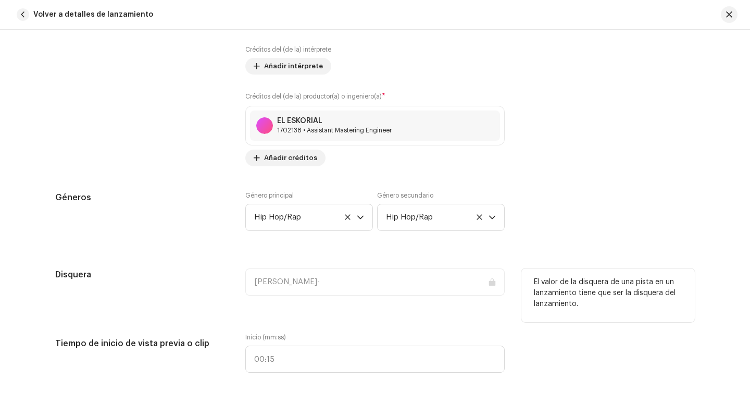
drag, startPoint x: 629, startPoint y: 290, endPoint x: 574, endPoint y: 301, distance: 55.2
click at [574, 301] on p "El valor de la disquera de una pista en un lanzamiento tiene que ser la disquer…" at bounding box center [608, 293] width 149 height 33
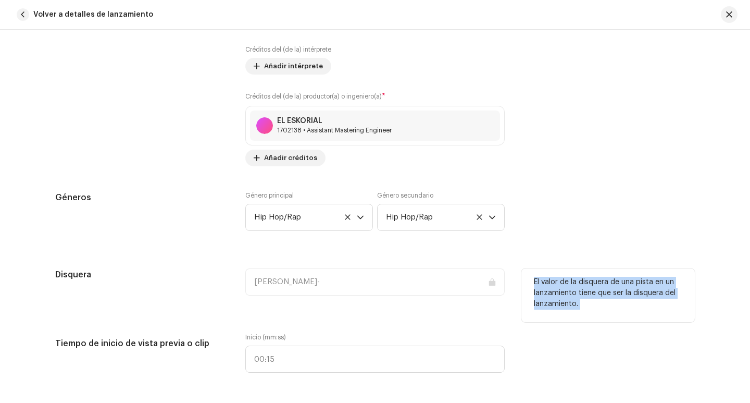
click at [574, 301] on p "El valor de la disquera de una pista en un lanzamiento tiene que ser la disquer…" at bounding box center [608, 293] width 149 height 33
copy p "El valor de la disquera de una pista en un lanzamiento tiene que ser la disquer…"
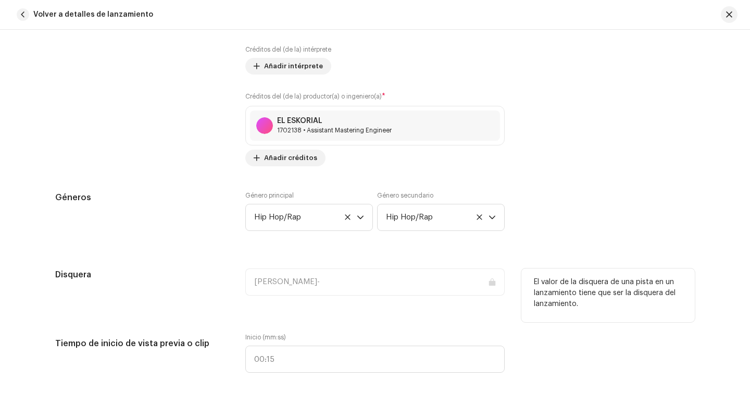
click at [310, 284] on div "[PERSON_NAME]-" at bounding box center [375, 281] width 260 height 27
drag, startPoint x: 83, startPoint y: 274, endPoint x: 340, endPoint y: 282, distance: 257.6
click at [340, 282] on div "[PERSON_NAME]-" at bounding box center [375, 281] width 260 height 27
click at [488, 282] on div "[PERSON_NAME]-" at bounding box center [375, 281] width 260 height 27
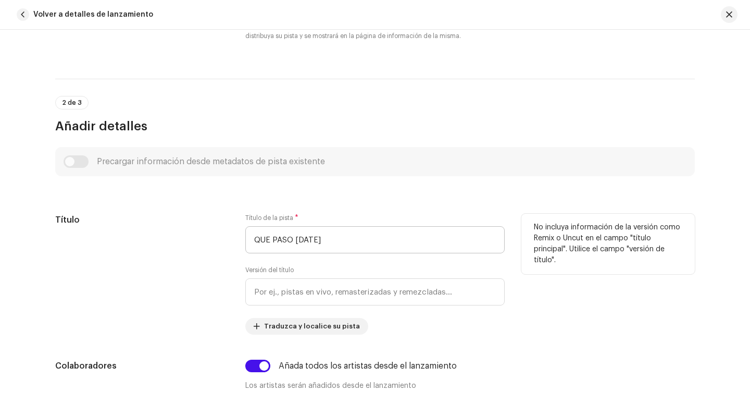
scroll to position [52, 0]
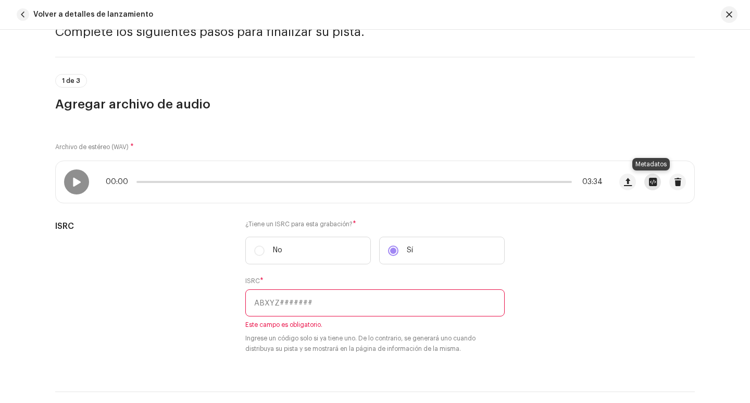
click at [649, 183] on span "button" at bounding box center [653, 182] width 8 height 8
click at [593, 306] on div "QUE PASO [DATE].wav Nombre del archivo QUE PASO [DATE].wav 35.98MB Duración 03:…" at bounding box center [375, 201] width 750 height 403
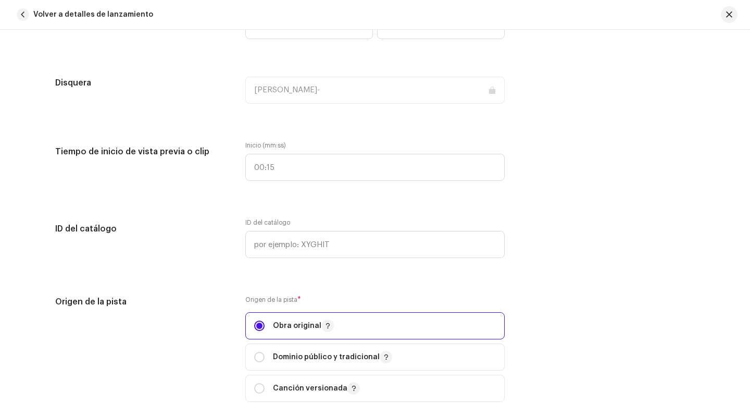
scroll to position [1199, 0]
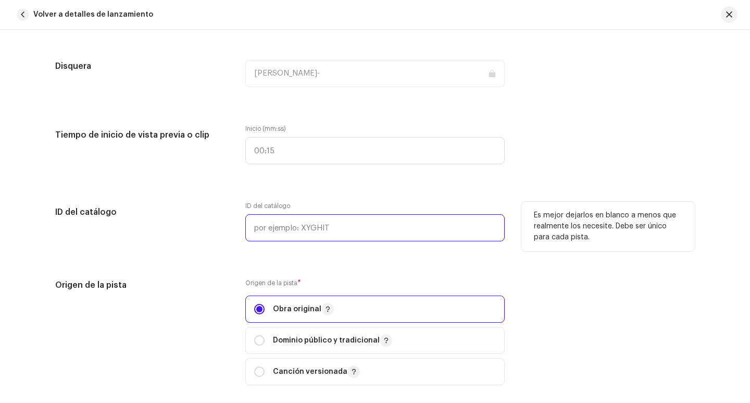
click at [267, 225] on input "text" at bounding box center [375, 227] width 260 height 27
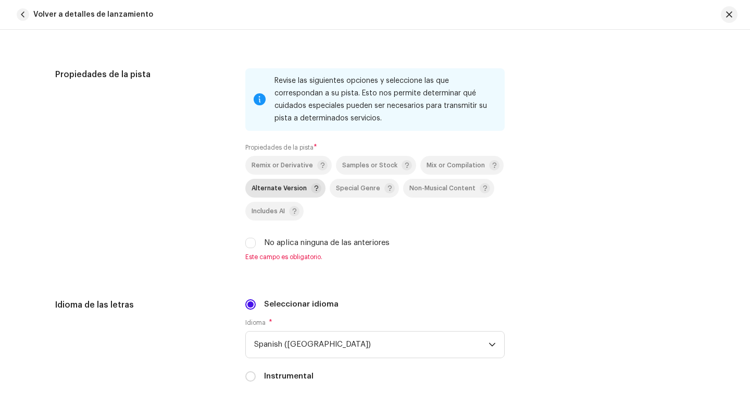
scroll to position [1668, 0]
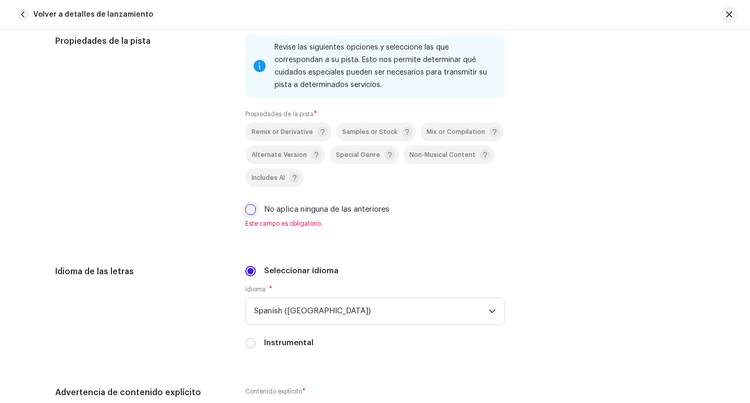
click at [246, 210] on input "No aplica ninguna de las anteriores" at bounding box center [250, 209] width 10 height 10
checkbox input "true"
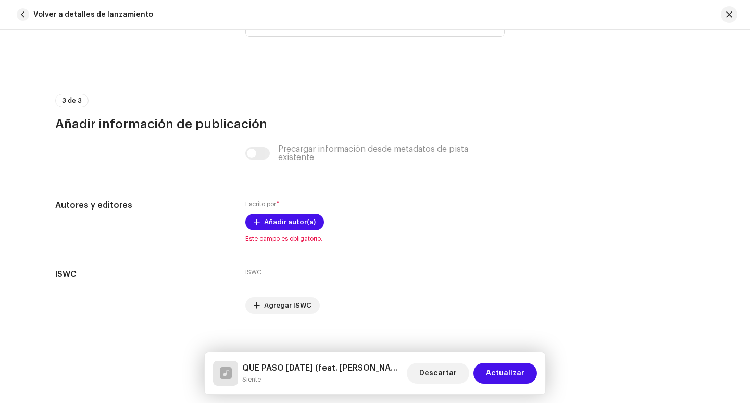
scroll to position [2207, 0]
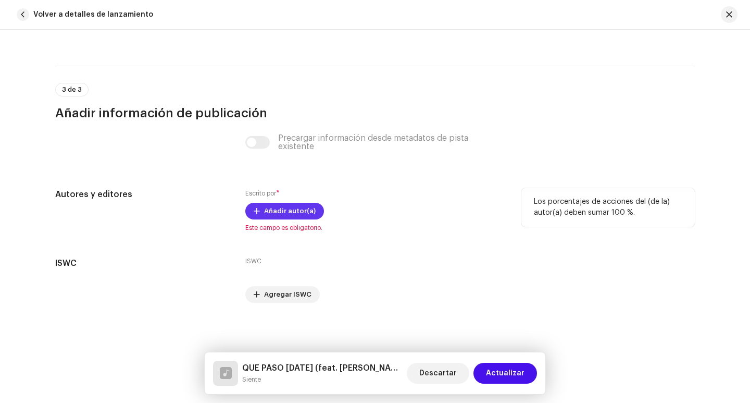
click at [291, 211] on span "Añadir autor(a)" at bounding box center [290, 211] width 52 height 21
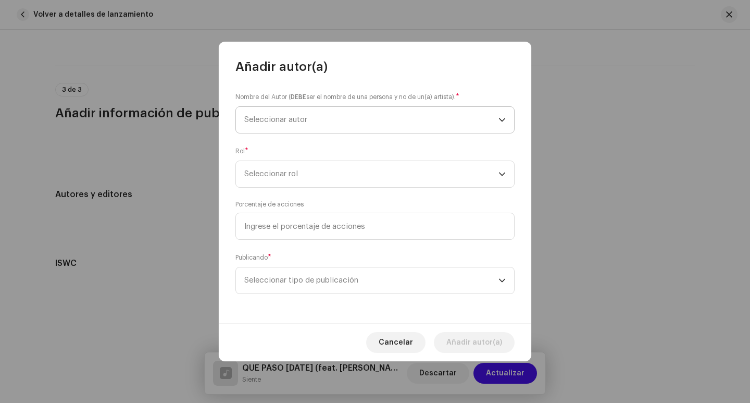
click at [284, 121] on span "Seleccionar autor" at bounding box center [275, 120] width 63 height 8
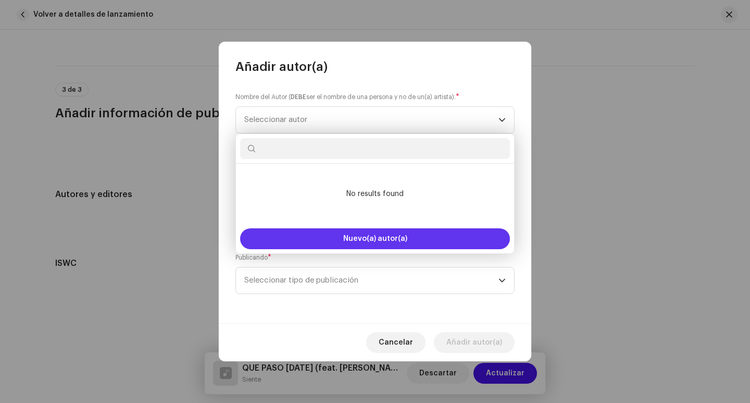
click at [361, 236] on span "Nuevo(a) autor(a)" at bounding box center [375, 238] width 64 height 7
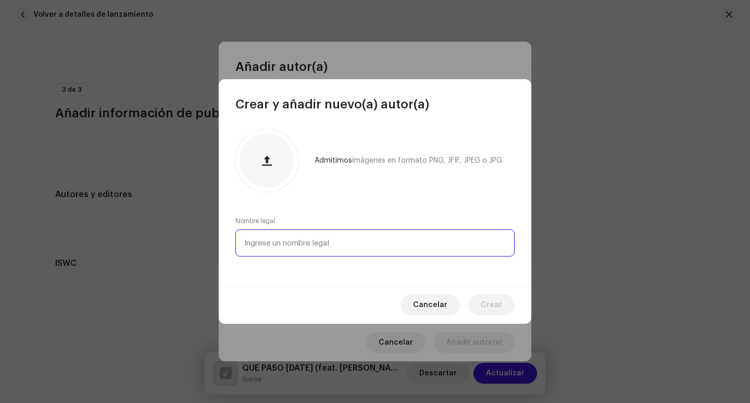
click at [367, 245] on input "text" at bounding box center [375, 242] width 279 height 27
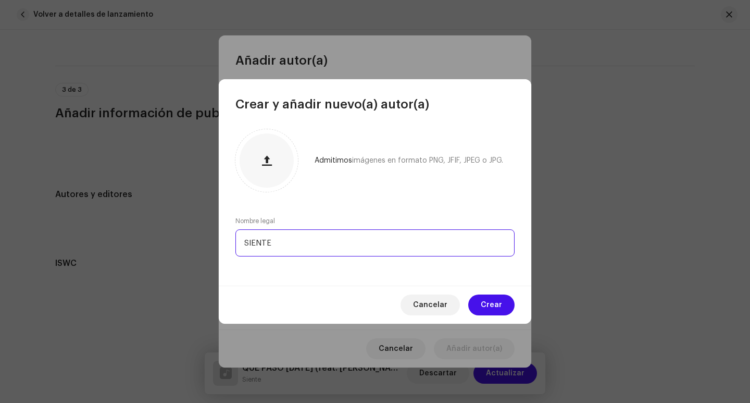
drag, startPoint x: 279, startPoint y: 243, endPoint x: 132, endPoint y: 245, distance: 147.5
click at [132, 245] on div "Crear y añadir nuevo(a) autor(a) Admitimos imágenes en formato PNG, JFIF, JPEG …" at bounding box center [375, 201] width 750 height 403
drag, startPoint x: 315, startPoint y: 242, endPoint x: 152, endPoint y: 243, distance: 163.7
click at [152, 243] on div "Crear y añadir nuevo(a) autor(a) Admitimos imágenes en formato PNG, JFIF, JPEG …" at bounding box center [375, 201] width 750 height 403
type input "siente"
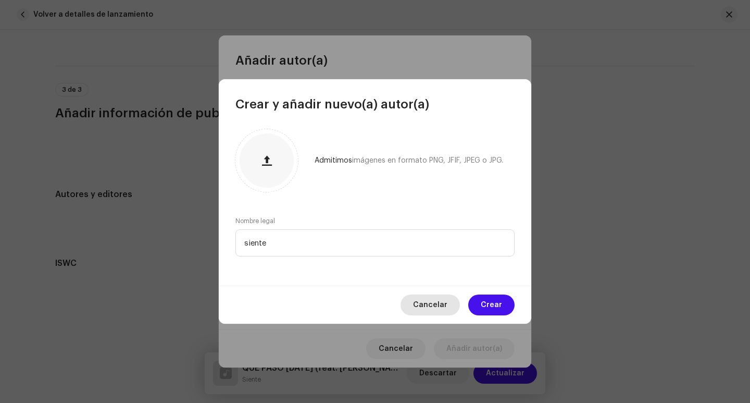
click at [432, 301] on span "Cancelar" at bounding box center [430, 304] width 34 height 21
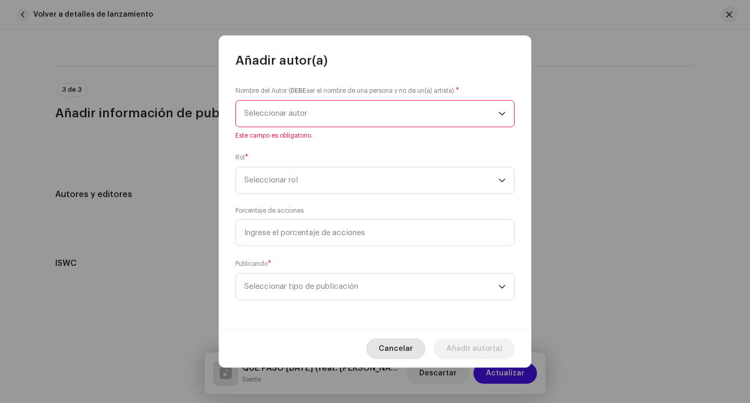
click at [401, 352] on span "Cancelar" at bounding box center [396, 348] width 34 height 21
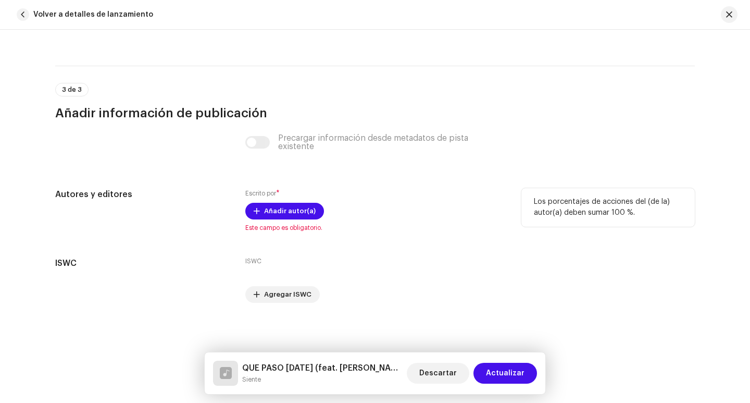
click at [540, 219] on div "Los porcentajes de acciones del (de la) autor(a) deben sumar 100 %." at bounding box center [609, 207] width 174 height 39
click at [275, 213] on span "Añadir autor(a)" at bounding box center [290, 211] width 52 height 21
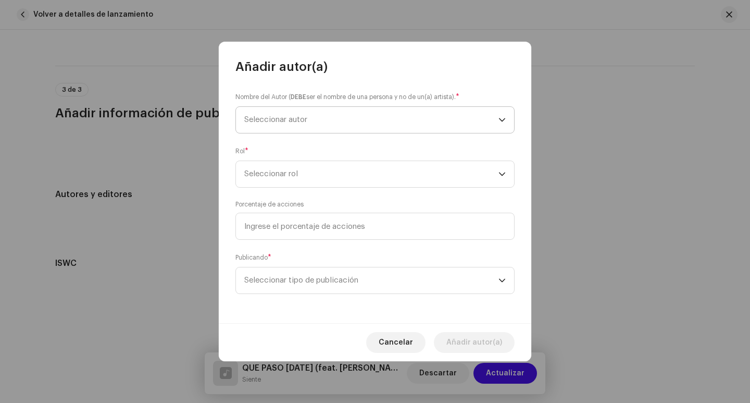
click at [292, 124] on span "Seleccionar autor" at bounding box center [371, 120] width 254 height 26
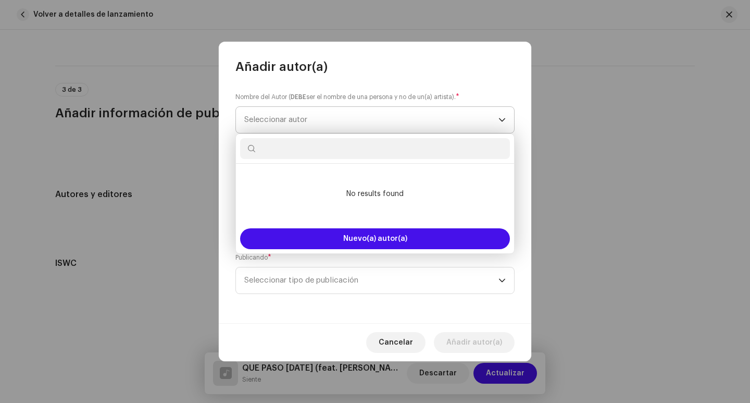
click at [292, 124] on span "Seleccionar autor" at bounding box center [371, 120] width 254 height 26
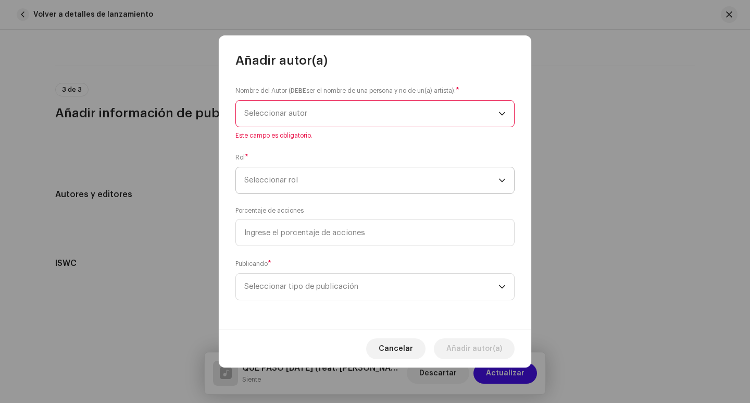
click at [291, 176] on span "Seleccionar rol" at bounding box center [371, 180] width 254 height 26
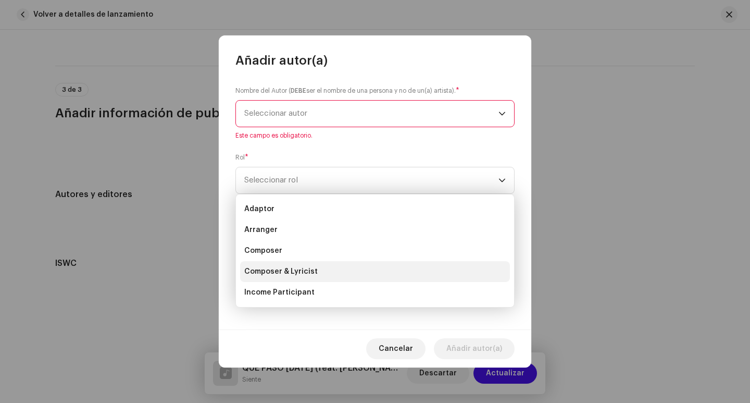
click at [289, 273] on span "Composer & Lyricist" at bounding box center [280, 271] width 73 height 10
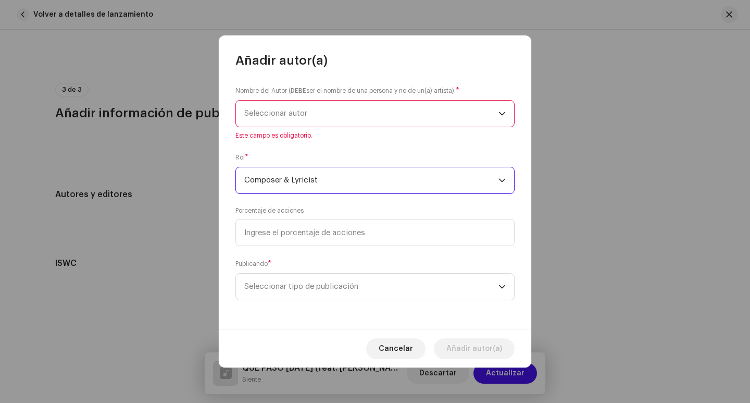
click at [297, 116] on span "Seleccionar autor" at bounding box center [275, 113] width 63 height 8
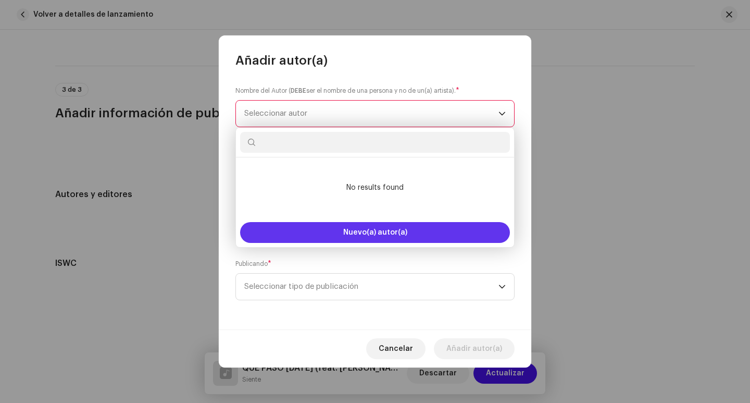
click at [353, 235] on span "Nuevo(a) autor(a)" at bounding box center [375, 232] width 64 height 7
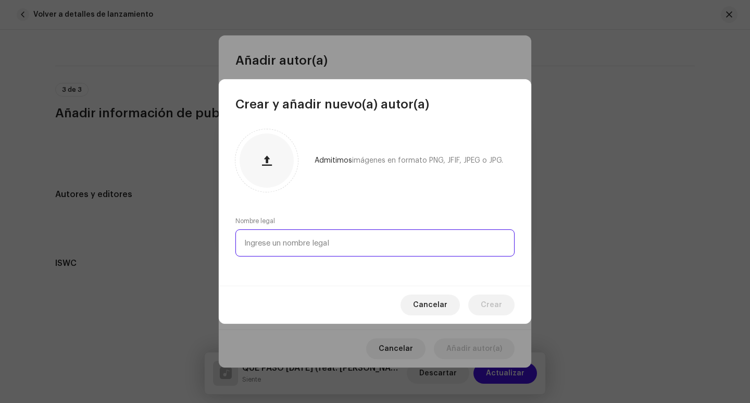
click at [351, 233] on input "text" at bounding box center [375, 242] width 279 height 27
drag, startPoint x: 239, startPoint y: 243, endPoint x: 132, endPoint y: 244, distance: 106.3
click at [132, 244] on div "Crear y añadir nuevo(a) autor(a) Admitimos imágenes en formato PNG, JFIF, JPEG …" at bounding box center [375, 201] width 750 height 403
drag, startPoint x: 227, startPoint y: 243, endPoint x: 206, endPoint y: 260, distance: 26.7
click at [164, 245] on div "Crear y añadir nuevo(a) autor(a) Admitimos imágenes en formato PNG, JFIF, JPEG …" at bounding box center [375, 201] width 750 height 403
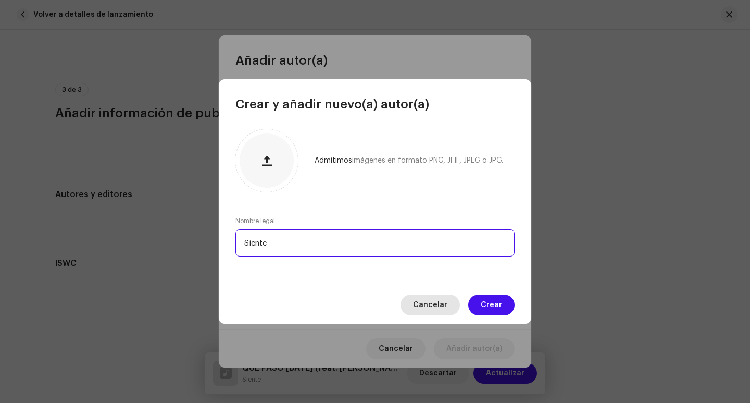
type input "Siente"
click at [427, 304] on span "Cancelar" at bounding box center [430, 304] width 34 height 21
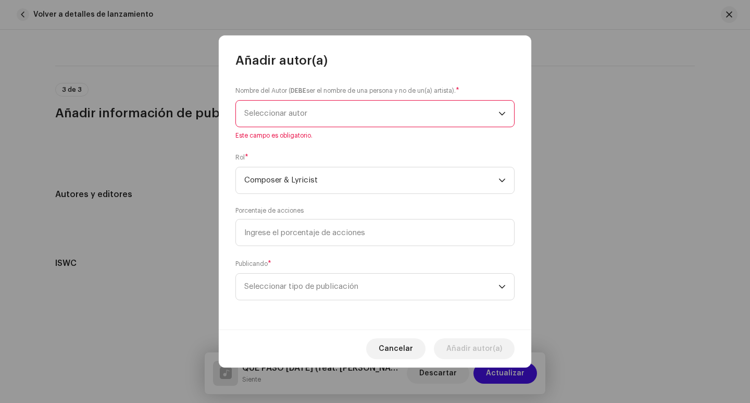
click at [428, 113] on span "Seleccionar autor" at bounding box center [371, 114] width 254 height 26
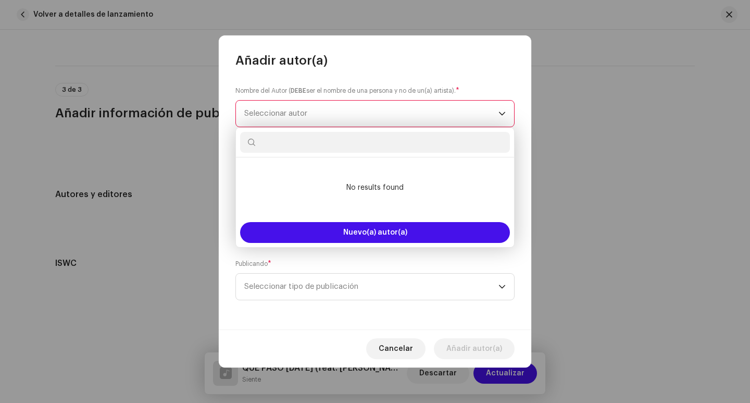
click at [319, 146] on input "text" at bounding box center [375, 142] width 270 height 21
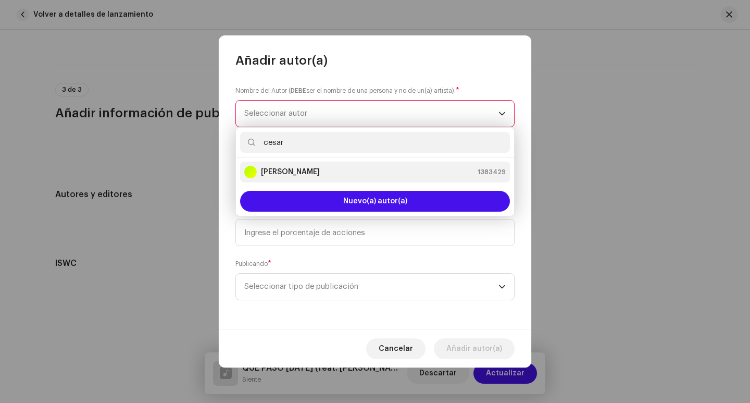
type input "cesar"
click at [320, 171] on strong "[PERSON_NAME]" at bounding box center [290, 172] width 59 height 10
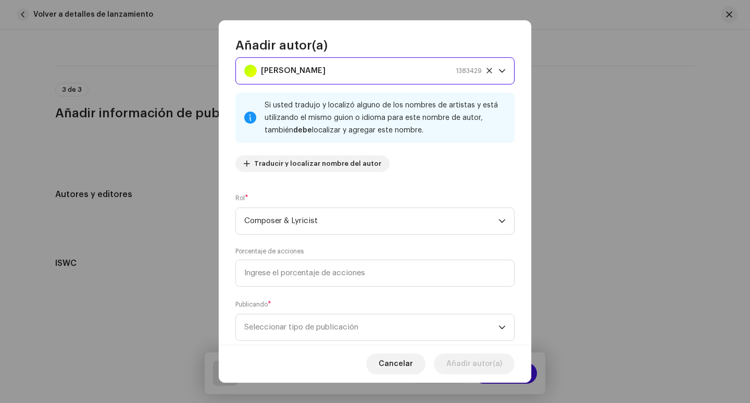
scroll to position [53, 0]
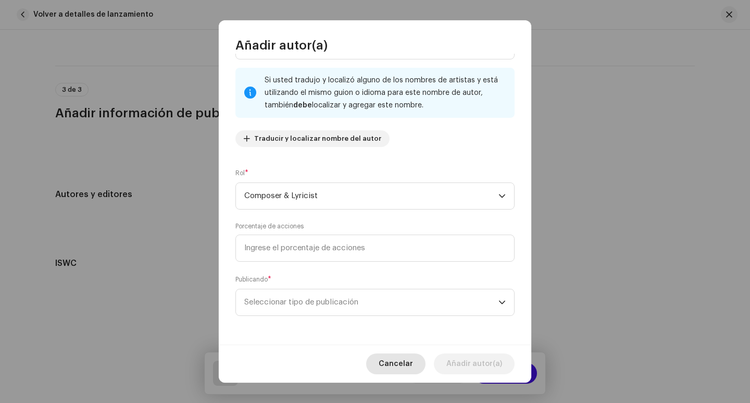
click at [398, 362] on span "Cancelar" at bounding box center [396, 363] width 34 height 21
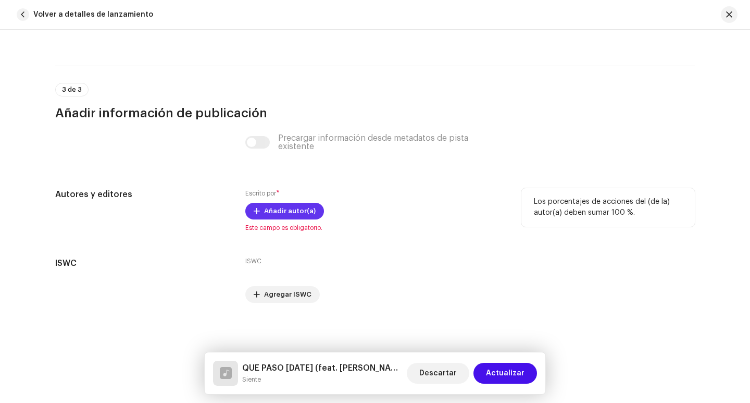
click at [278, 216] on span "Añadir autor(a)" at bounding box center [290, 211] width 52 height 21
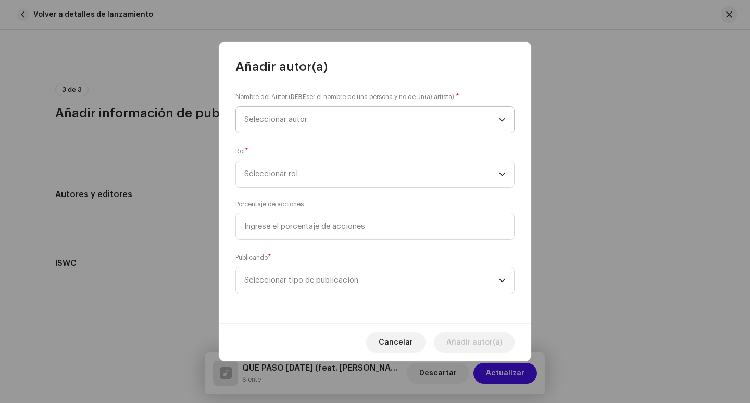
click at [283, 123] on span "Seleccionar autor" at bounding box center [275, 120] width 63 height 8
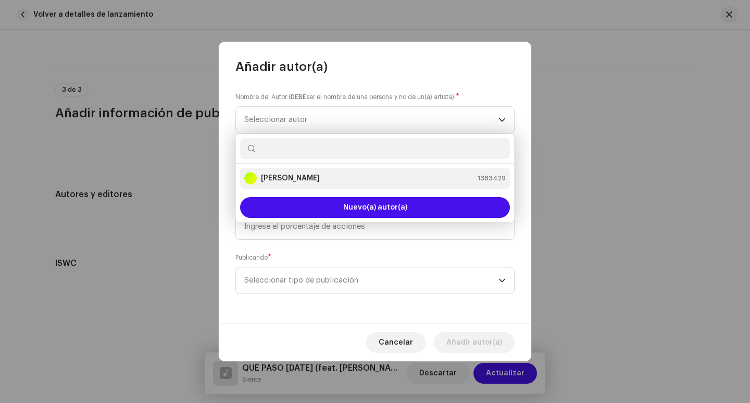
click at [295, 179] on strong "[PERSON_NAME]" at bounding box center [290, 178] width 59 height 10
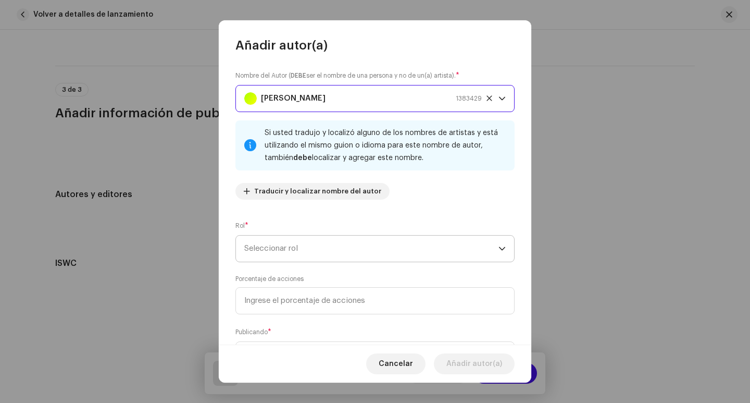
click at [269, 254] on span "Seleccionar rol" at bounding box center [371, 249] width 254 height 26
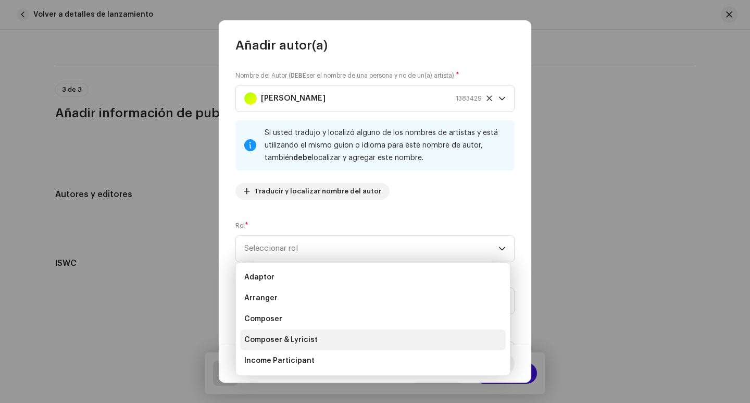
click at [296, 339] on span "Composer & Lyricist" at bounding box center [280, 340] width 73 height 10
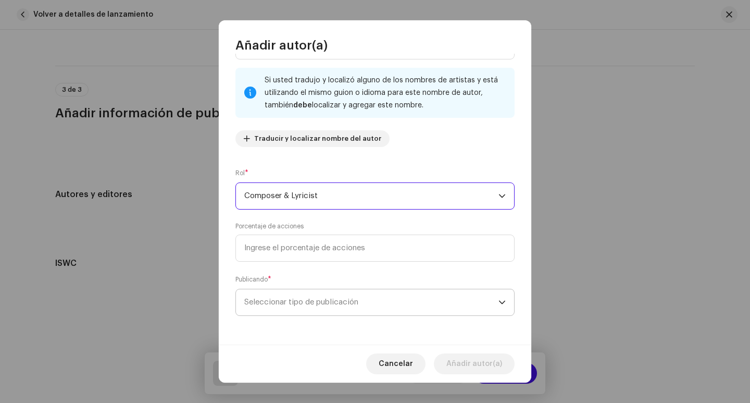
click at [294, 306] on span "Seleccionar tipo de publicación" at bounding box center [371, 302] width 254 height 26
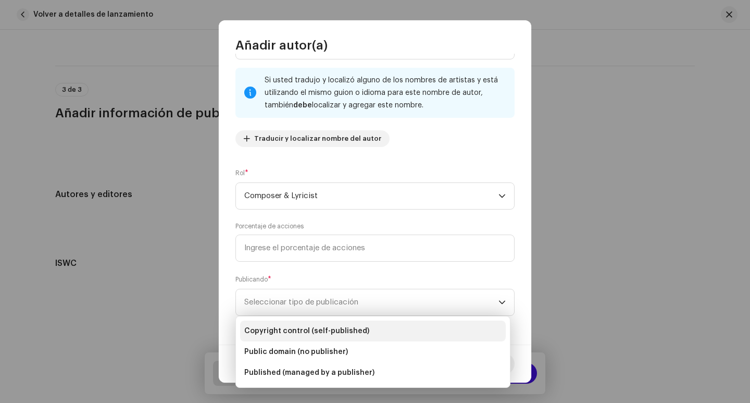
click at [309, 332] on span "Copyright control (self-published)" at bounding box center [306, 331] width 125 height 10
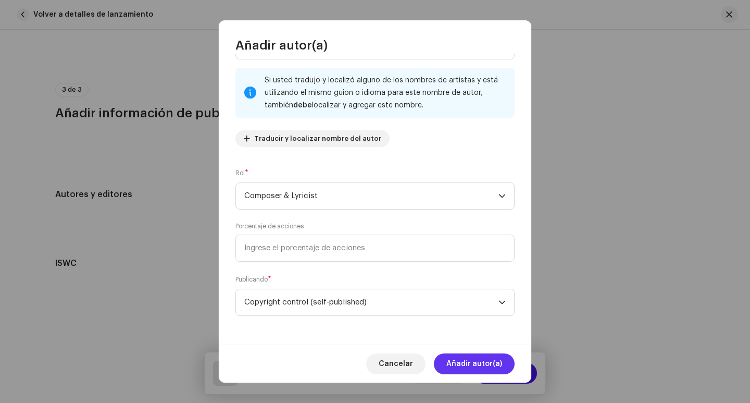
click at [484, 370] on span "Añadir autor(a)" at bounding box center [475, 363] width 56 height 21
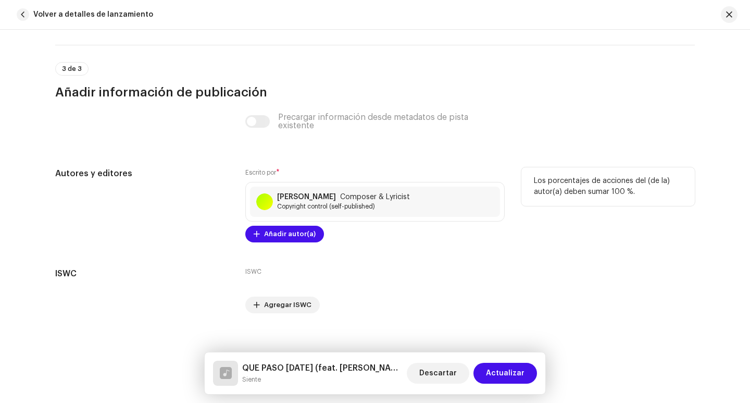
scroll to position [2238, 0]
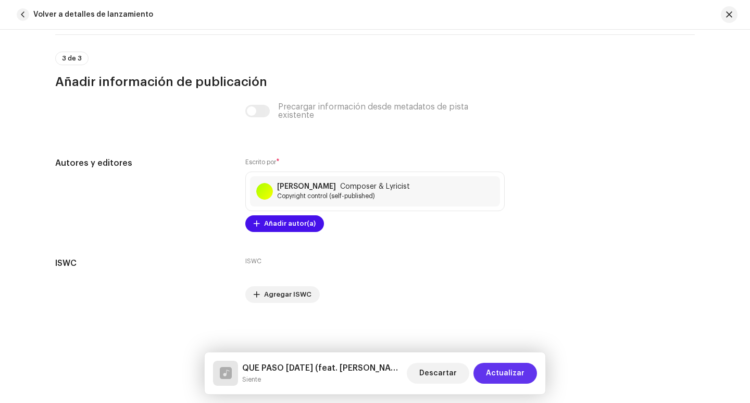
click at [512, 367] on span "Actualizar" at bounding box center [505, 373] width 39 height 21
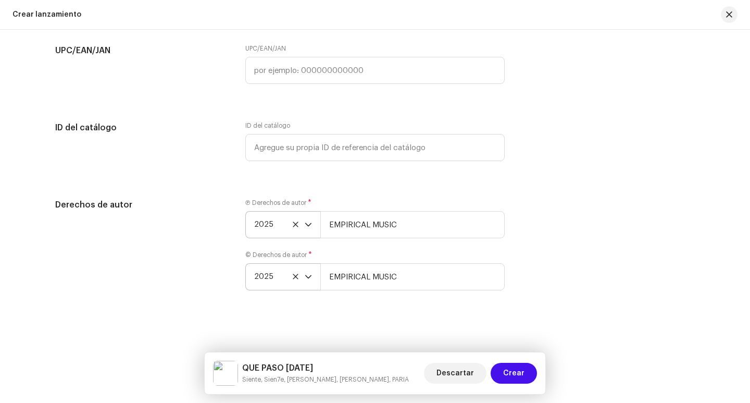
scroll to position [1498, 0]
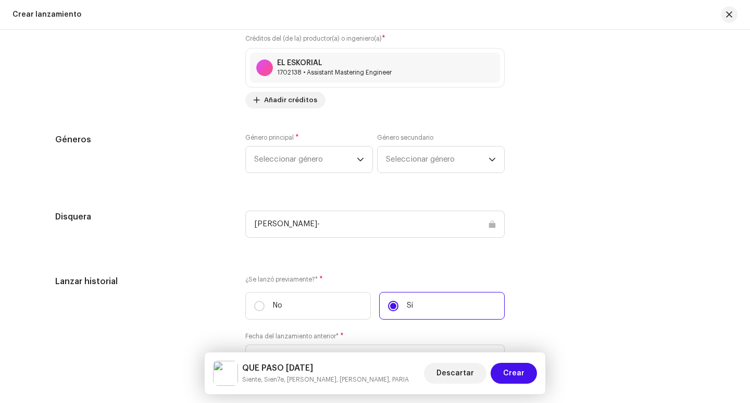
click at [337, 228] on div "[PERSON_NAME]-" at bounding box center [375, 224] width 260 height 27
click at [355, 221] on div "[PERSON_NAME]-" at bounding box center [375, 224] width 260 height 27
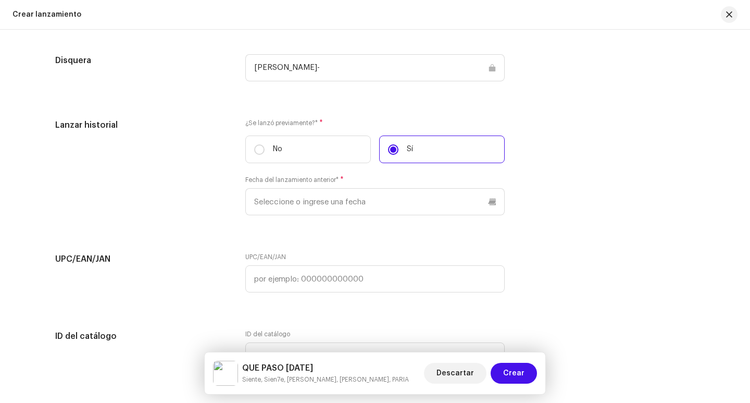
scroll to position [1602, 0]
